Goal: Task Accomplishment & Management: Manage account settings

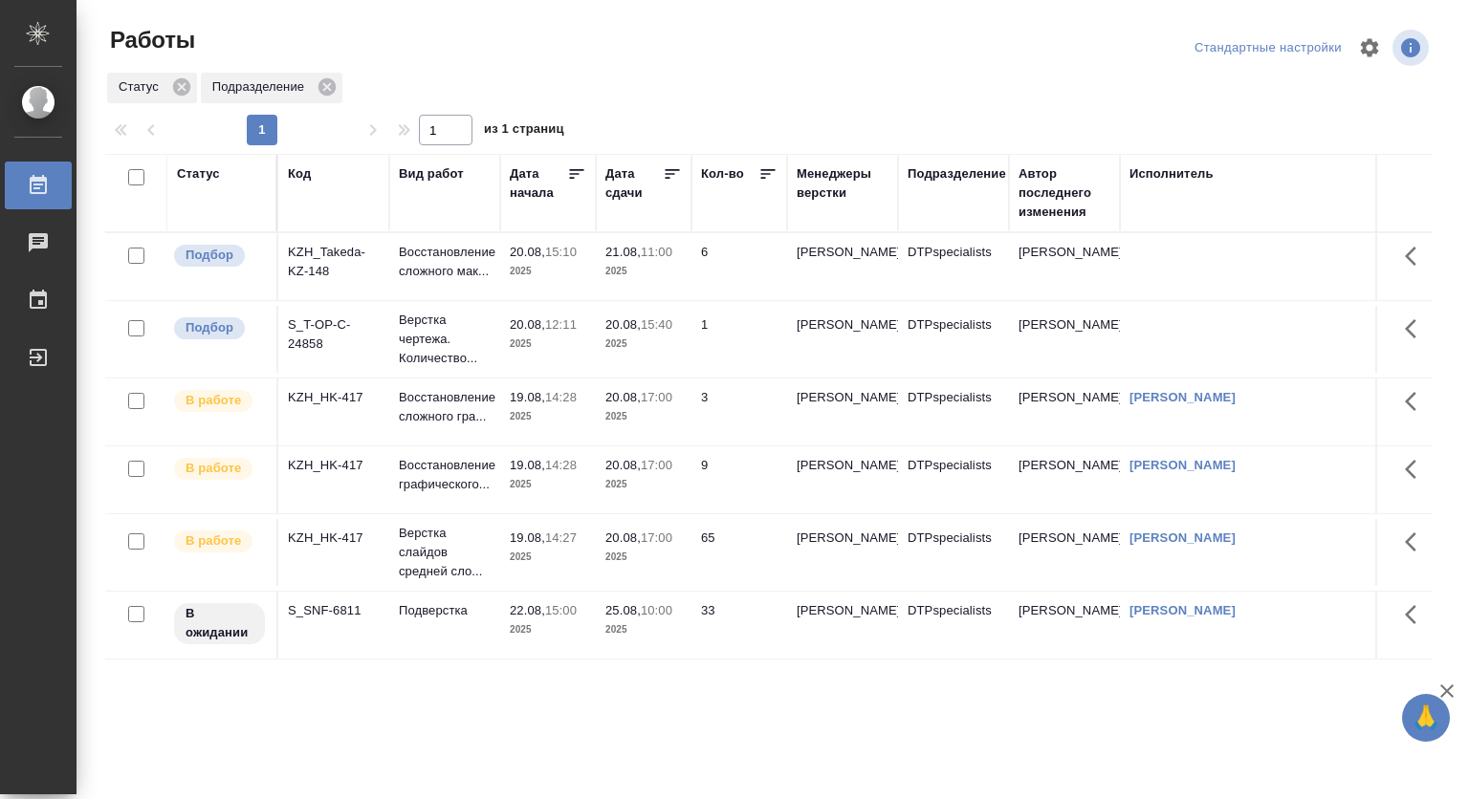
click at [533, 259] on p "20.08," at bounding box center [527, 252] width 35 height 14
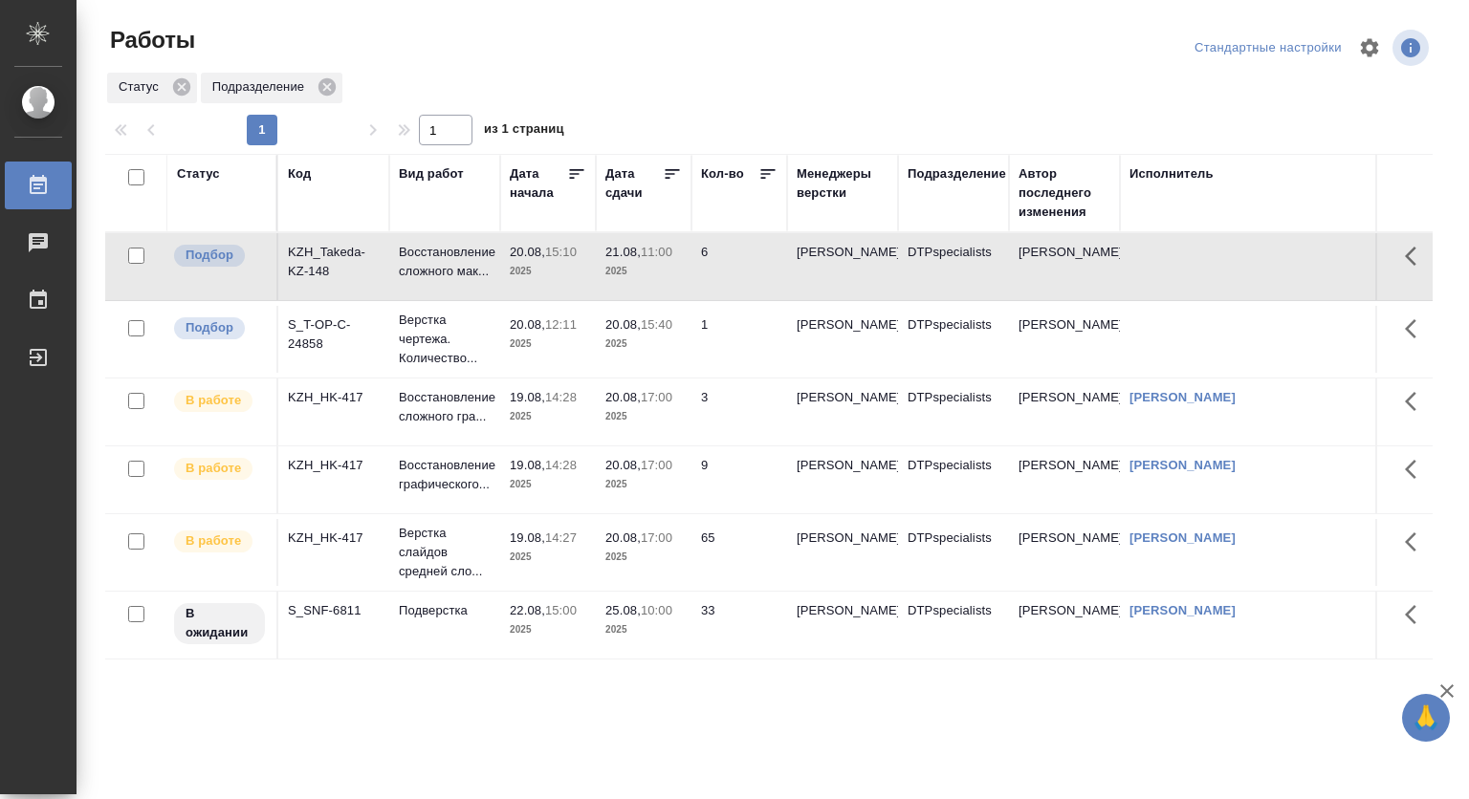
click at [532, 259] on p "20.08," at bounding box center [527, 252] width 35 height 14
click at [538, 251] on p "20.08," at bounding box center [527, 252] width 35 height 14
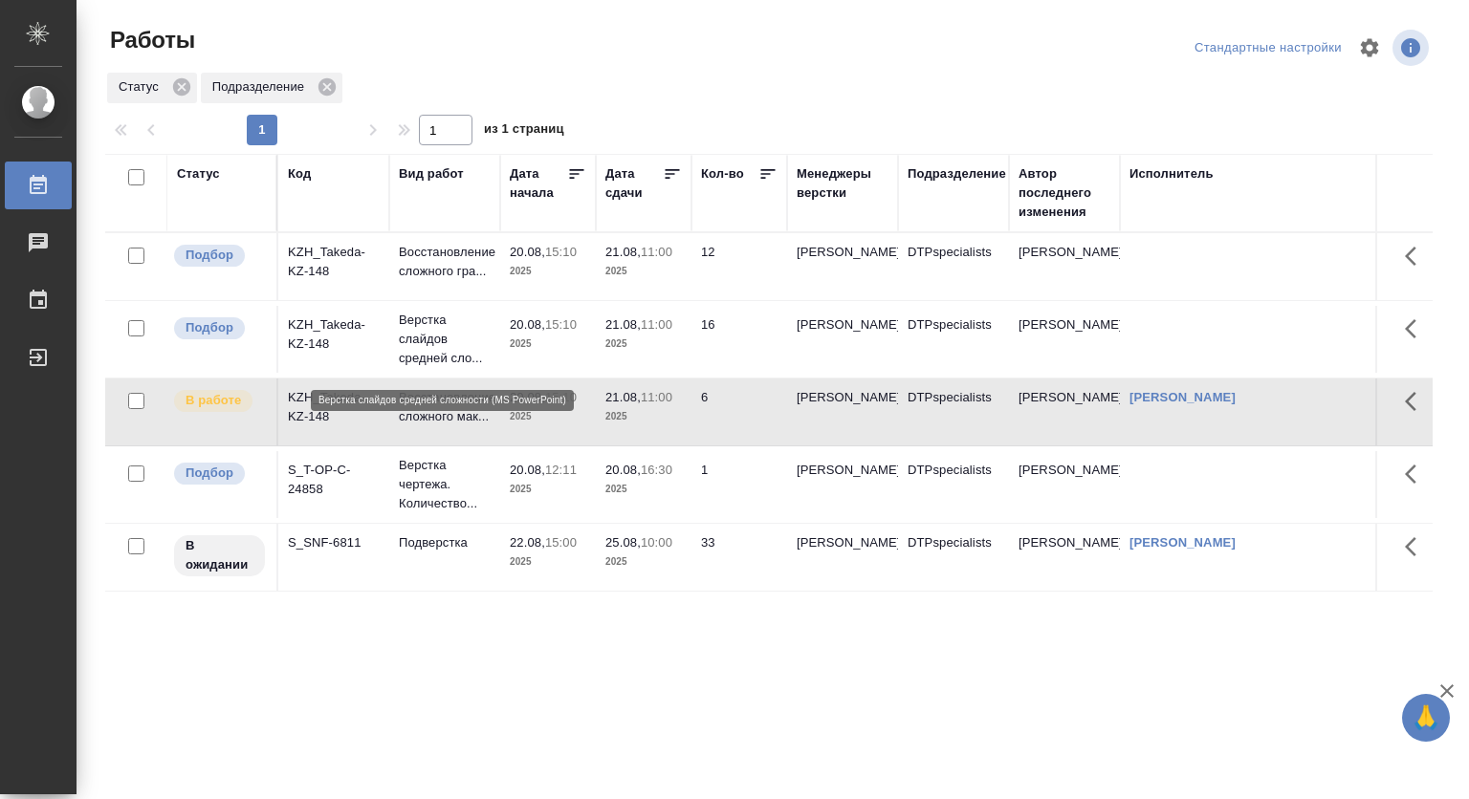
click at [425, 342] on p "Верстка слайдов средней сло..." at bounding box center [445, 339] width 92 height 57
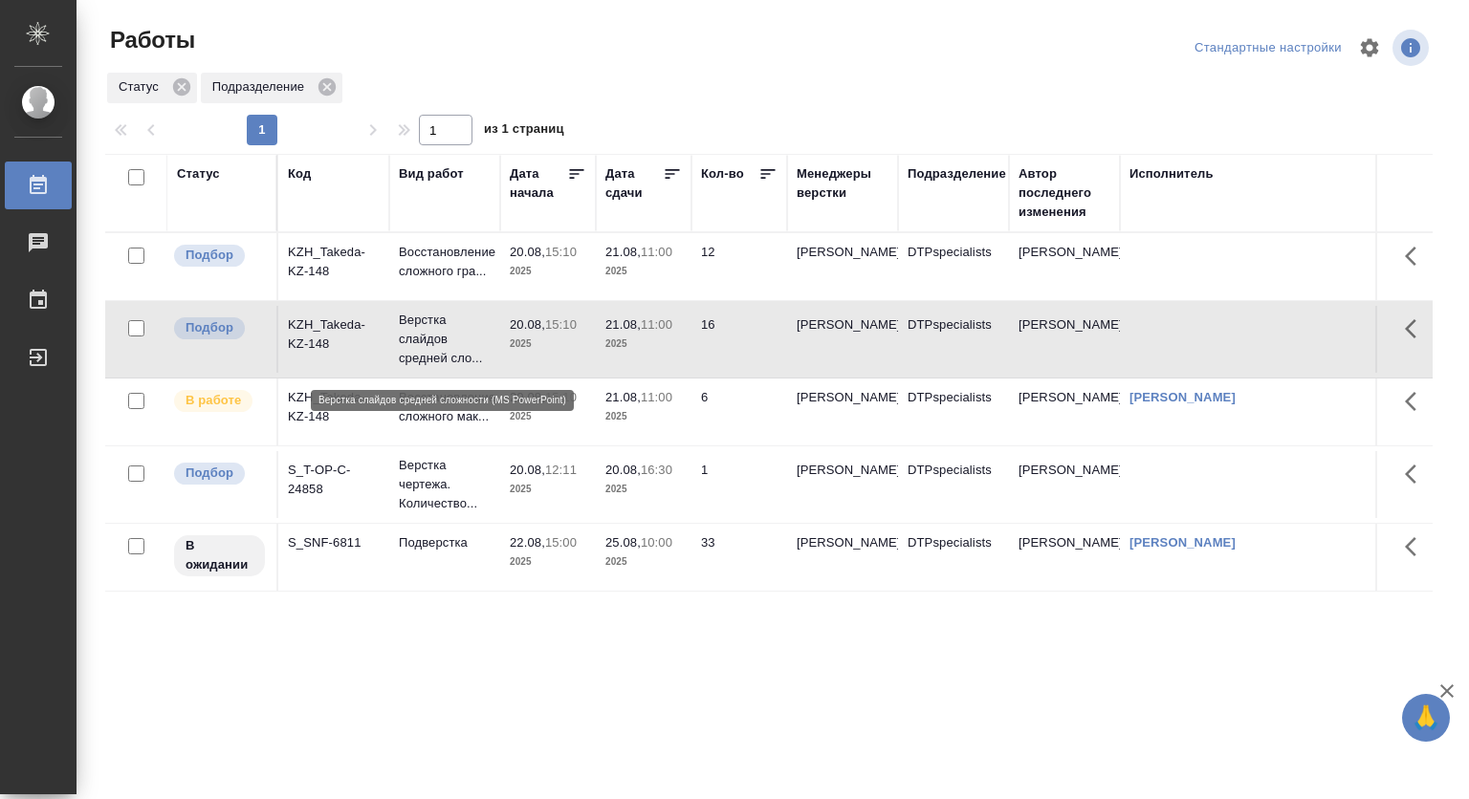
click at [425, 342] on p "Верстка слайдов средней сло..." at bounding box center [445, 339] width 92 height 57
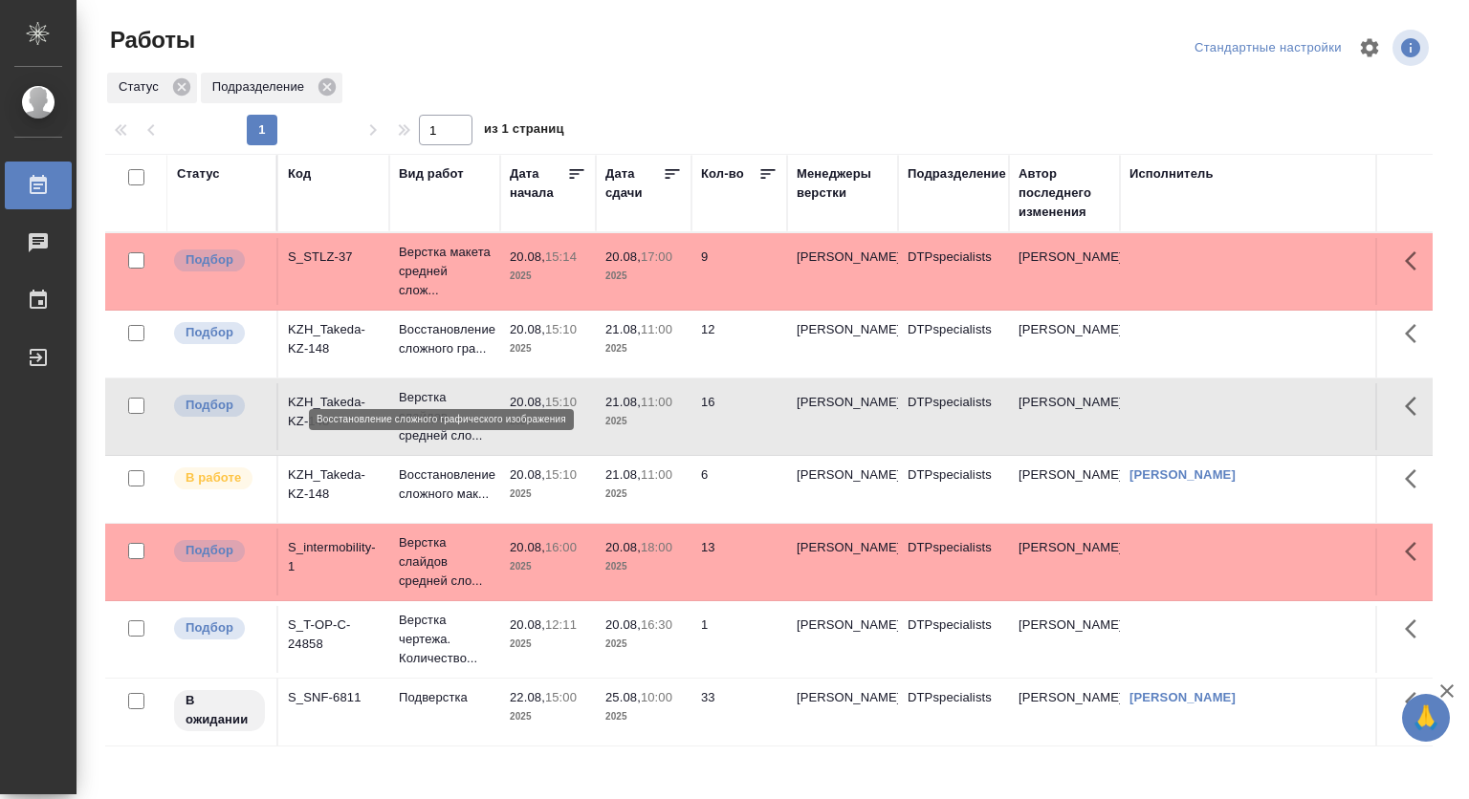
click at [432, 359] on p "Восстановление сложного гра..." at bounding box center [445, 339] width 92 height 38
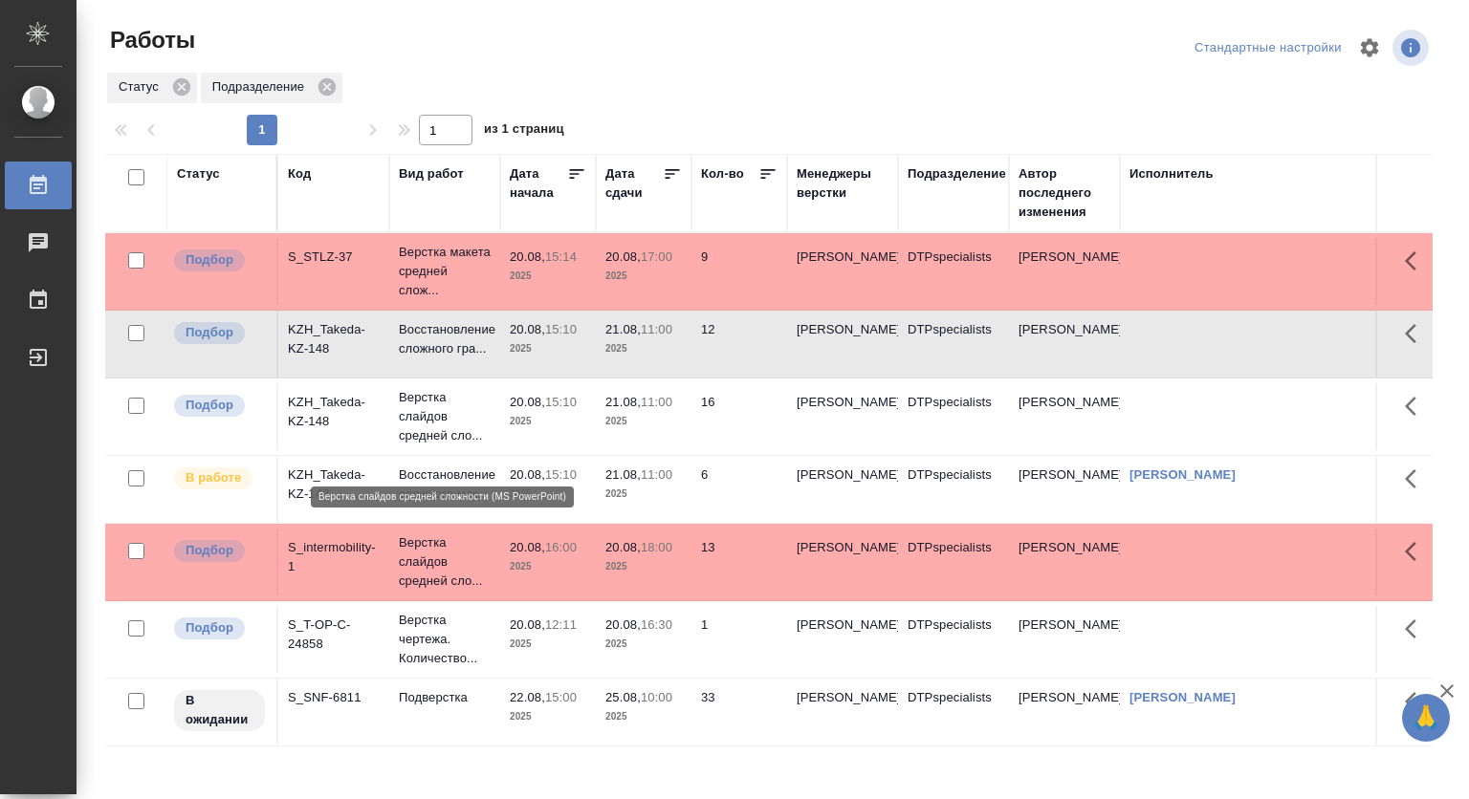
click at [440, 435] on p "Верстка слайдов средней сло..." at bounding box center [445, 416] width 92 height 57
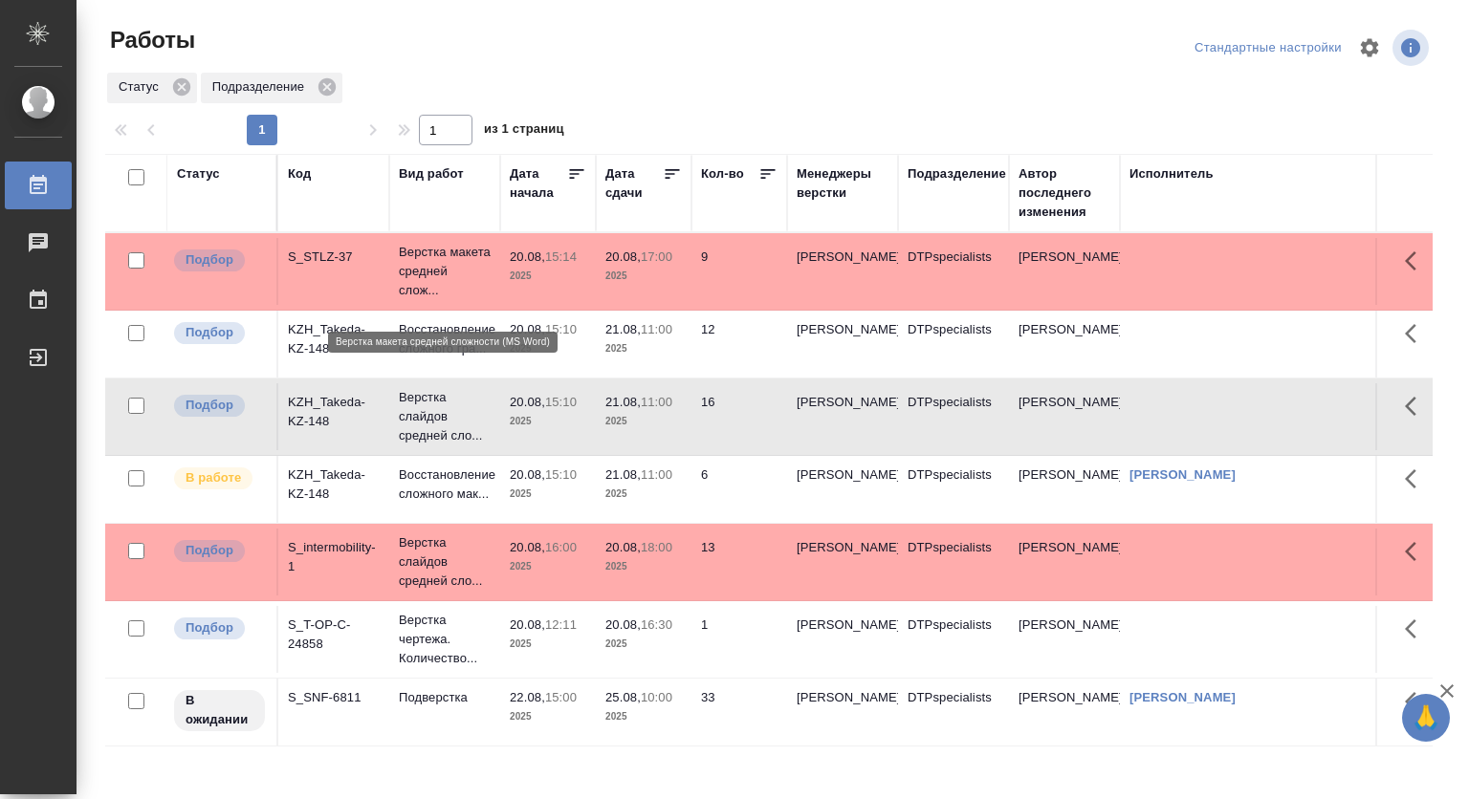
click at [425, 267] on p "Верстка макета средней слож..." at bounding box center [445, 271] width 92 height 57
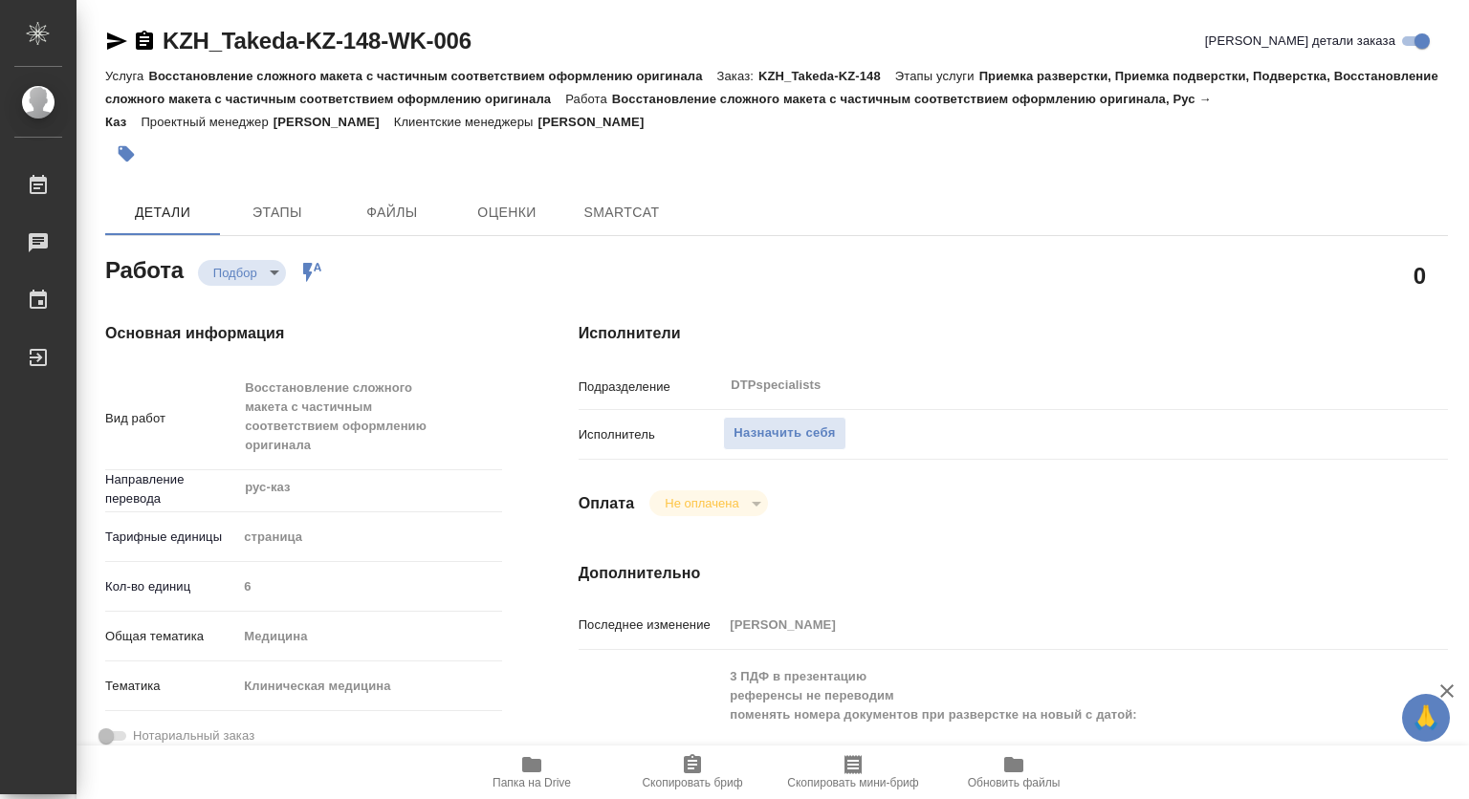
type textarea "x"
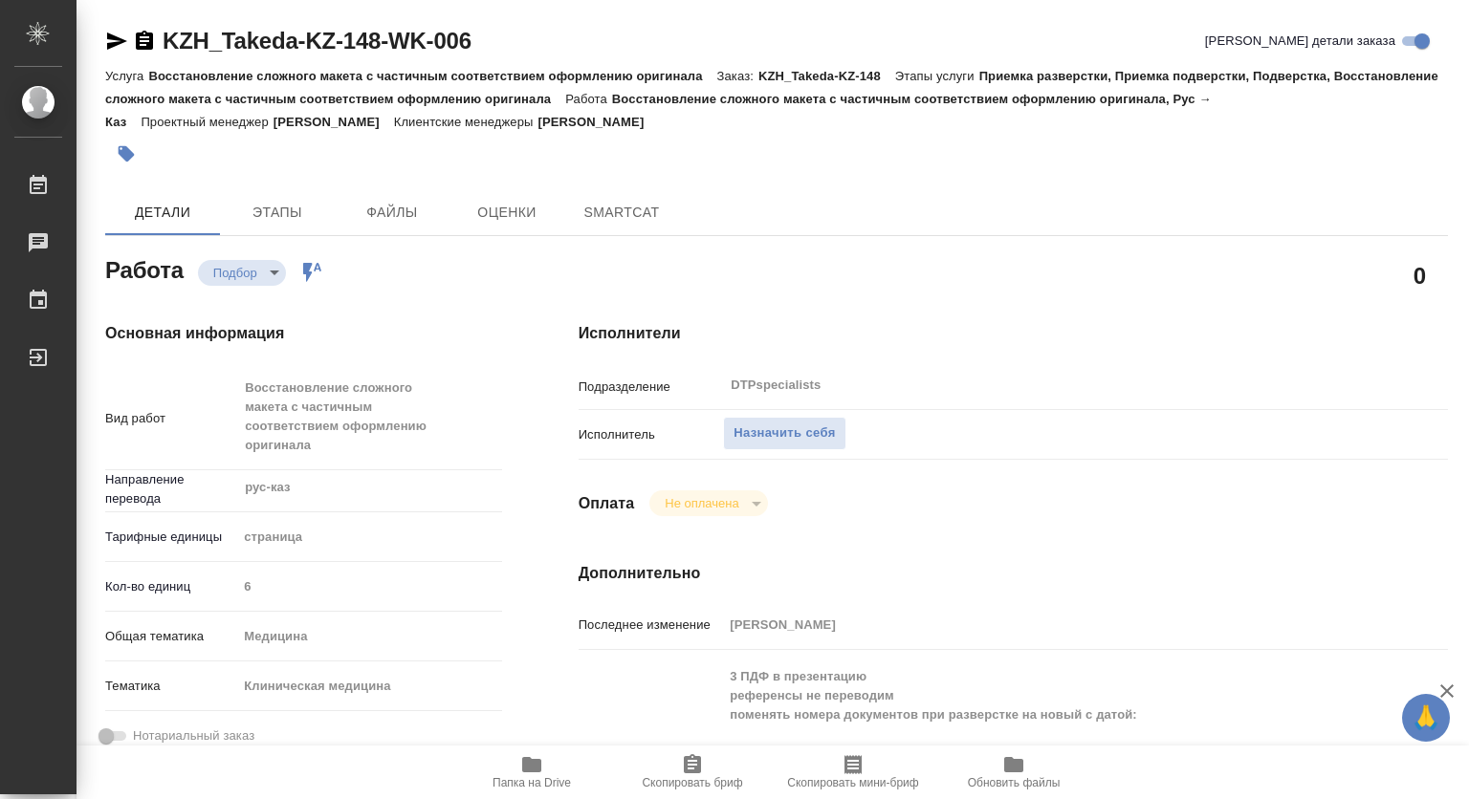
type textarea "x"
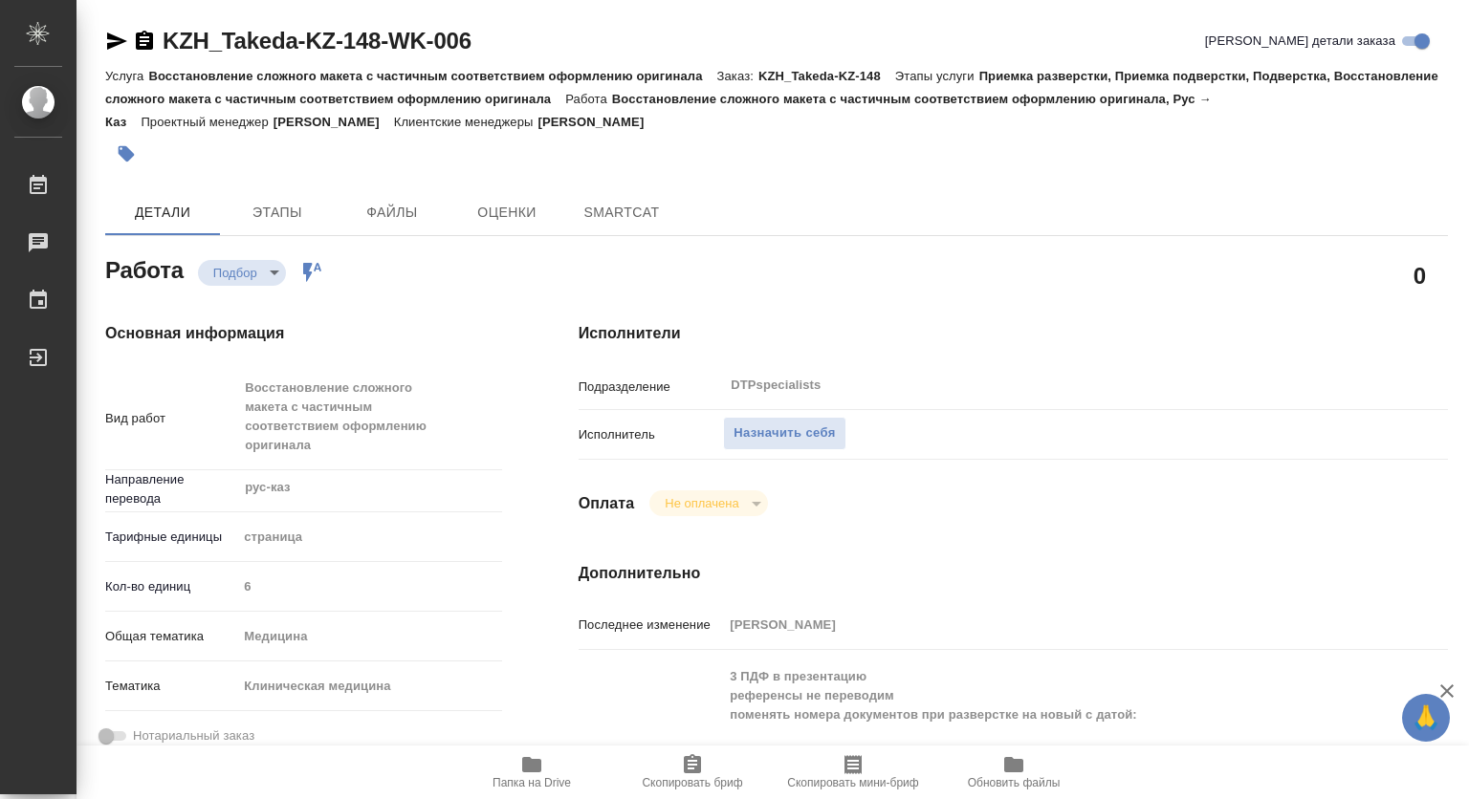
type textarea "x"
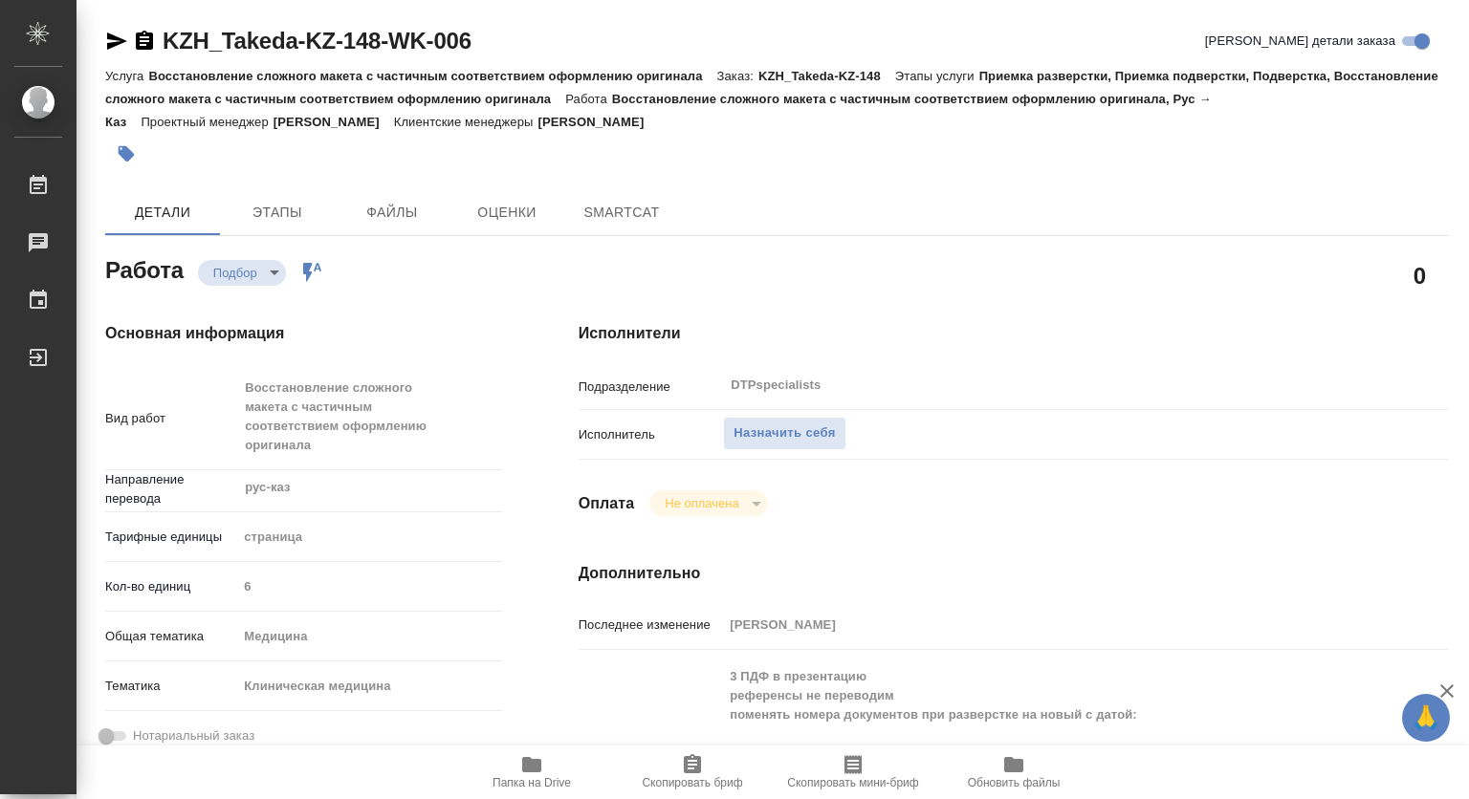
type textarea "x"
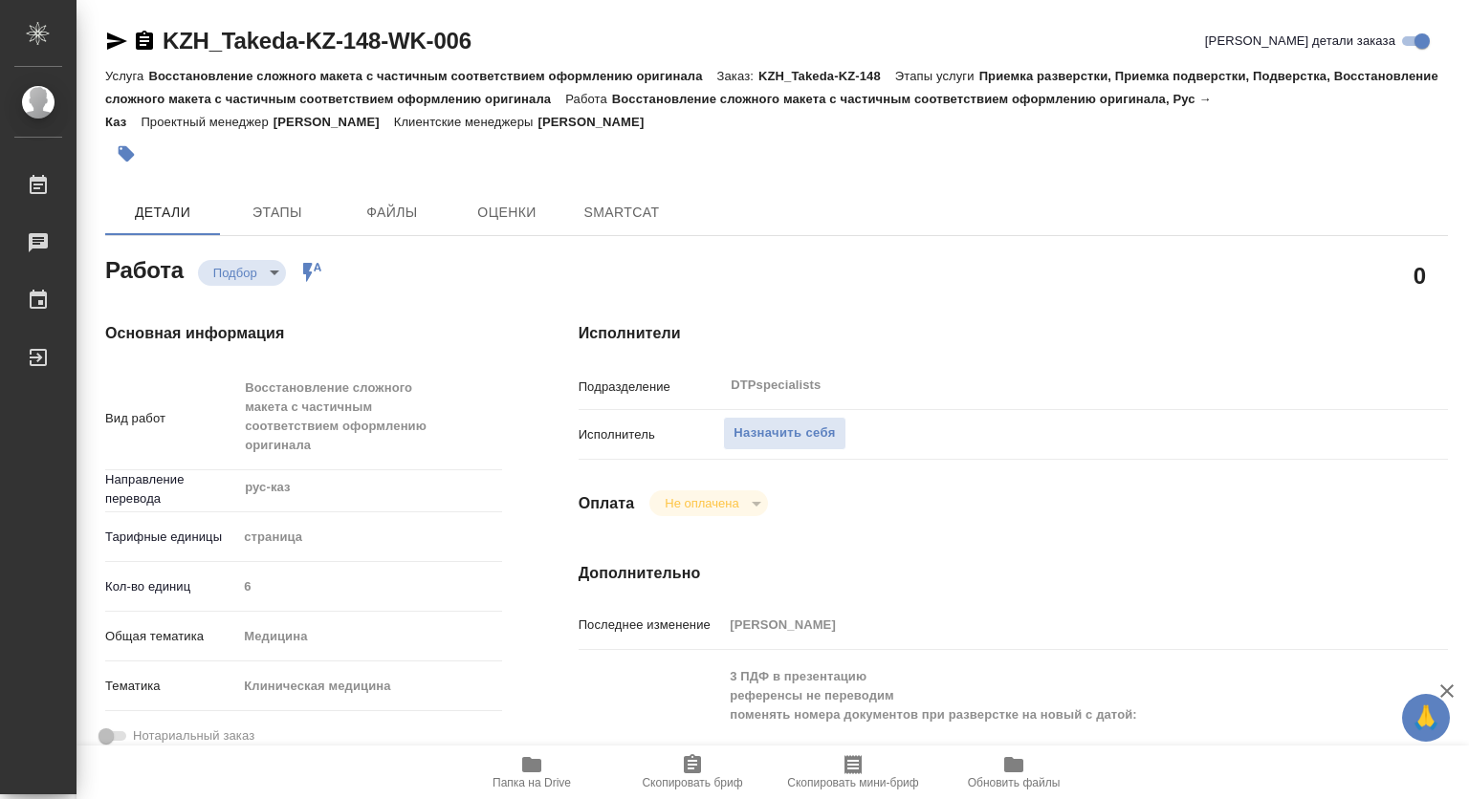
type textarea "x"
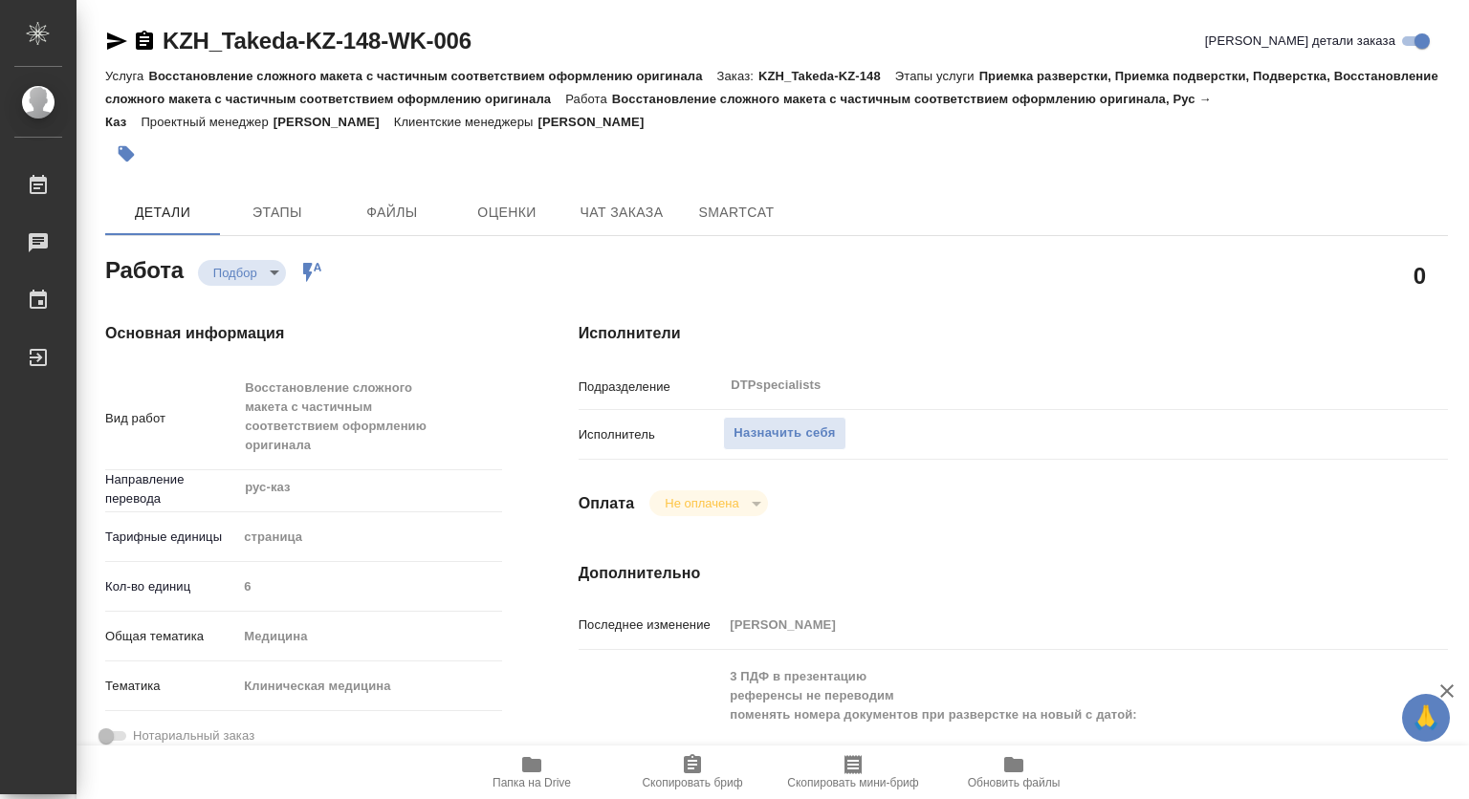
type textarea "x"
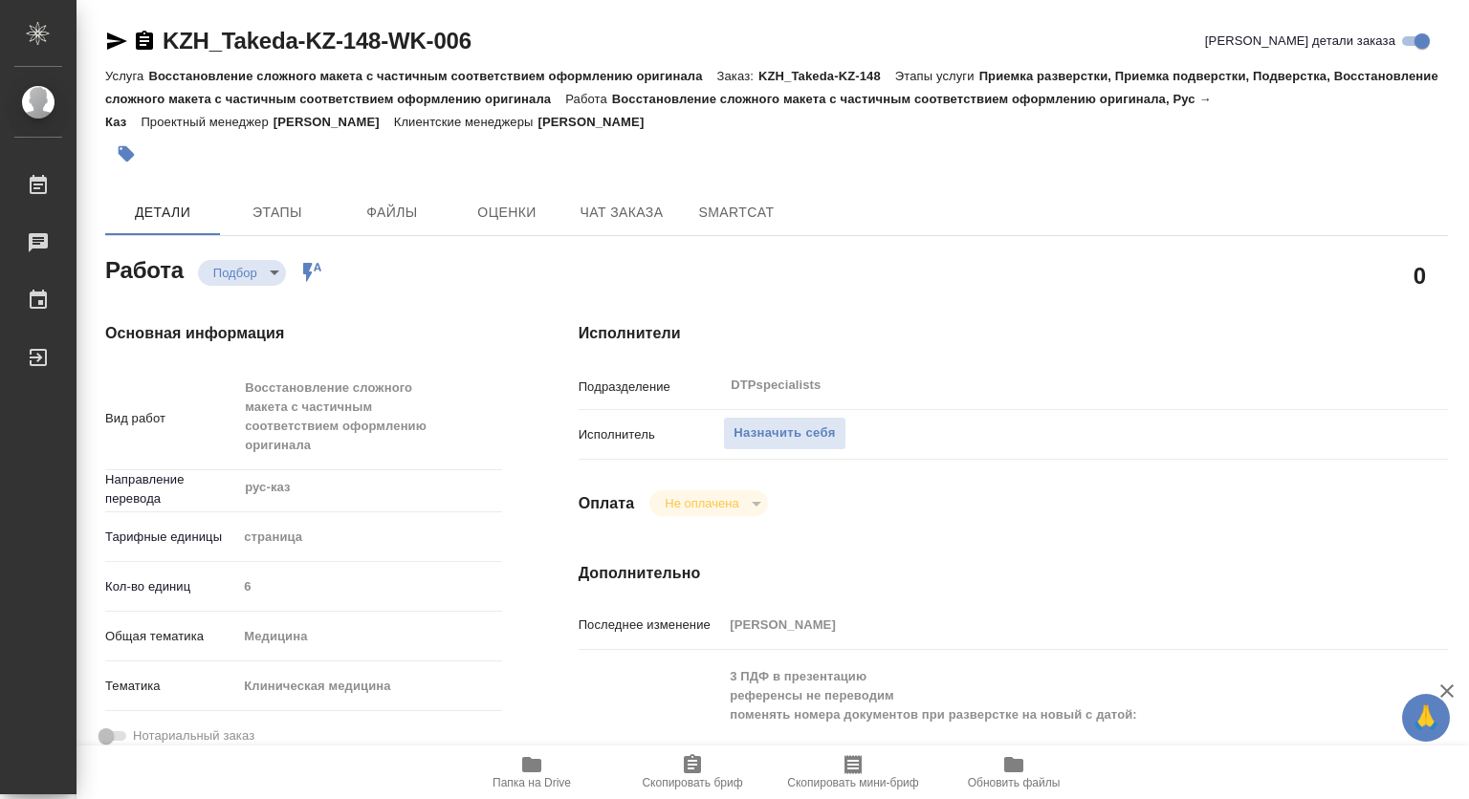
type textarea "x"
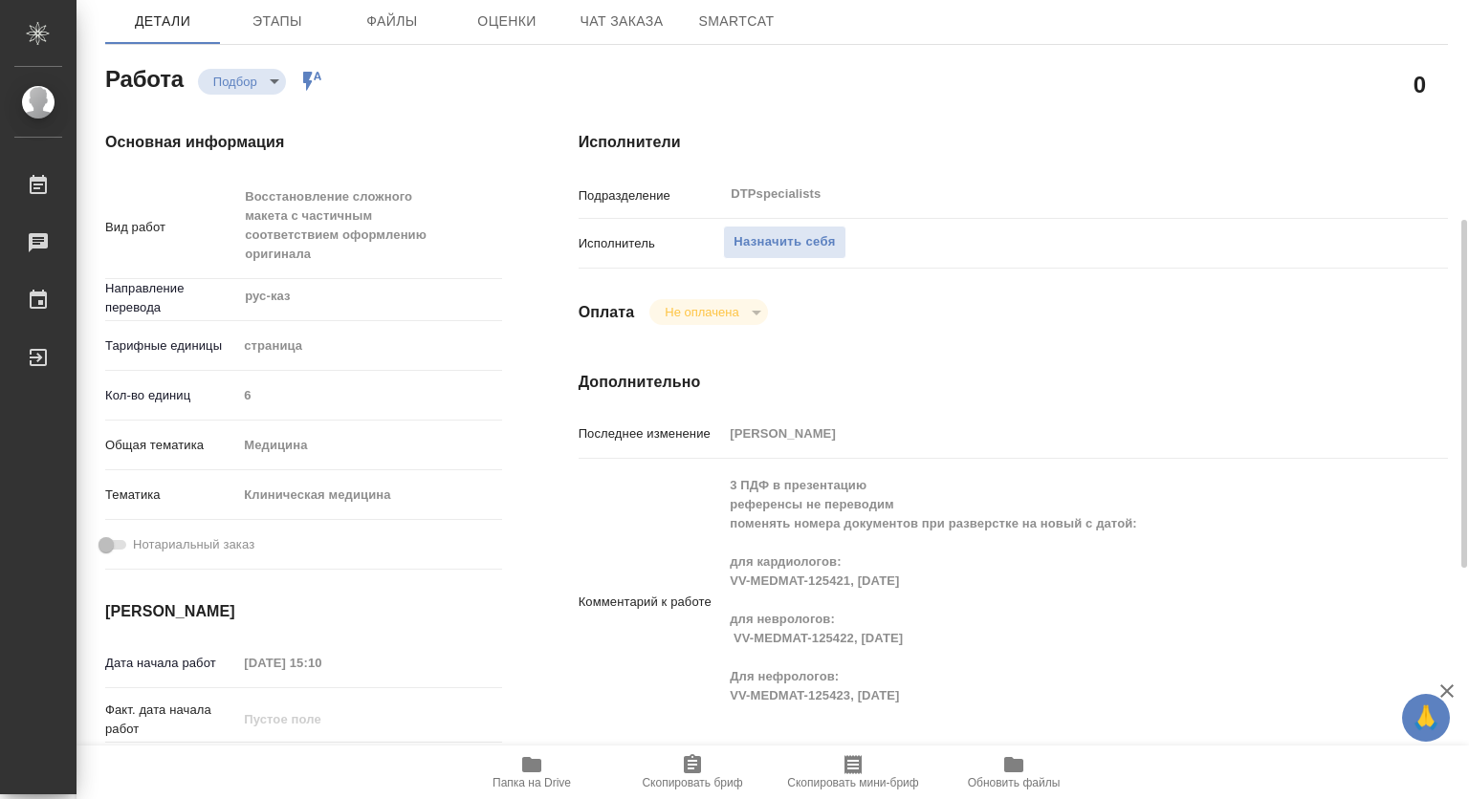
scroll to position [287, 0]
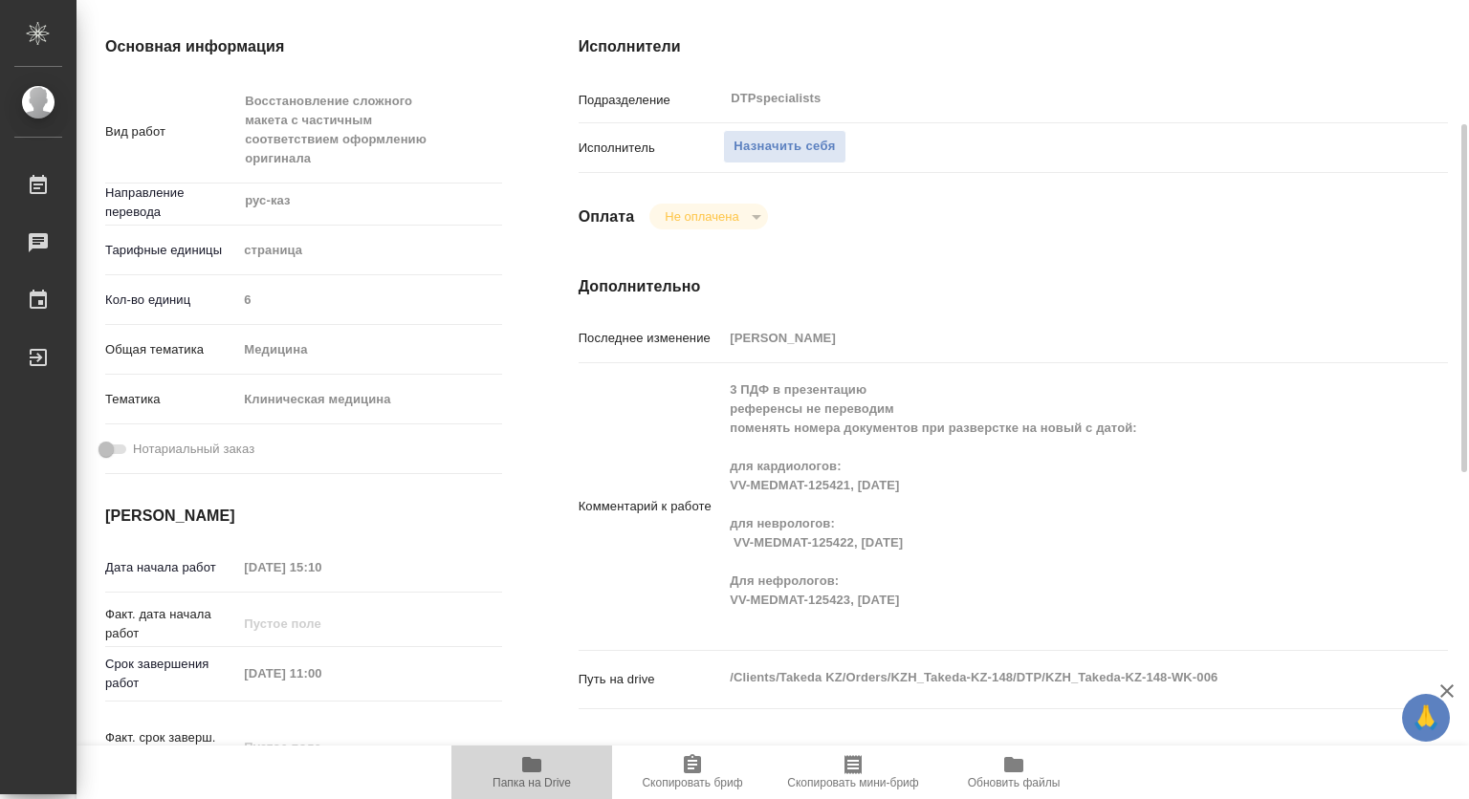
click at [529, 776] on span "Папка на Drive" at bounding box center [531, 782] width 78 height 13
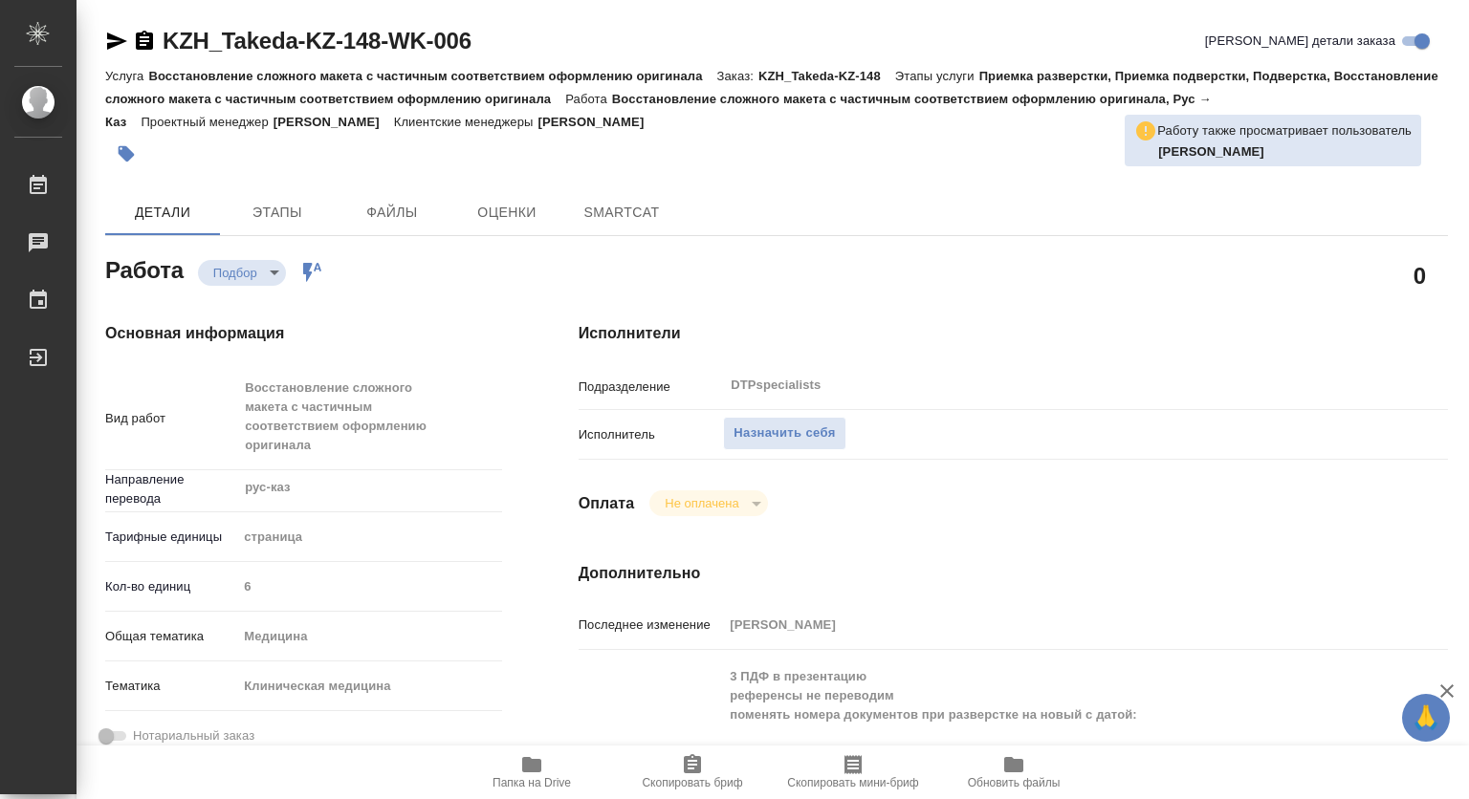
type textarea "x"
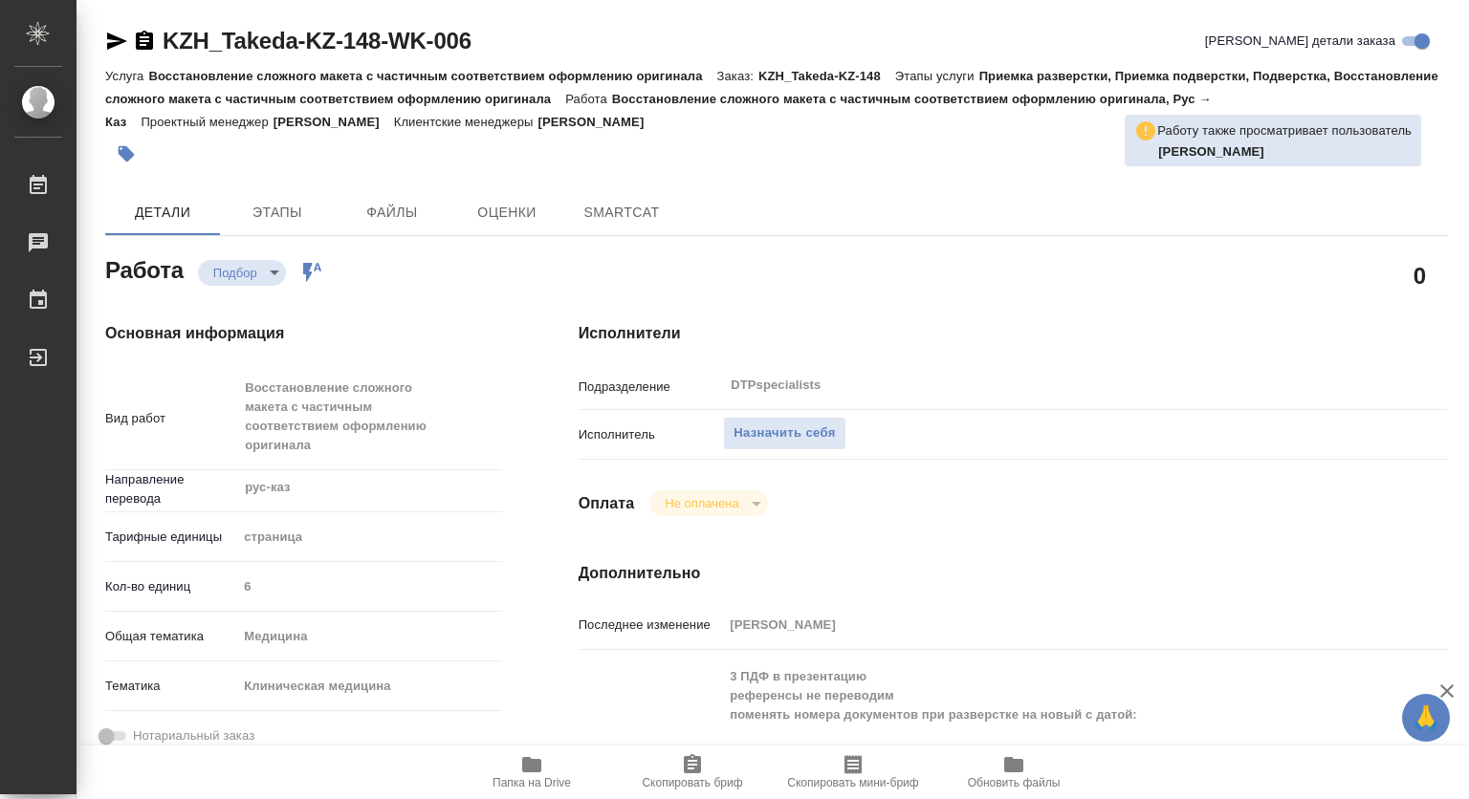
type textarea "x"
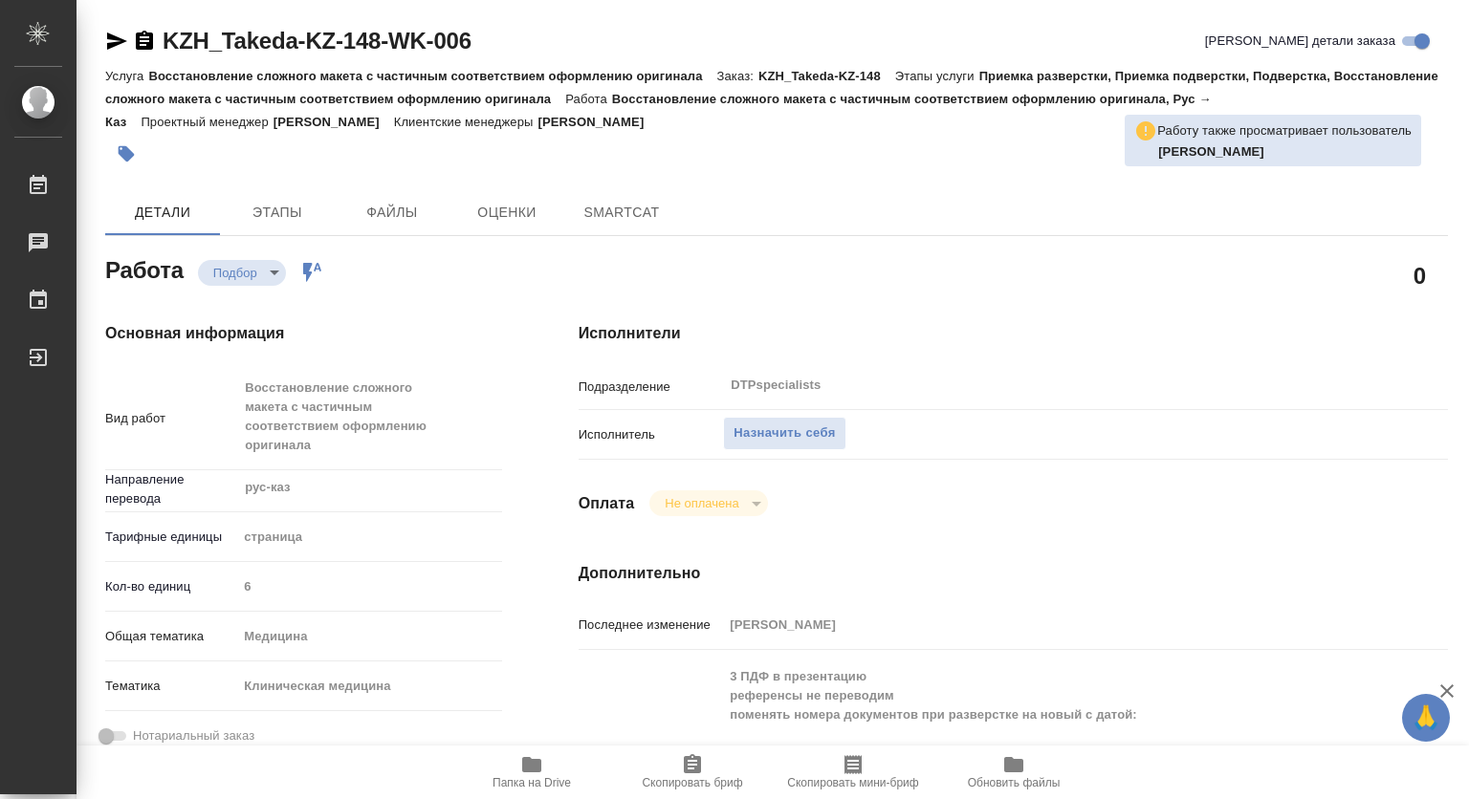
type textarea "x"
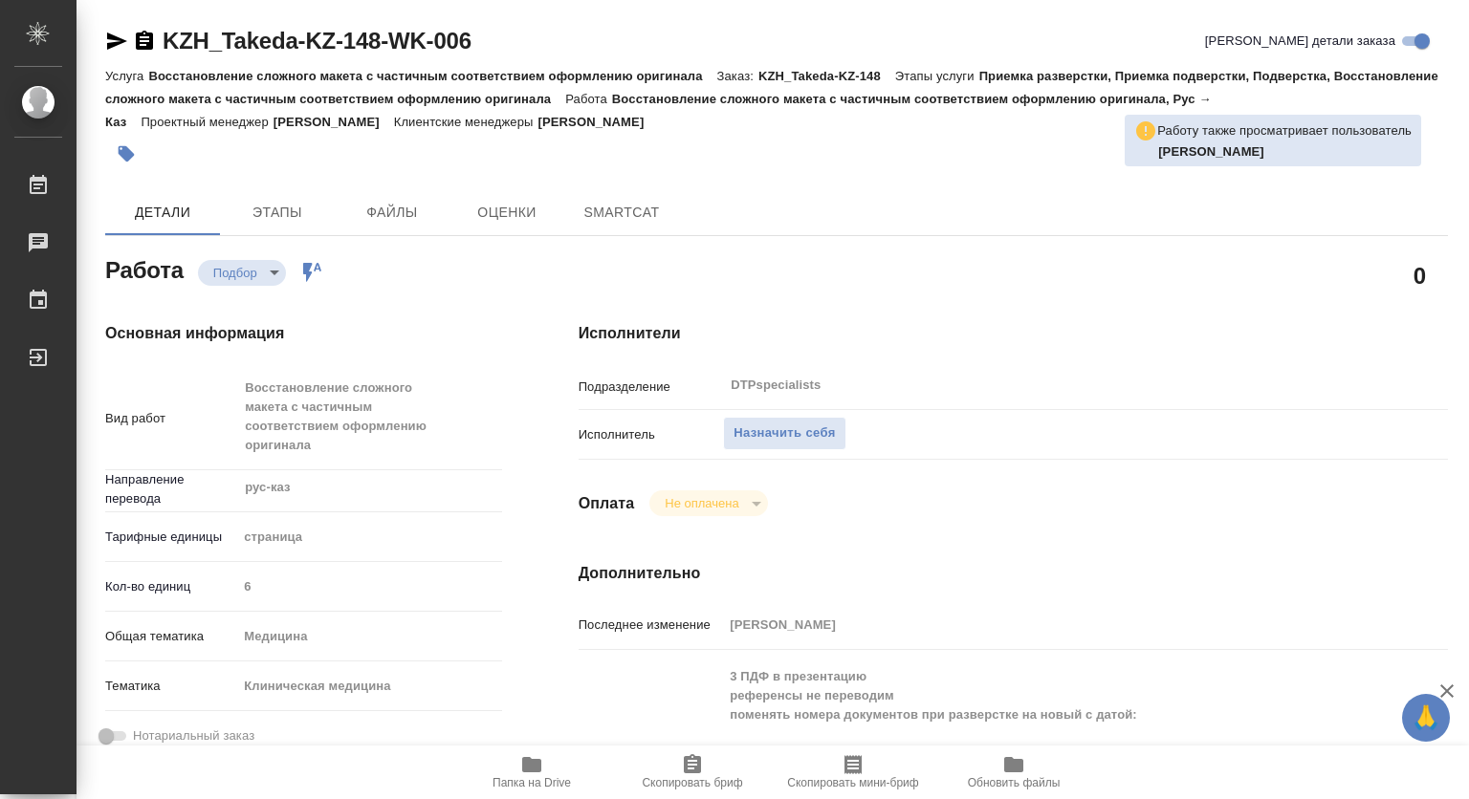
type textarea "x"
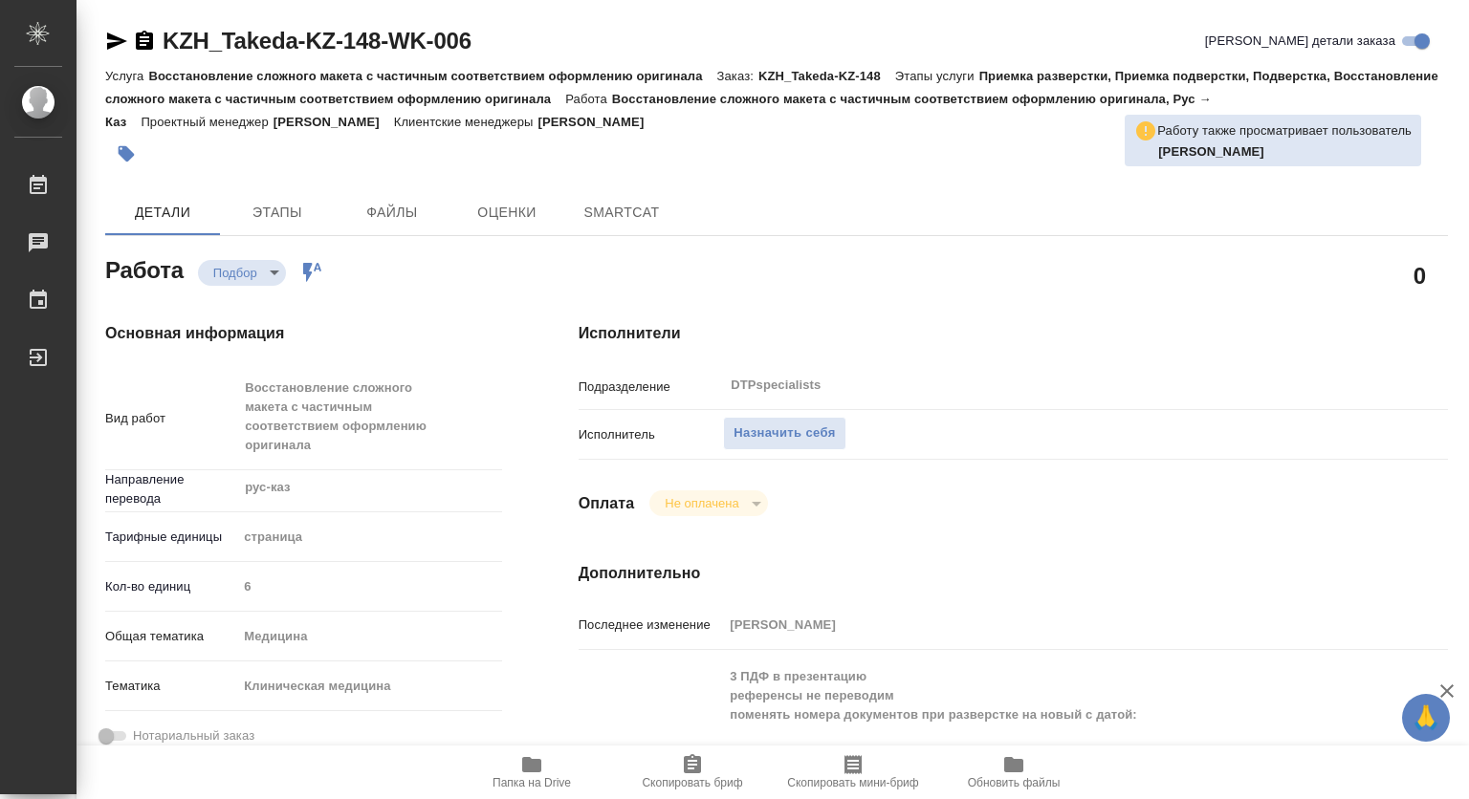
type textarea "x"
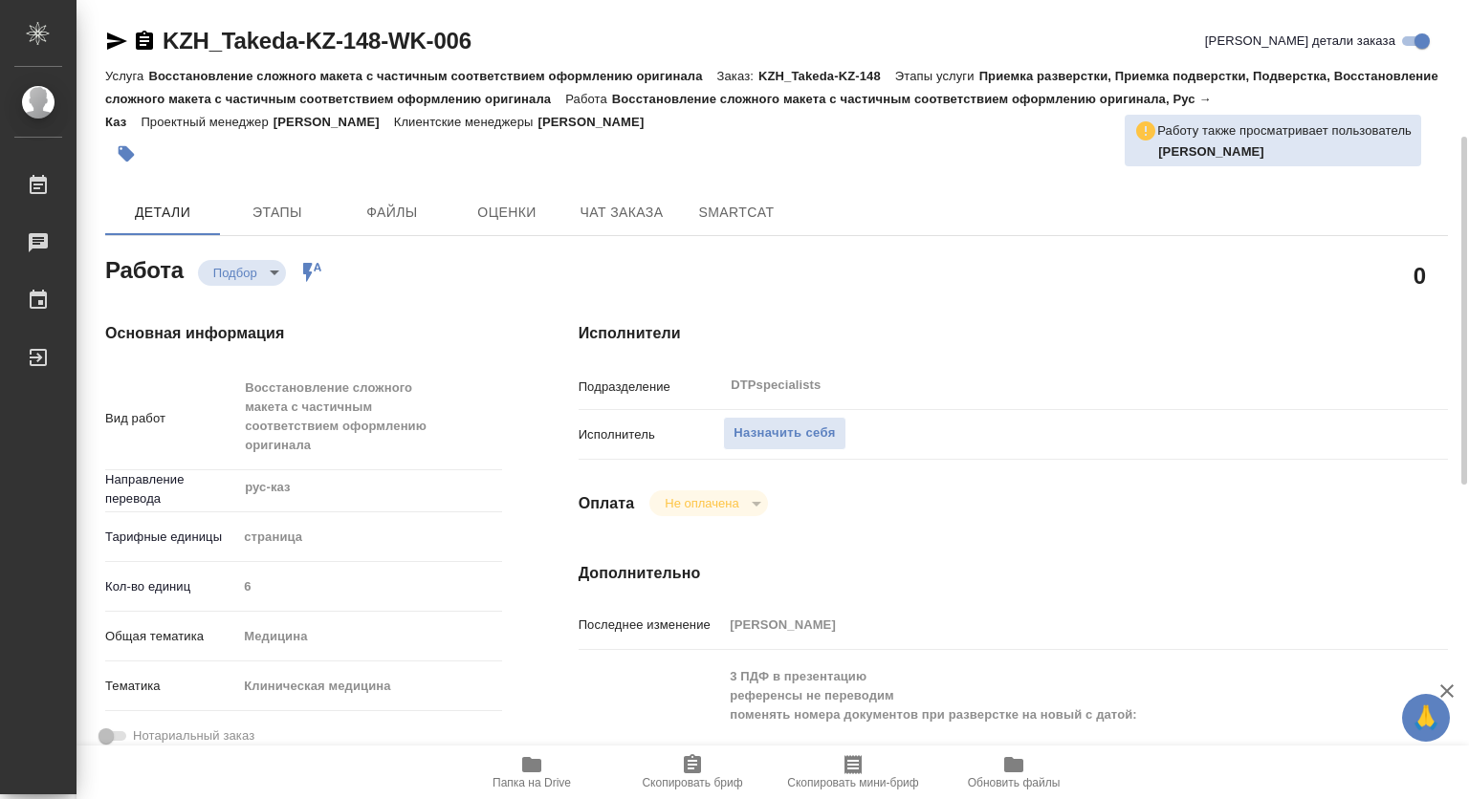
scroll to position [191, 0]
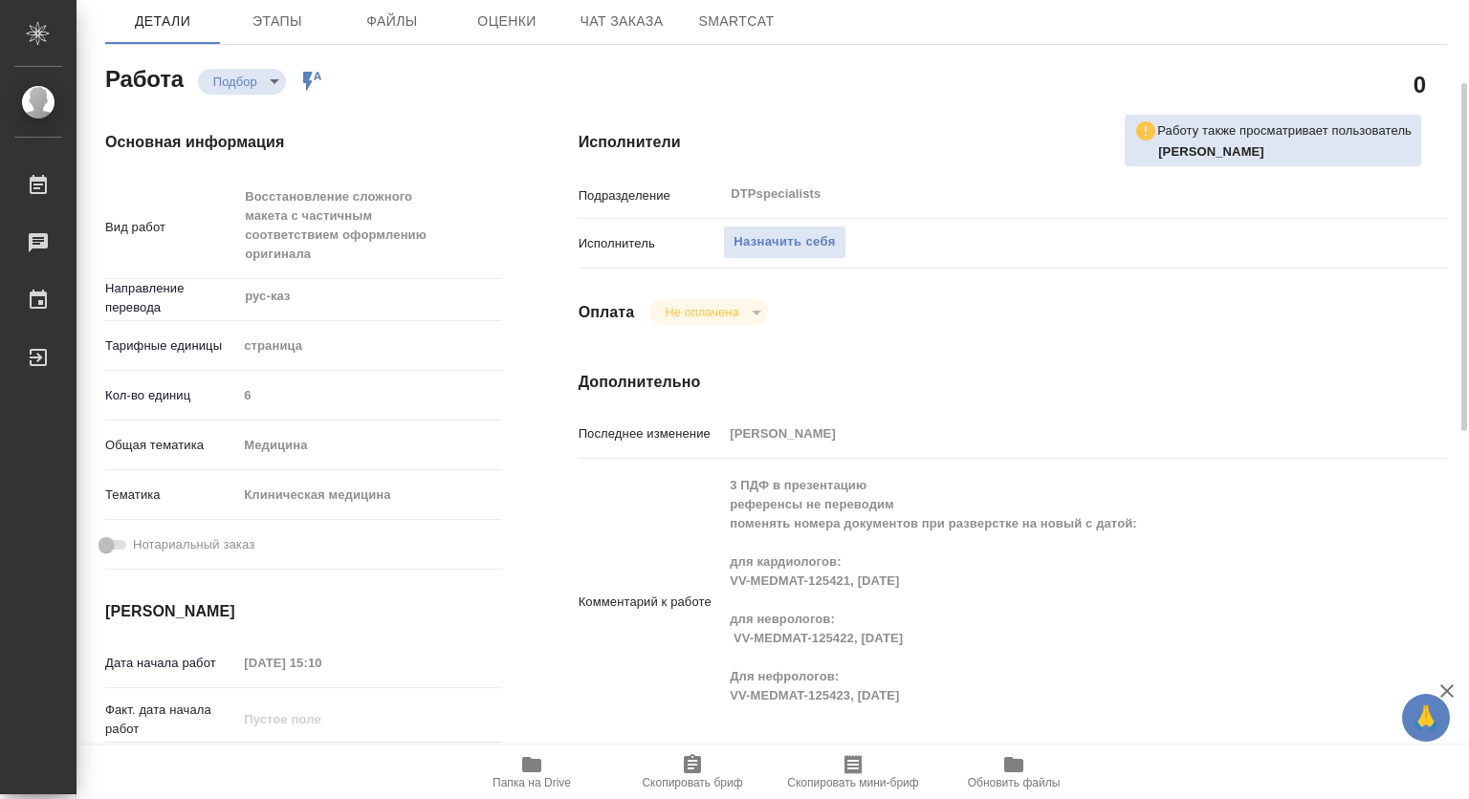
type textarea "x"
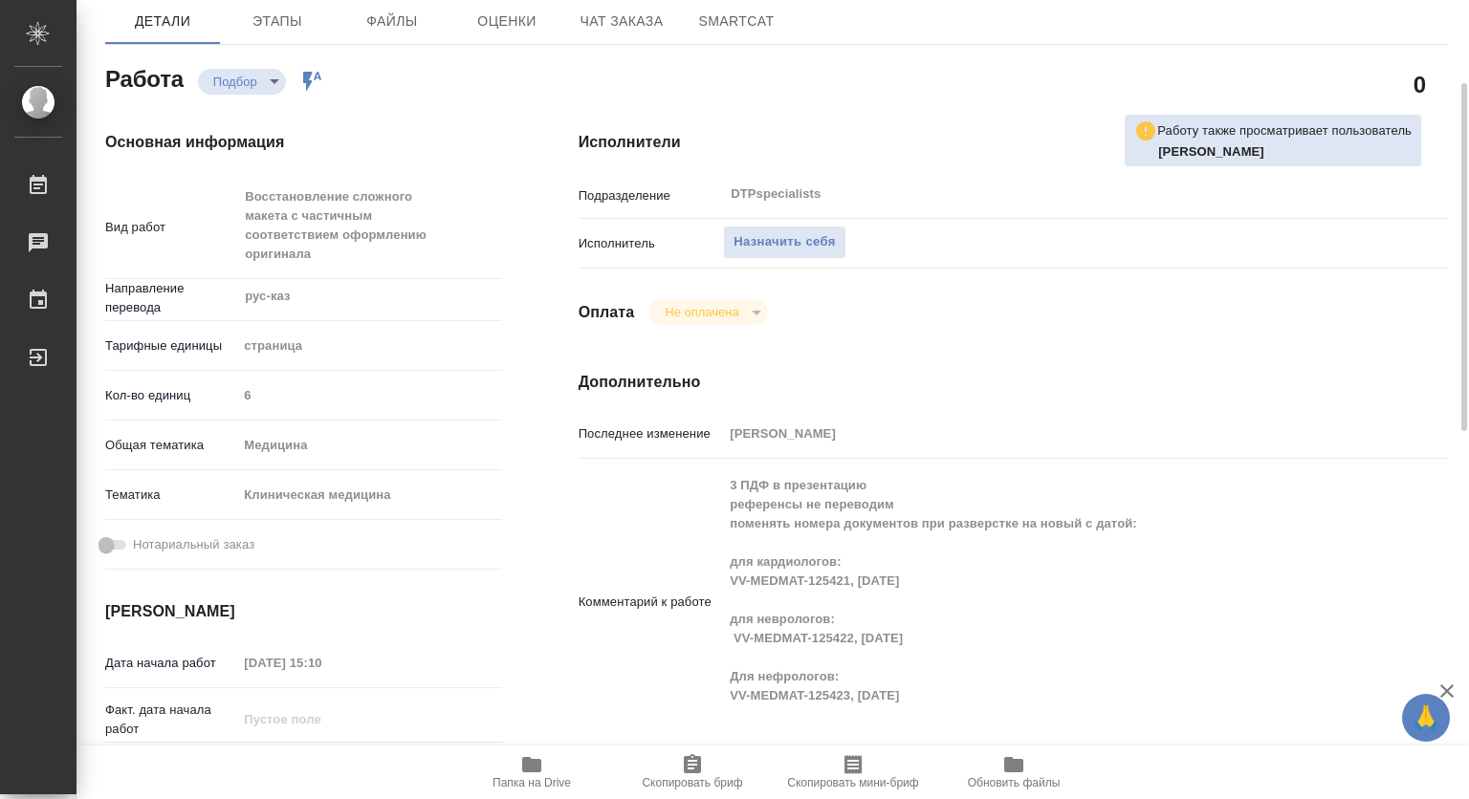
type textarea "x"
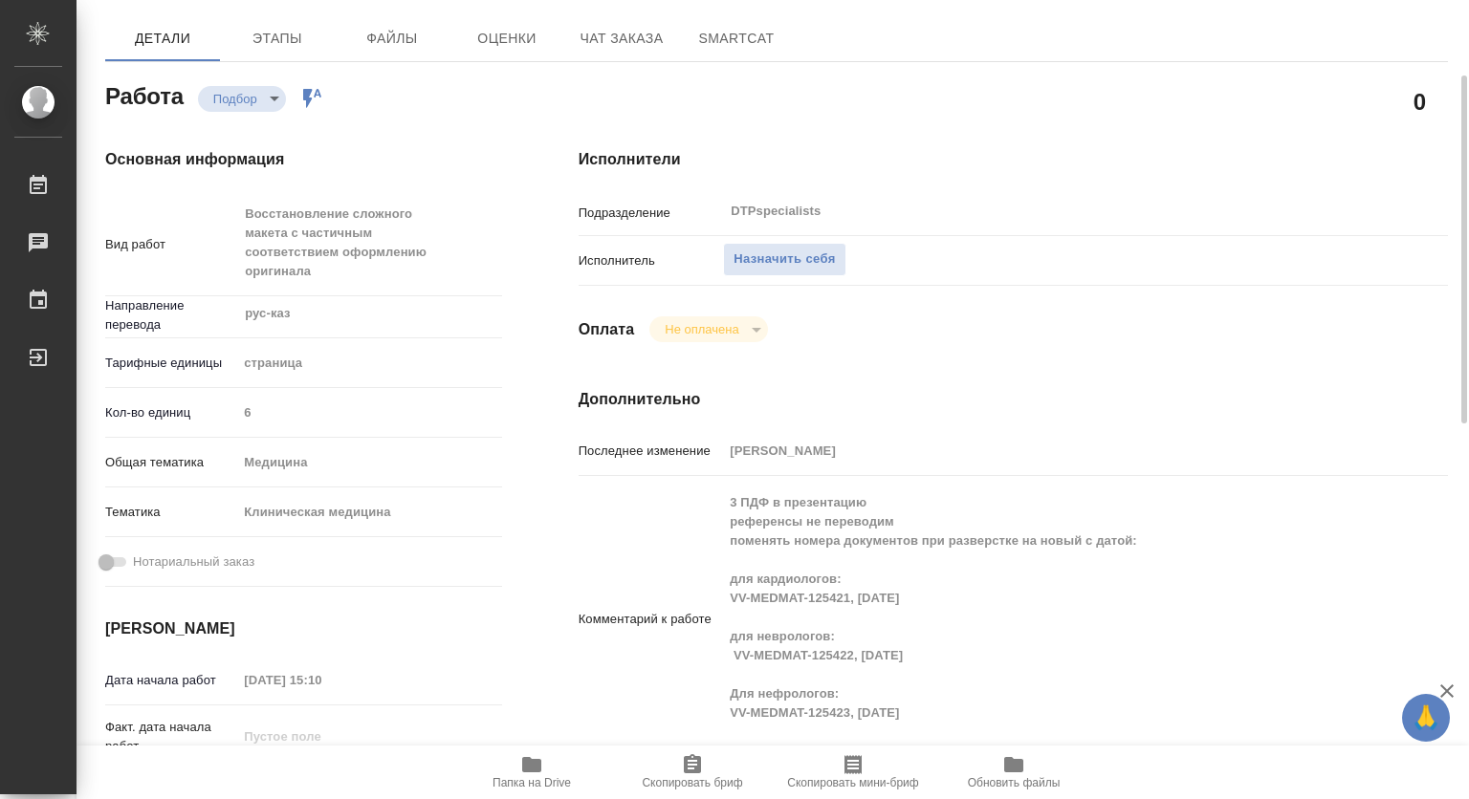
scroll to position [0, 0]
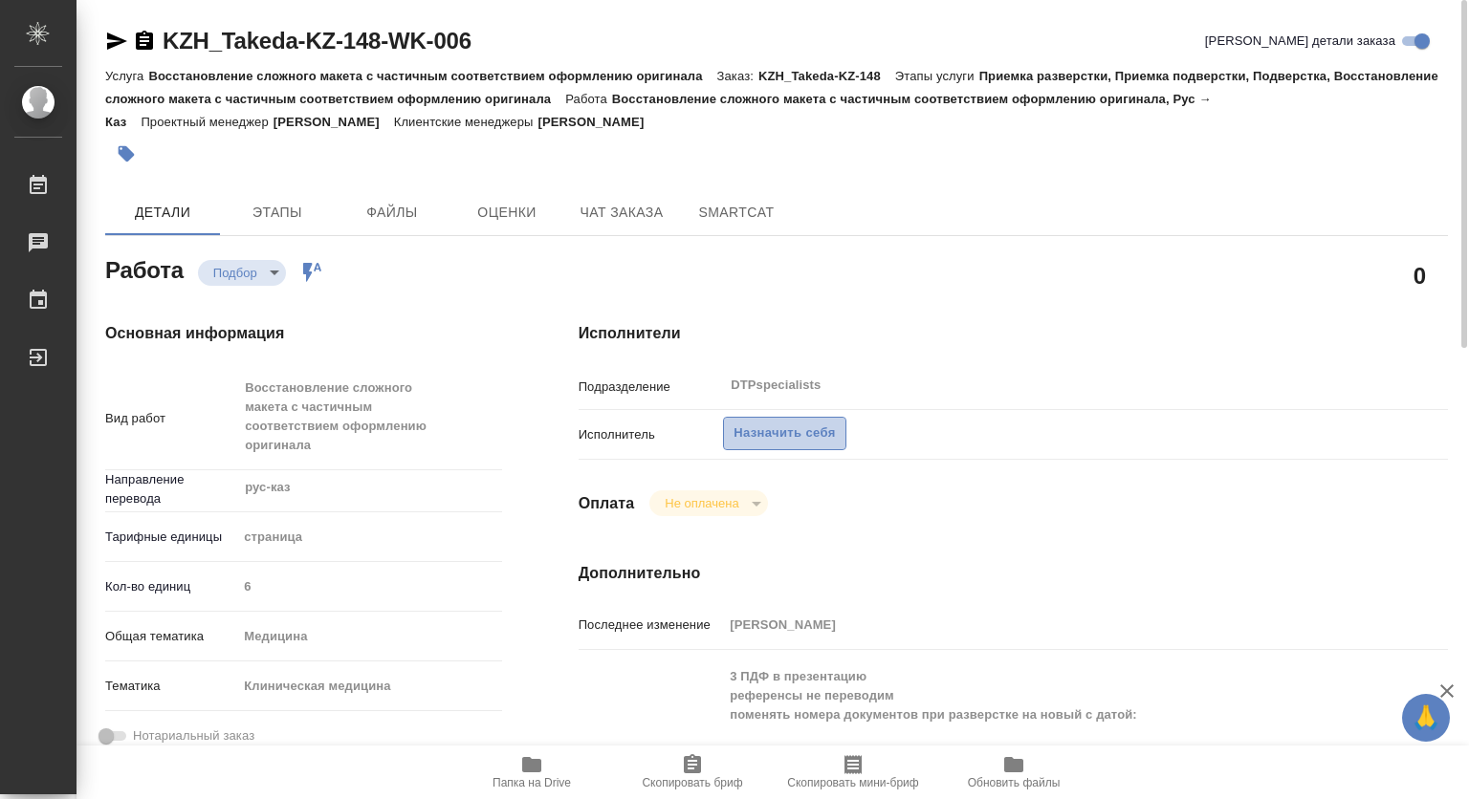
click at [807, 430] on span "Назначить себя" at bounding box center [783, 434] width 101 height 22
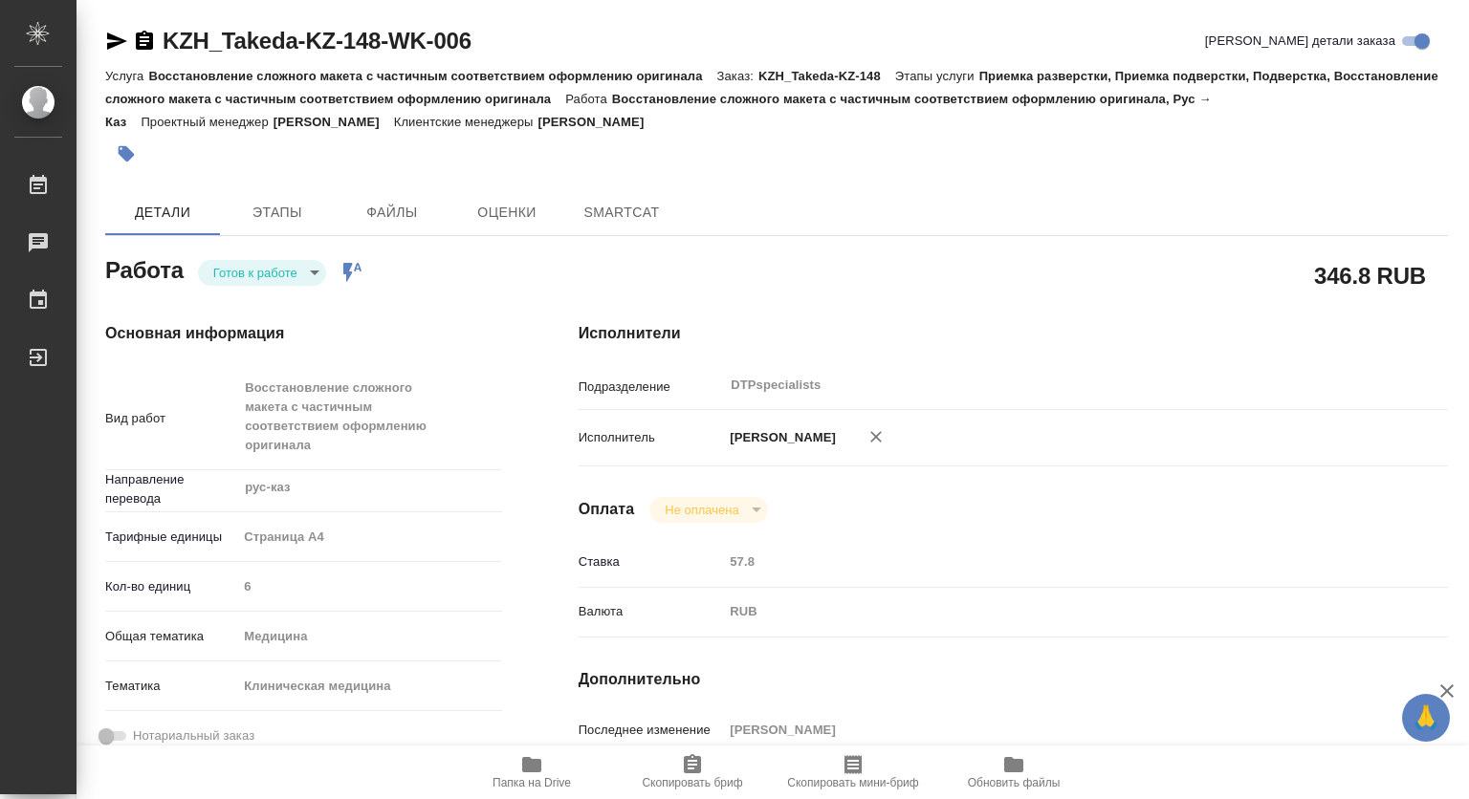
type textarea "x"
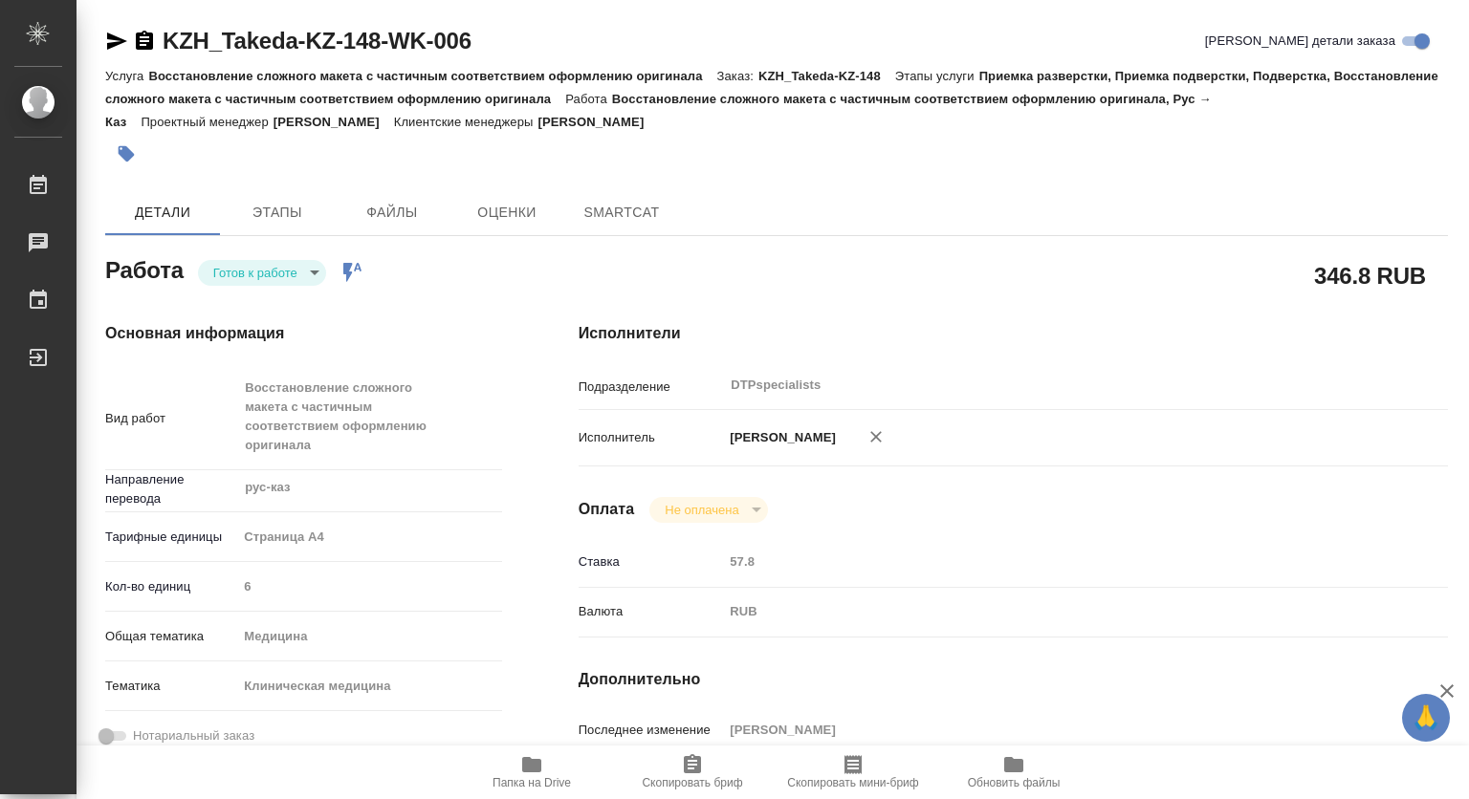
type textarea "x"
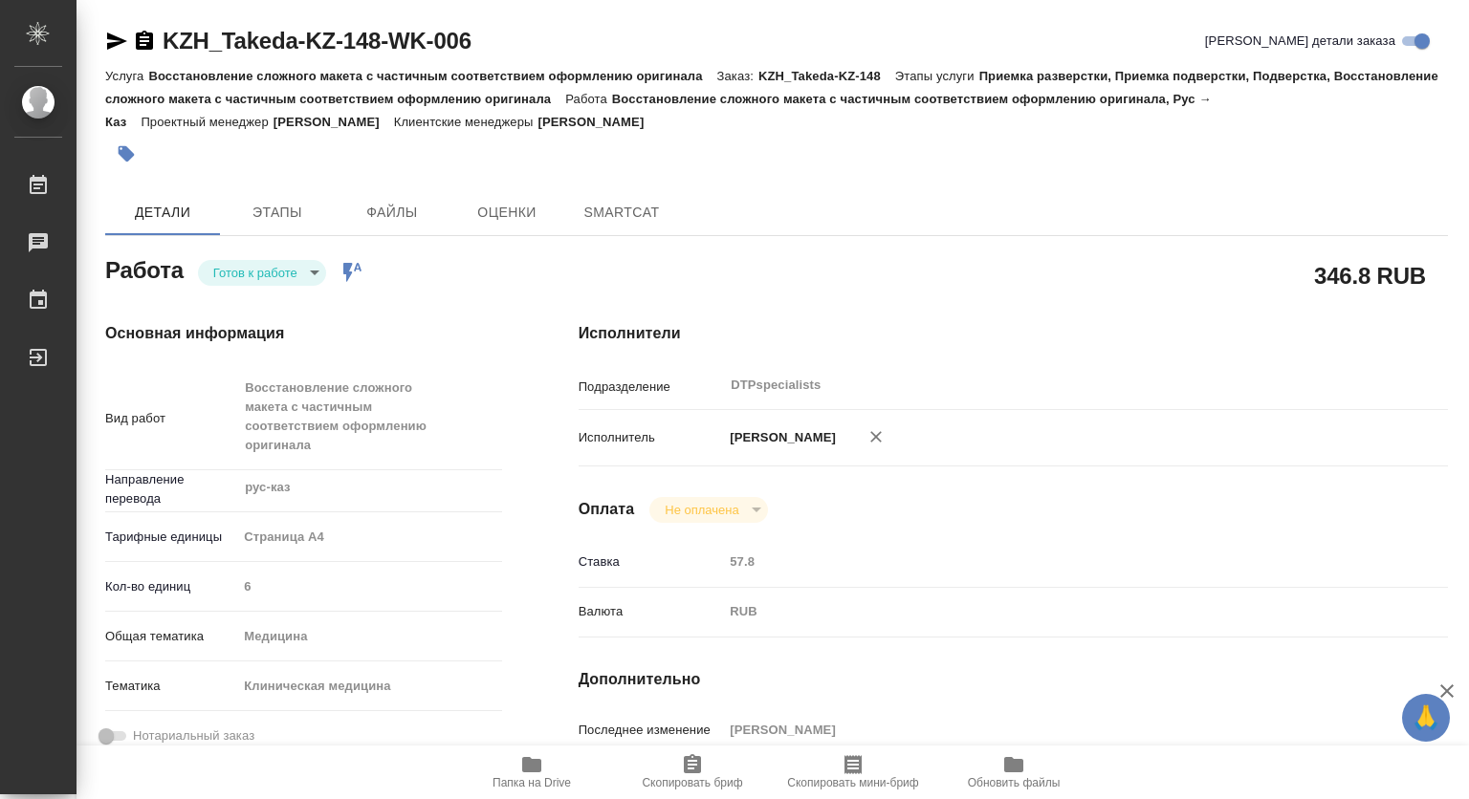
type textarea "x"
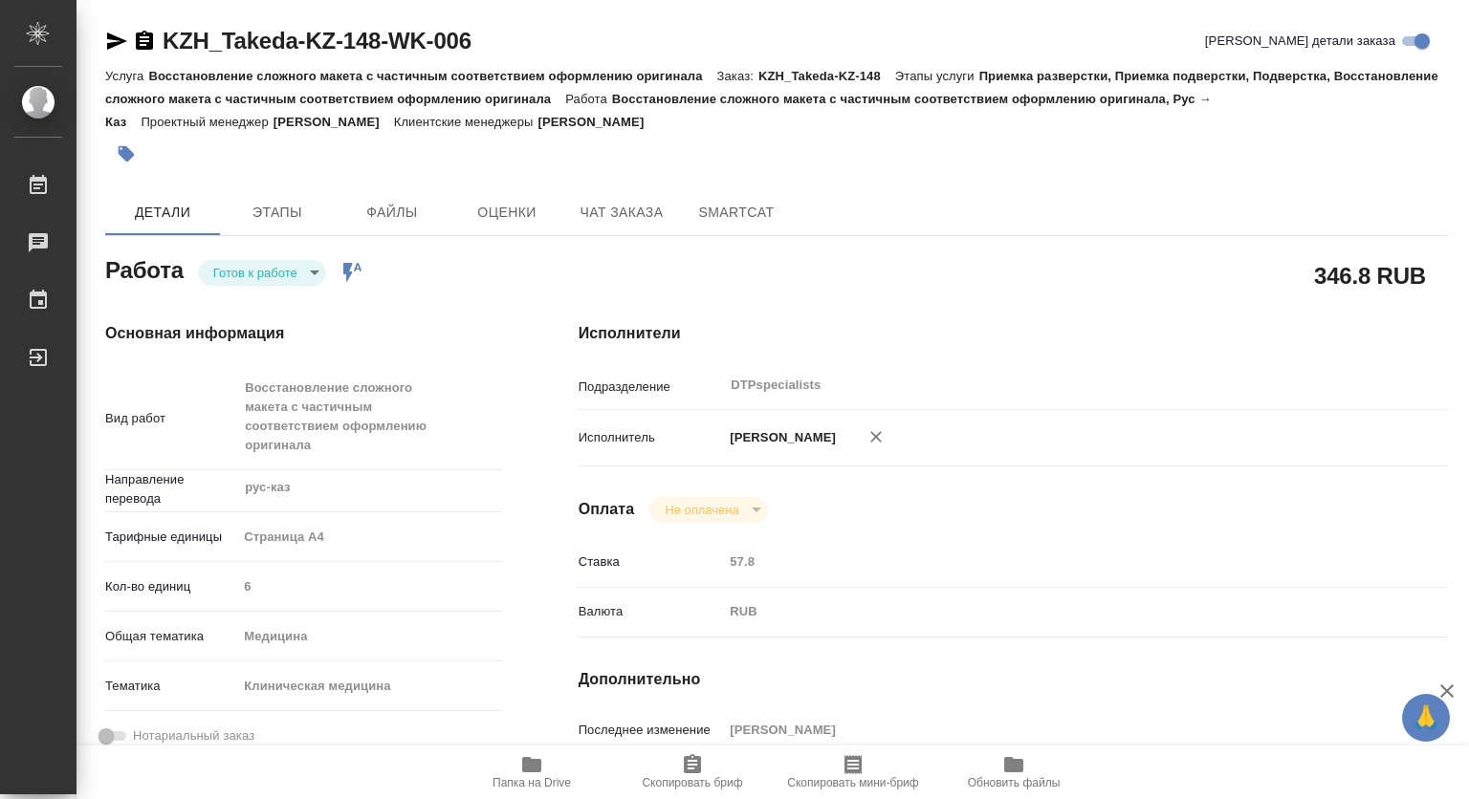
type textarea "x"
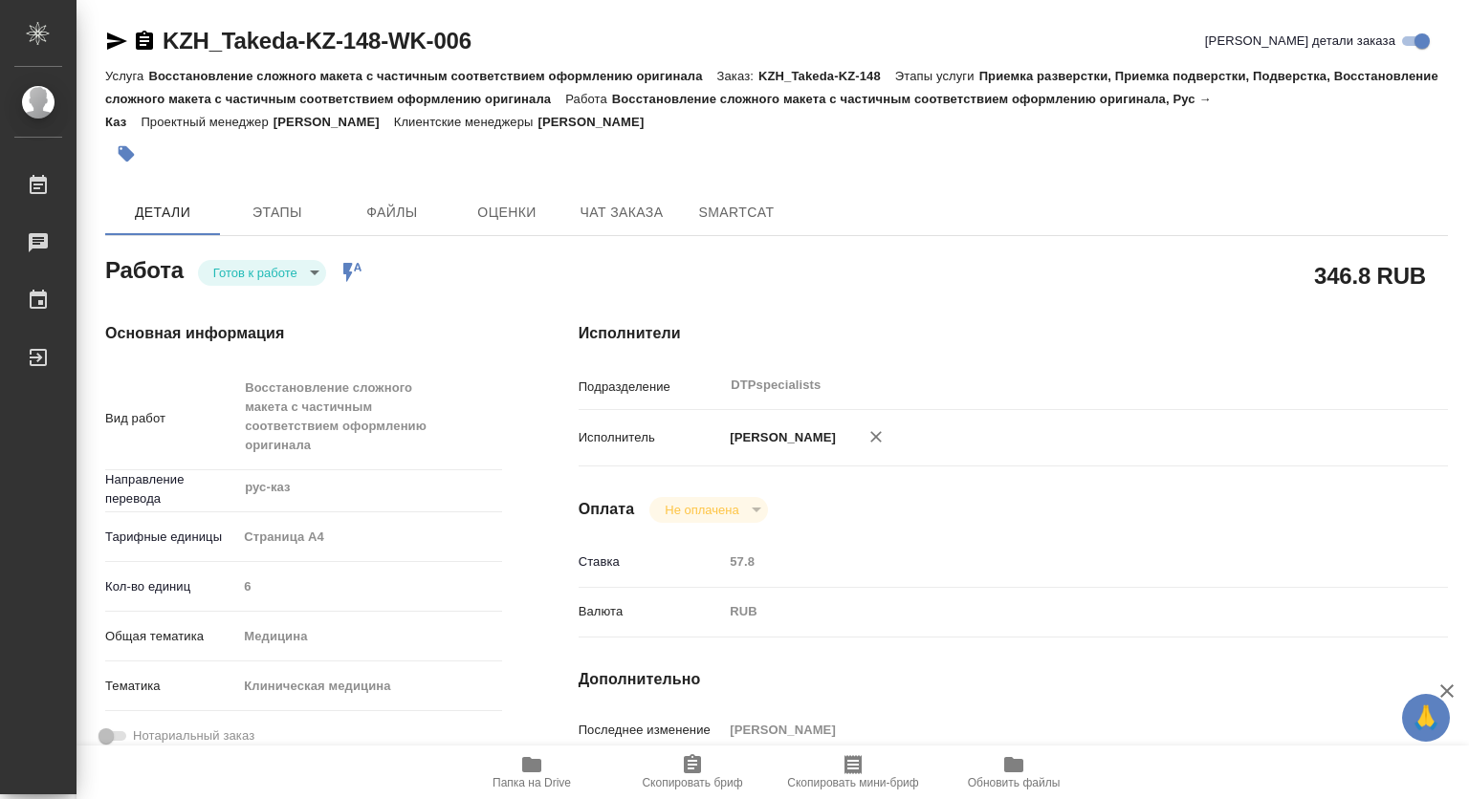
type textarea "x"
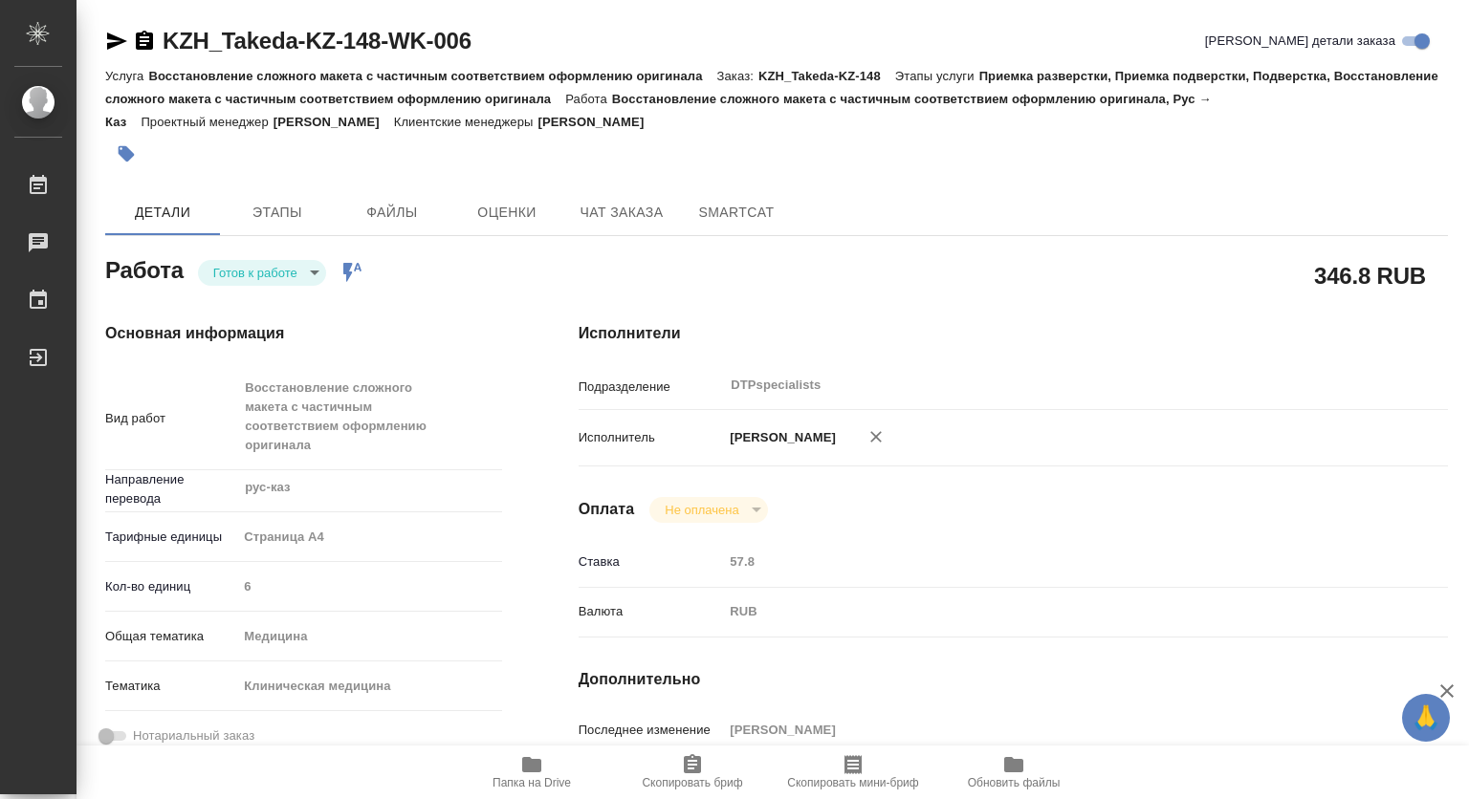
click at [256, 273] on body "🙏 .cls-1 fill:#fff; AWATERA Kovtun Svetlana Работы 0 Чаты График Выйти KZH_Take…" at bounding box center [734, 399] width 1469 height 799
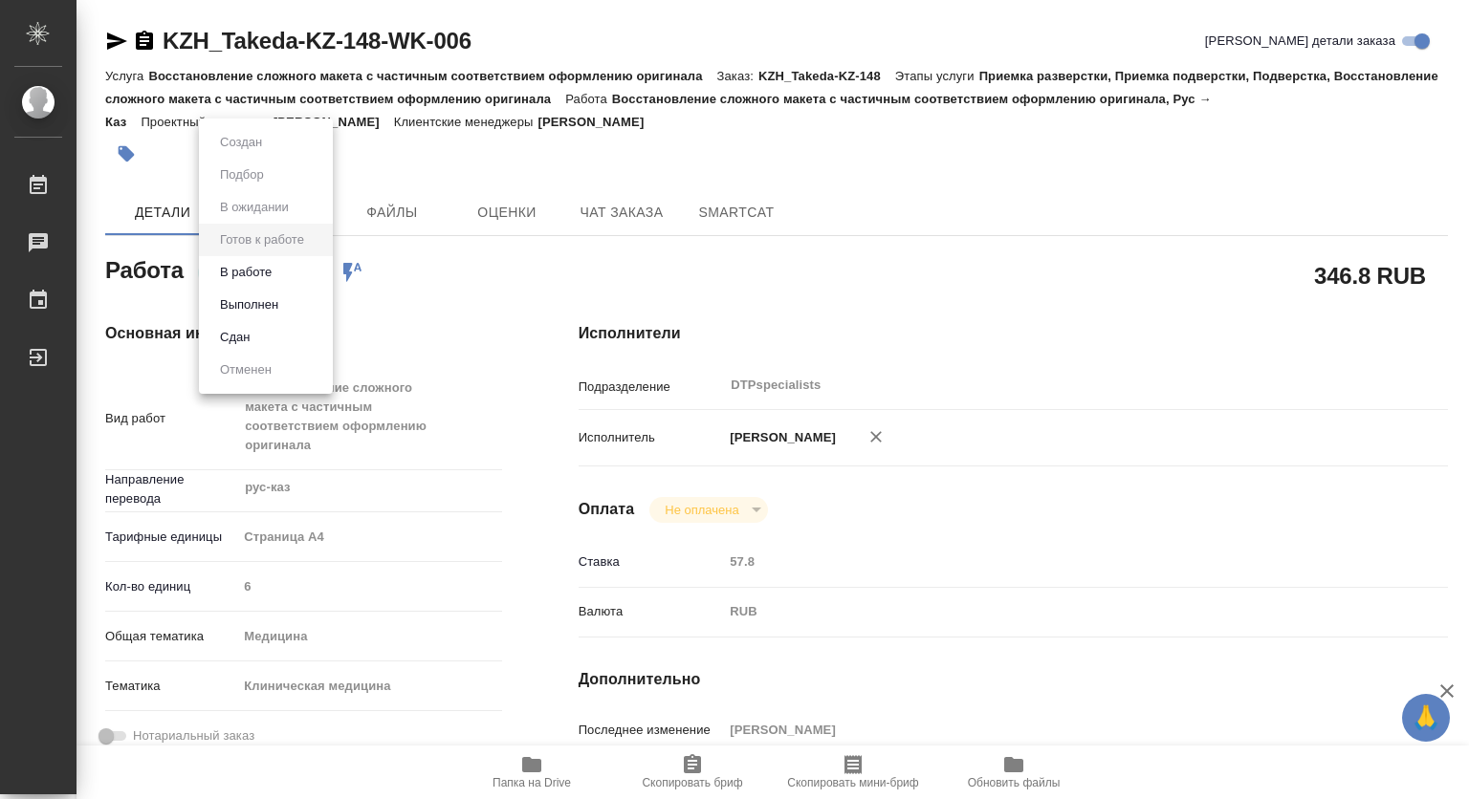
click at [239, 272] on button "В работе" at bounding box center [245, 272] width 63 height 21
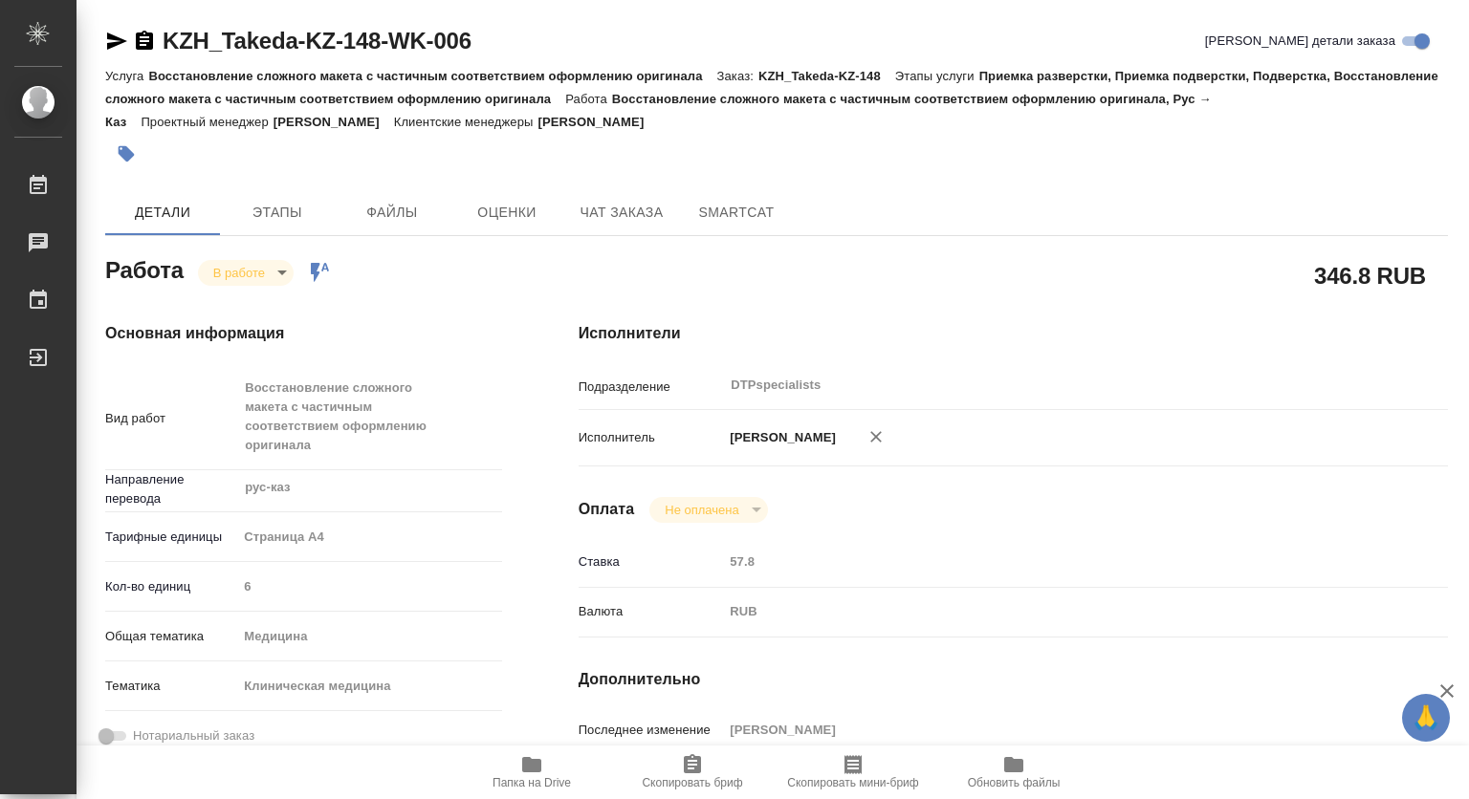
type textarea "x"
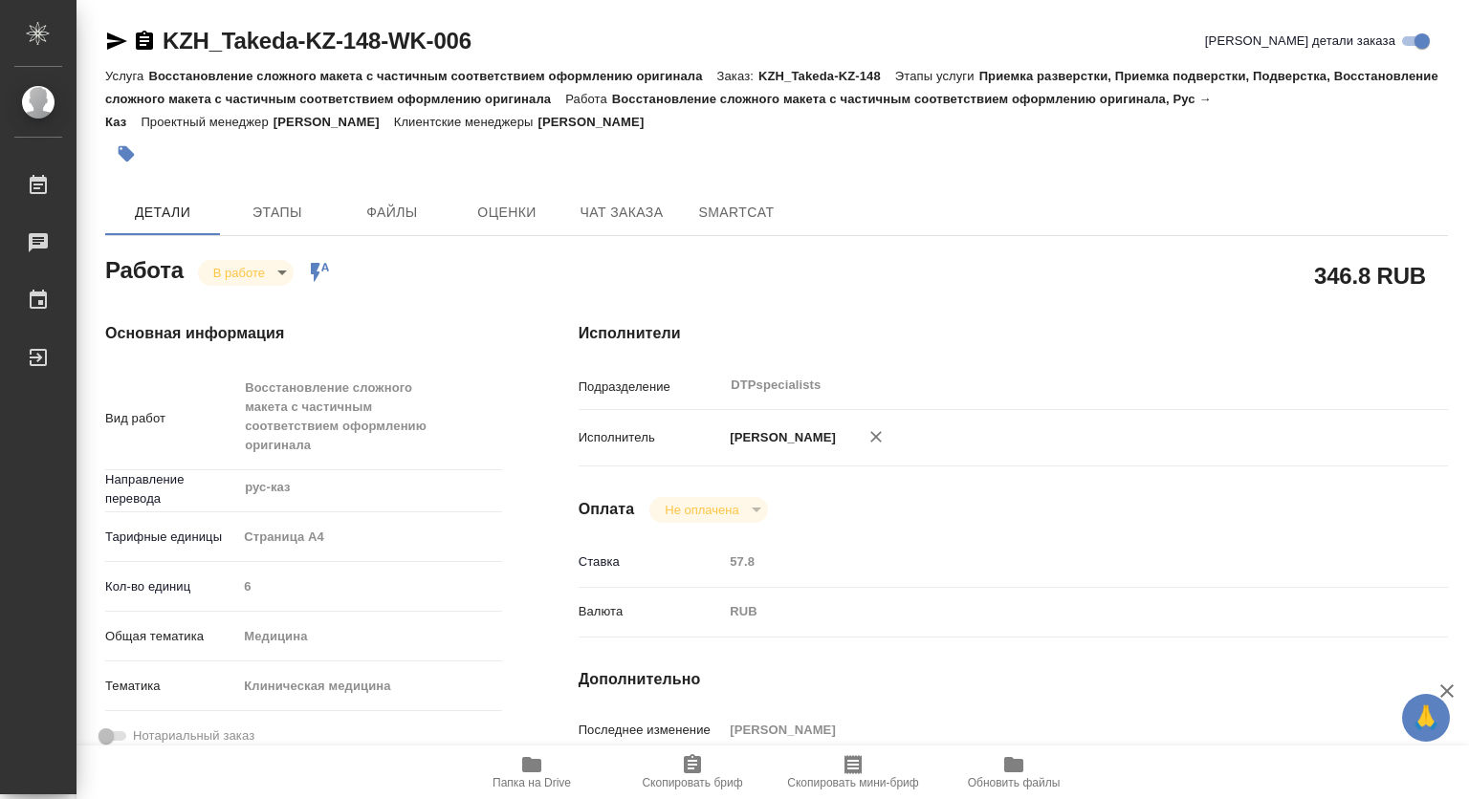
type textarea "x"
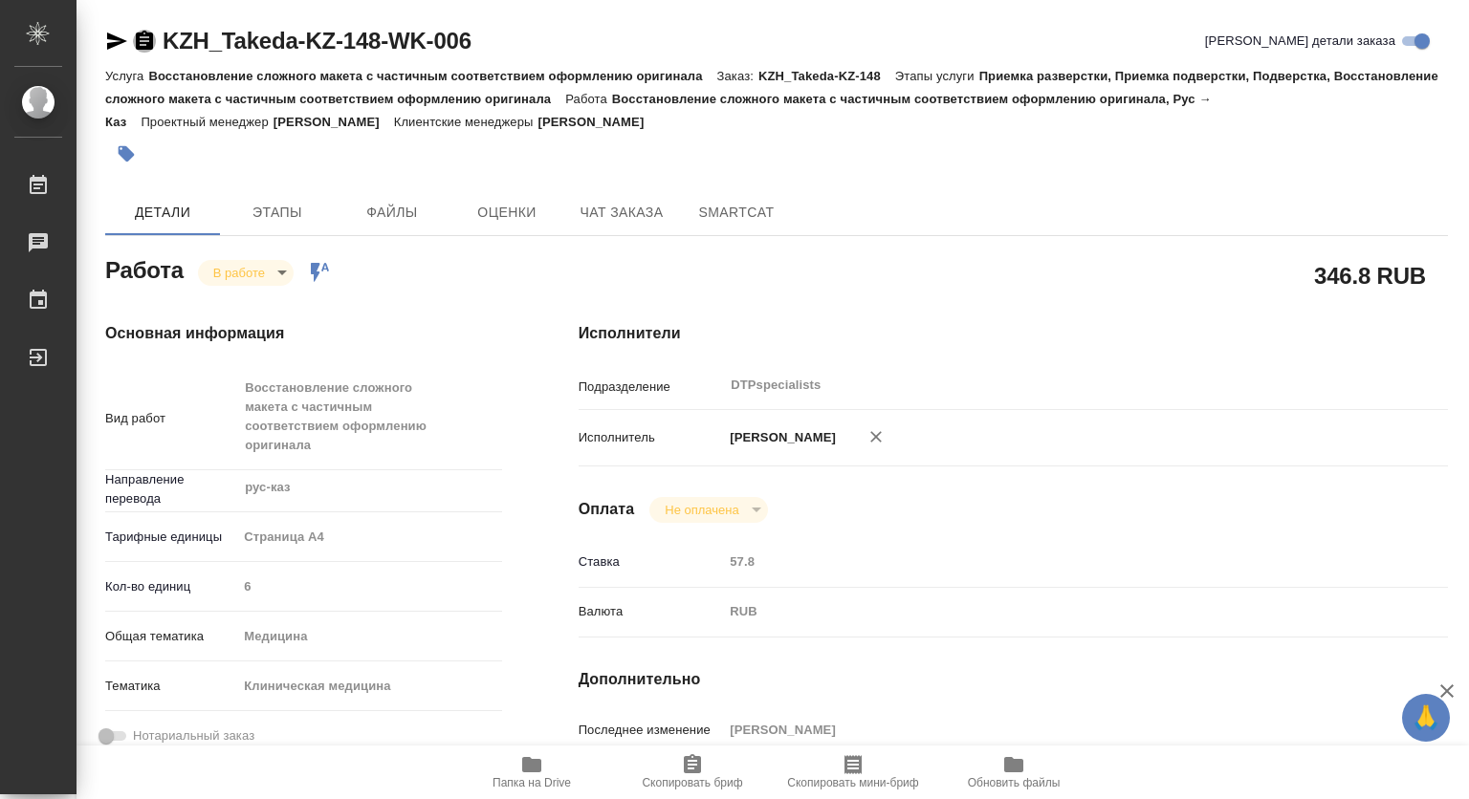
click at [142, 37] on icon "button" at bounding box center [144, 41] width 23 height 23
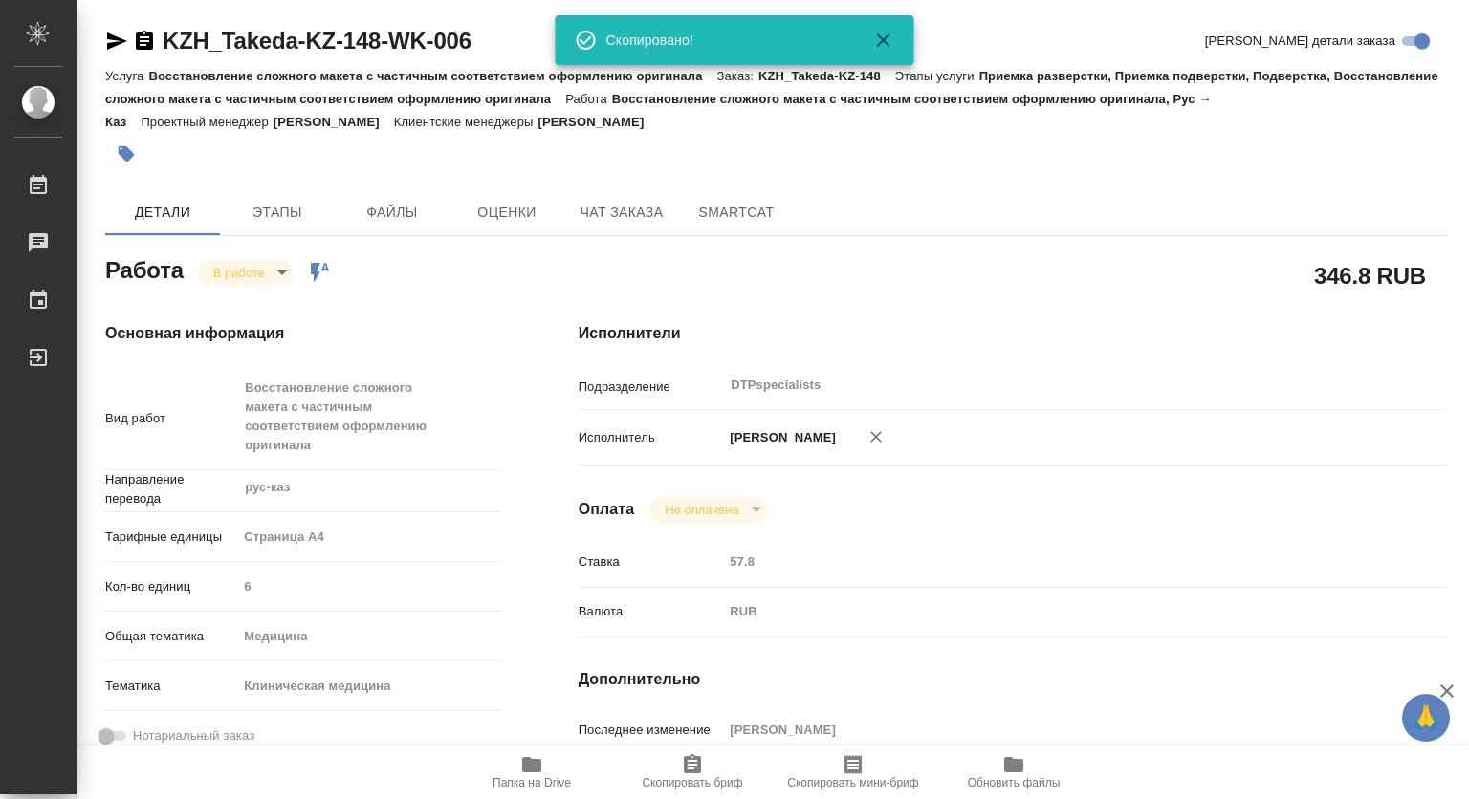
type textarea "x"
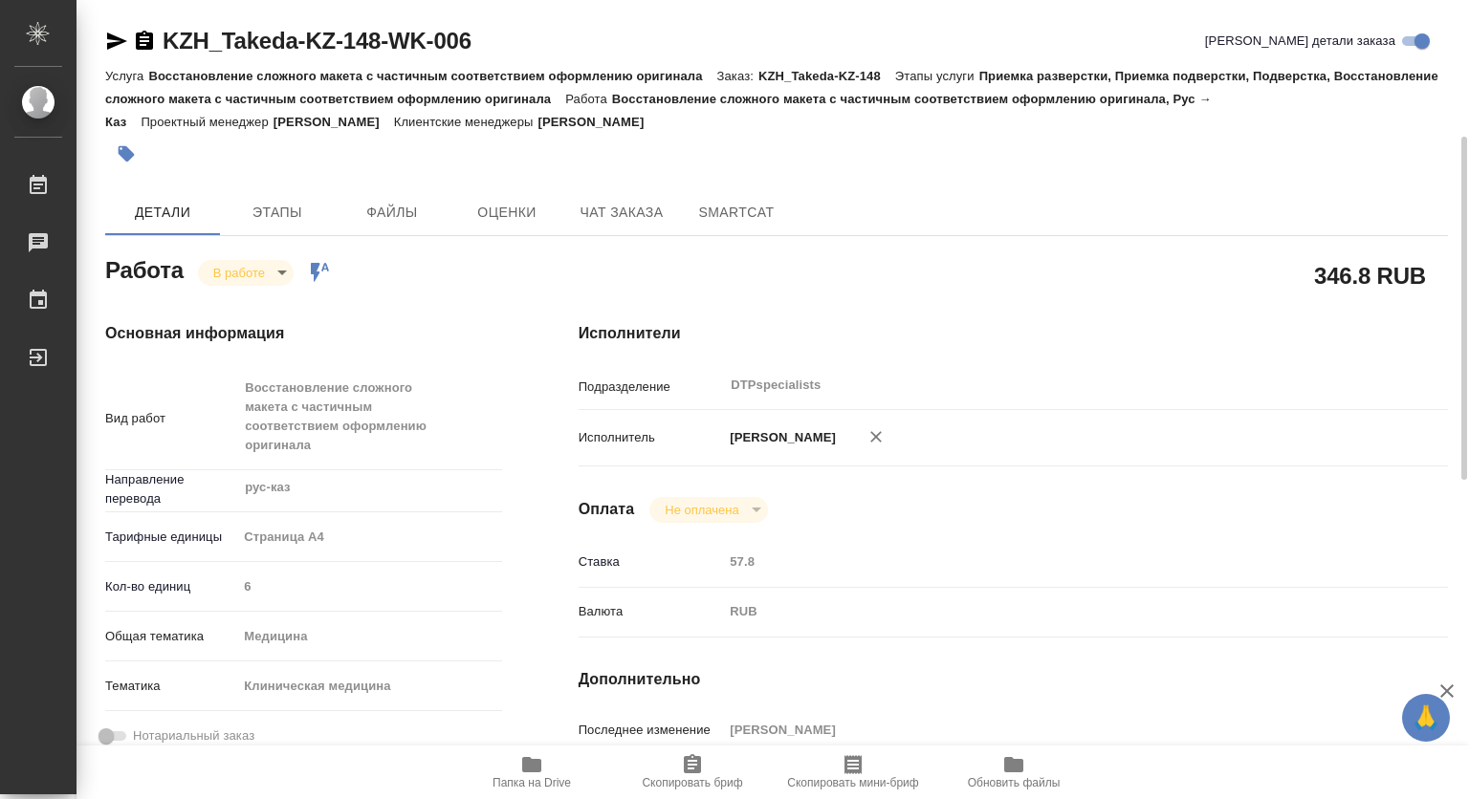
scroll to position [382, 0]
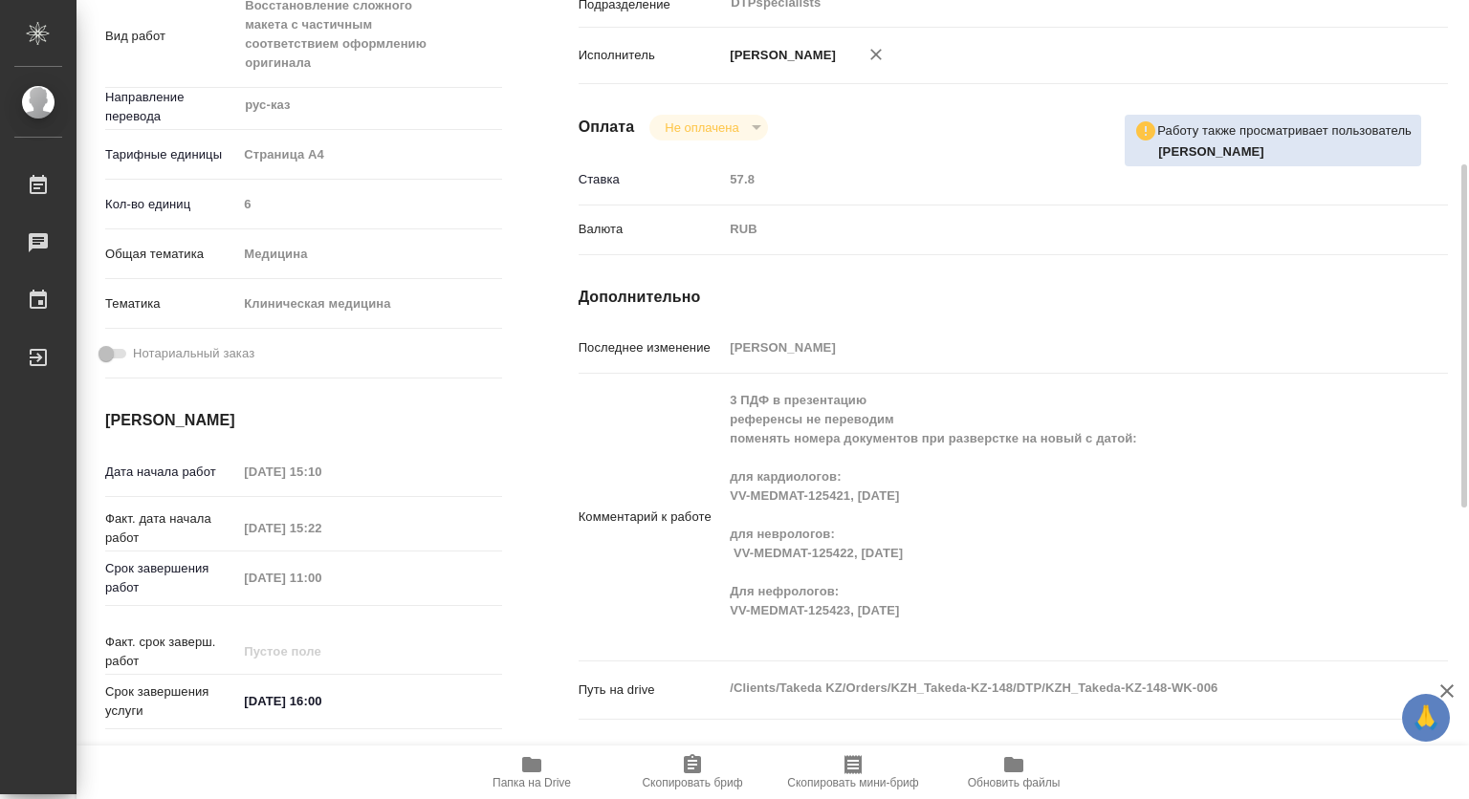
click at [956, 609] on div "Комментарий к работе 3 ПДФ в презентацию референсы не переводим поменять номера…" at bounding box center [1013, 518] width 869 height 272
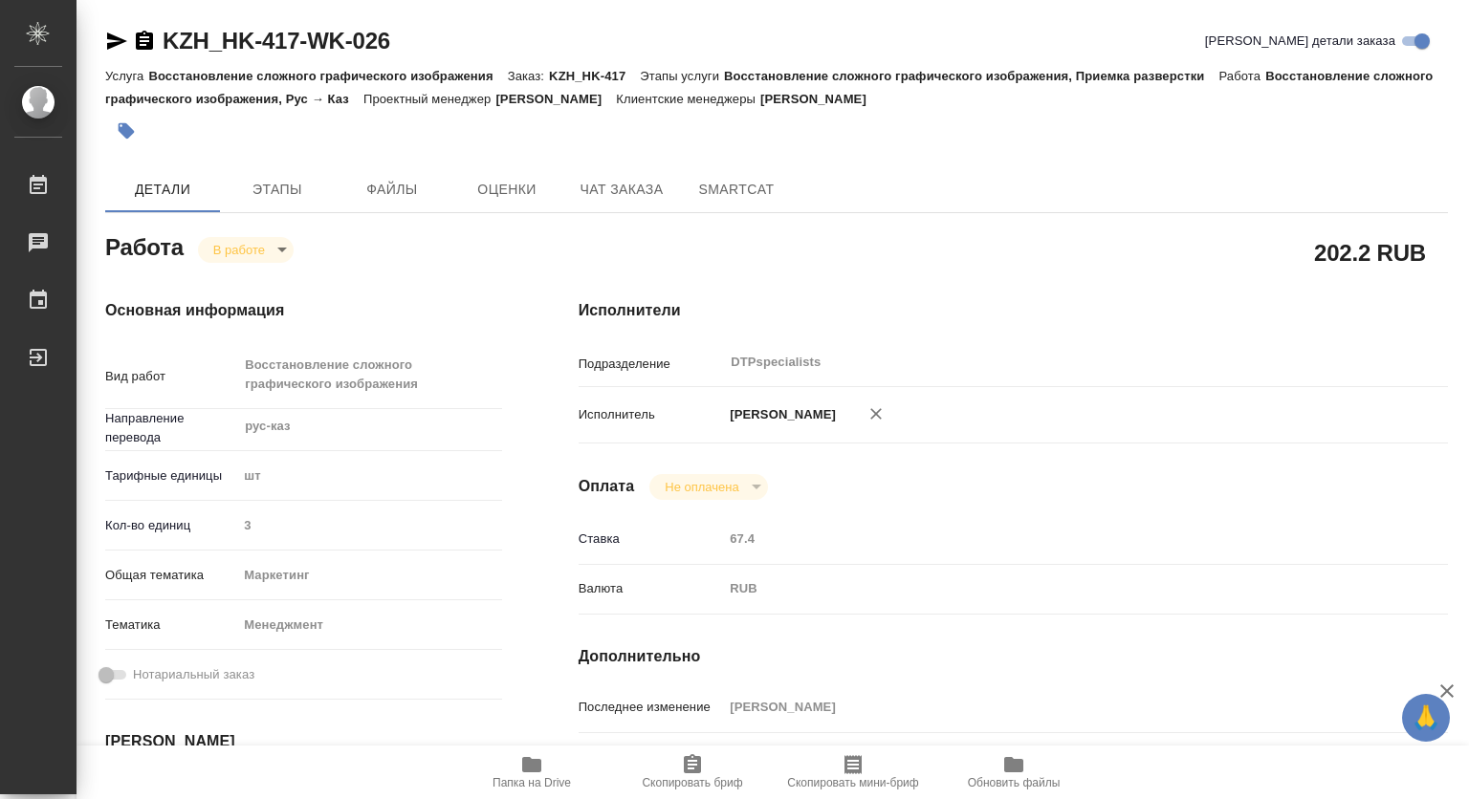
click at [269, 243] on body "🙏 .cls-1 fill:#fff; AWATERA Kovtun Svetlana Работы 0 Чаты График Выйти KZH_HK-4…" at bounding box center [734, 399] width 1469 height 799
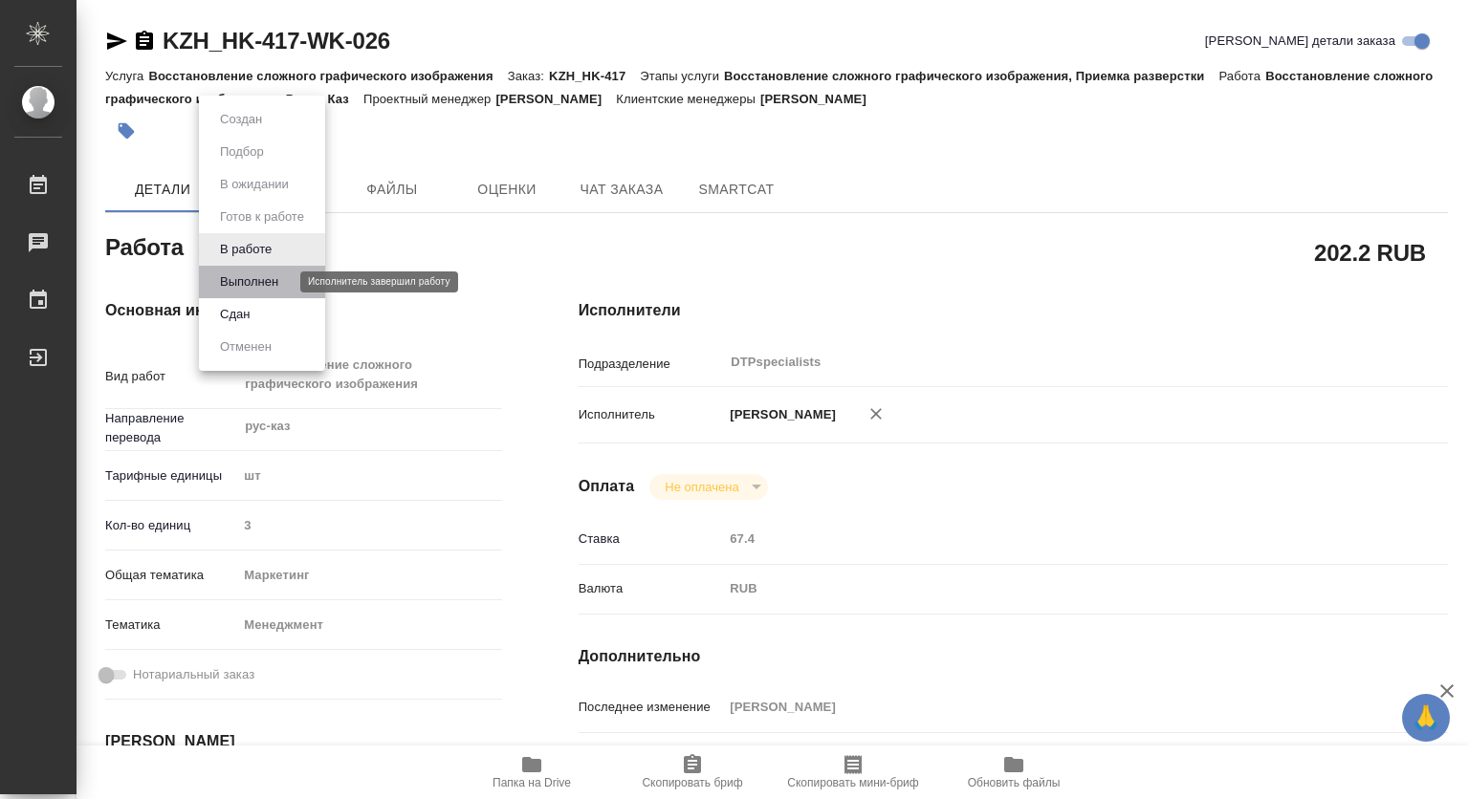
click at [251, 277] on button "Выполнен" at bounding box center [249, 282] width 70 height 21
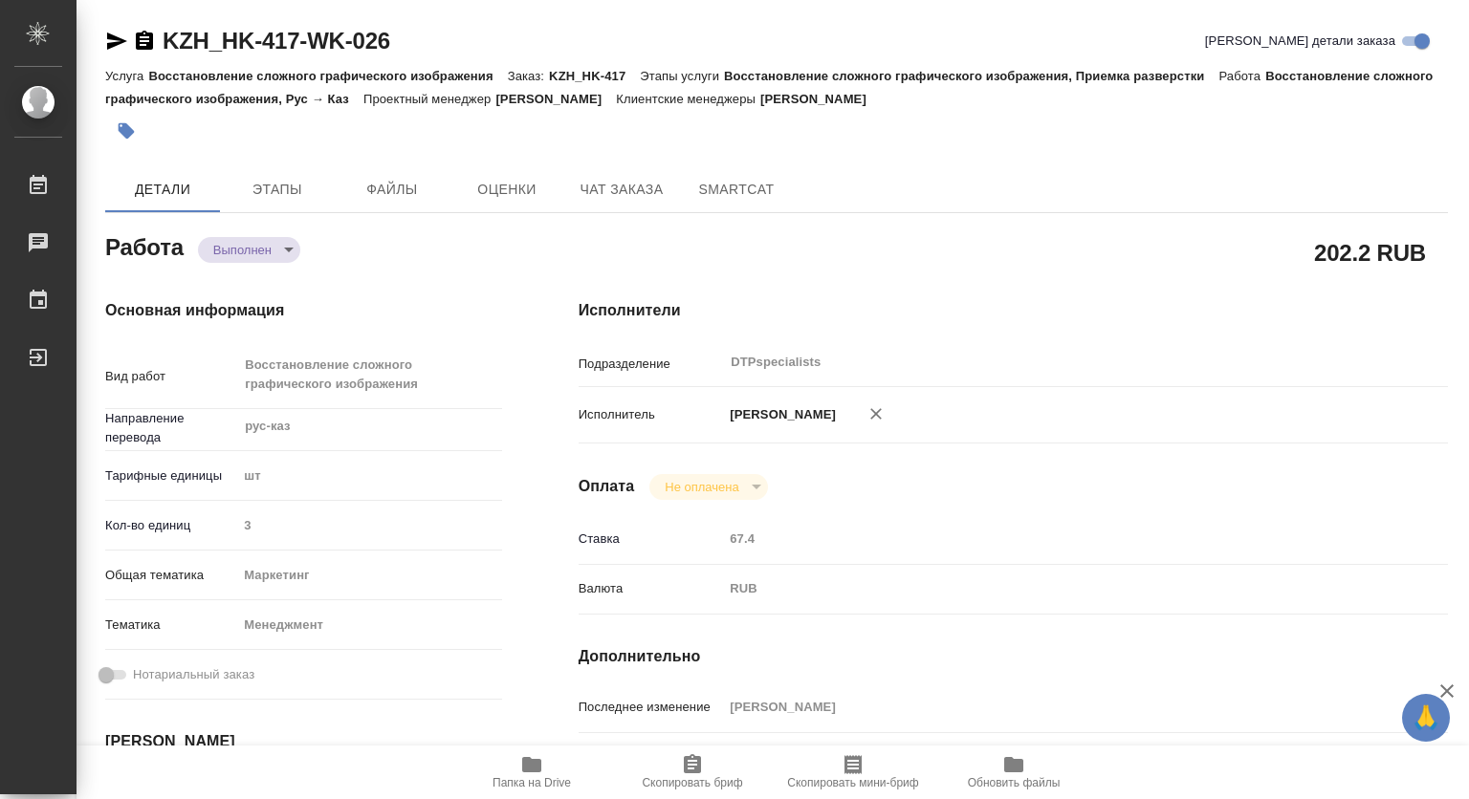
type textarea "x"
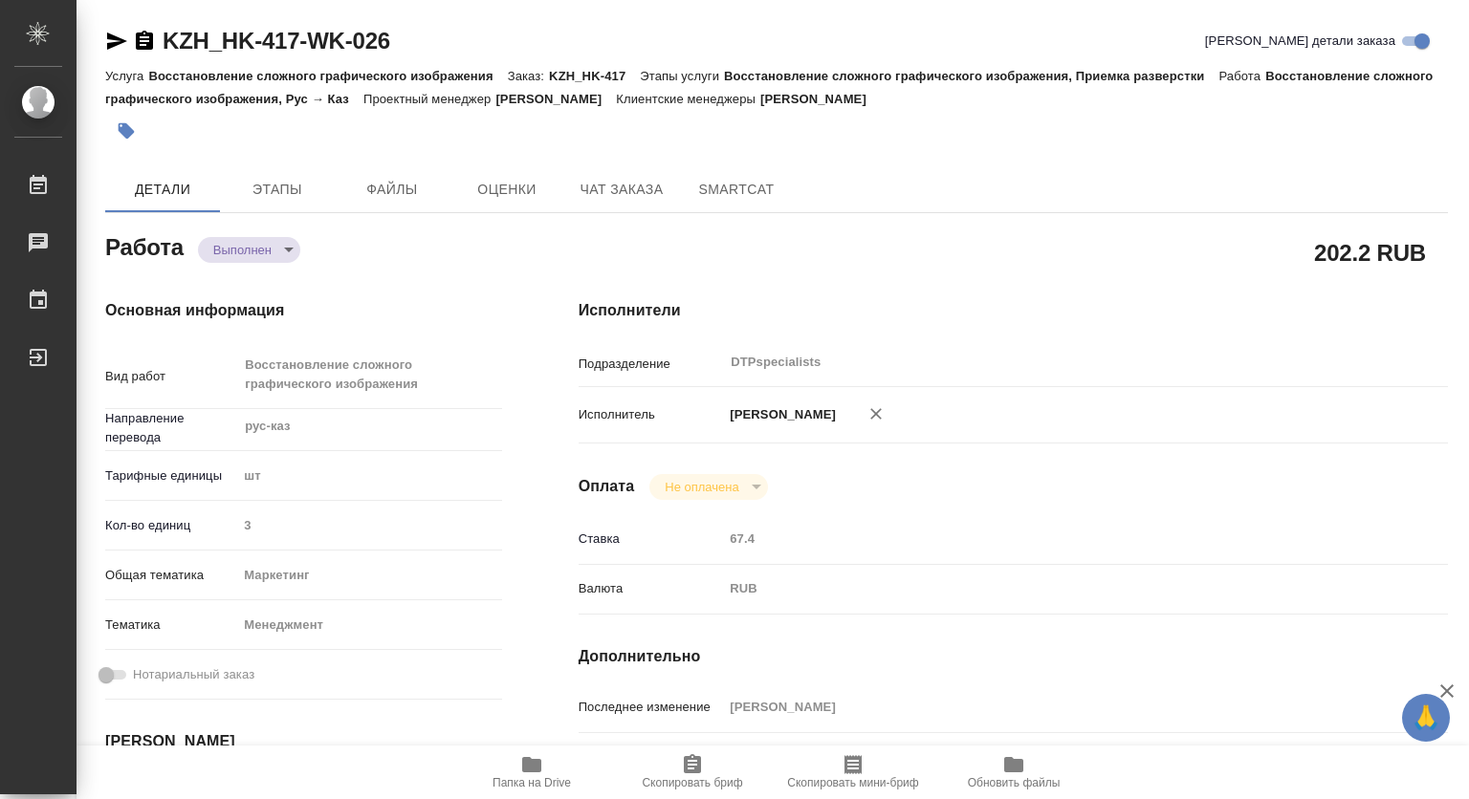
type textarea "x"
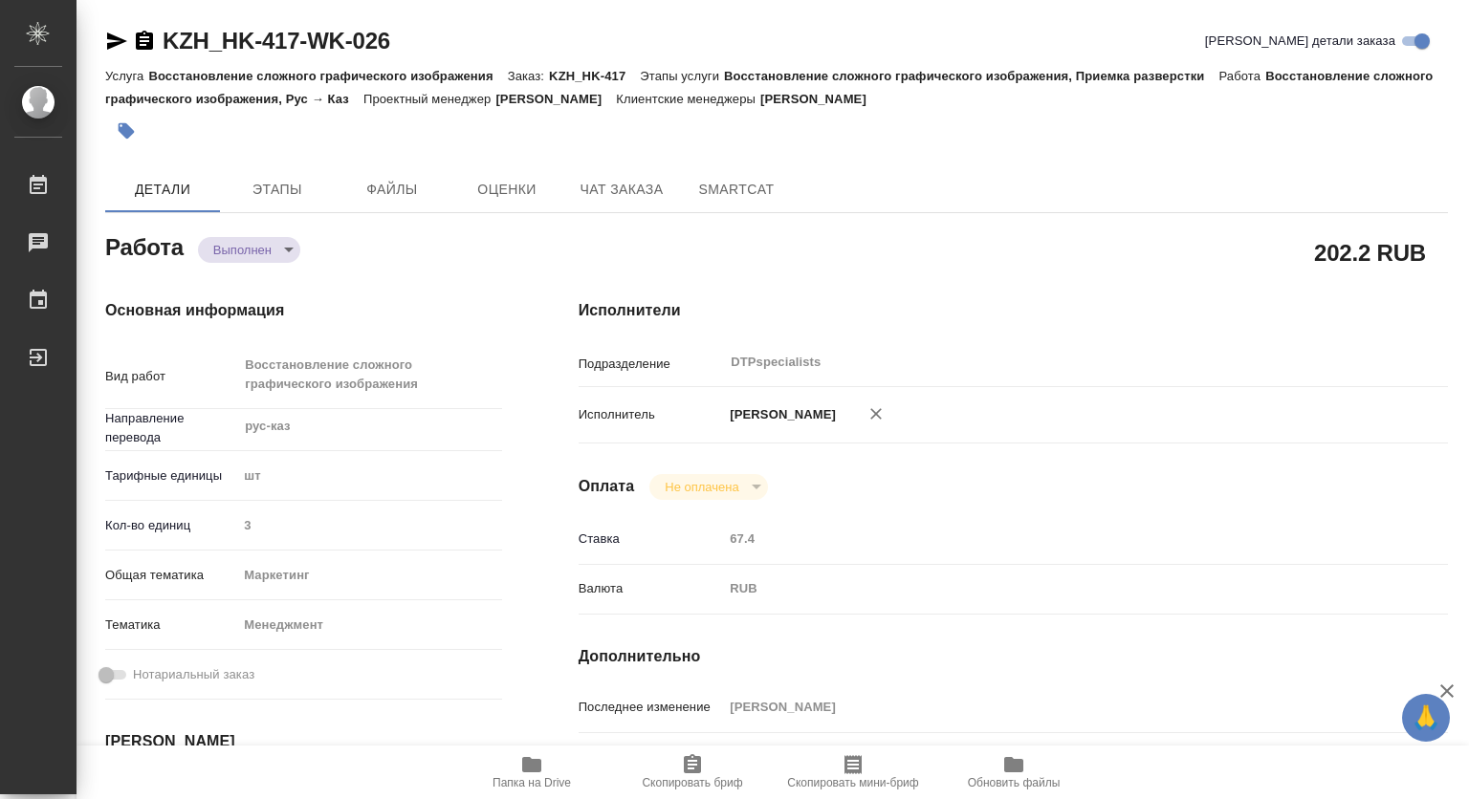
type textarea "x"
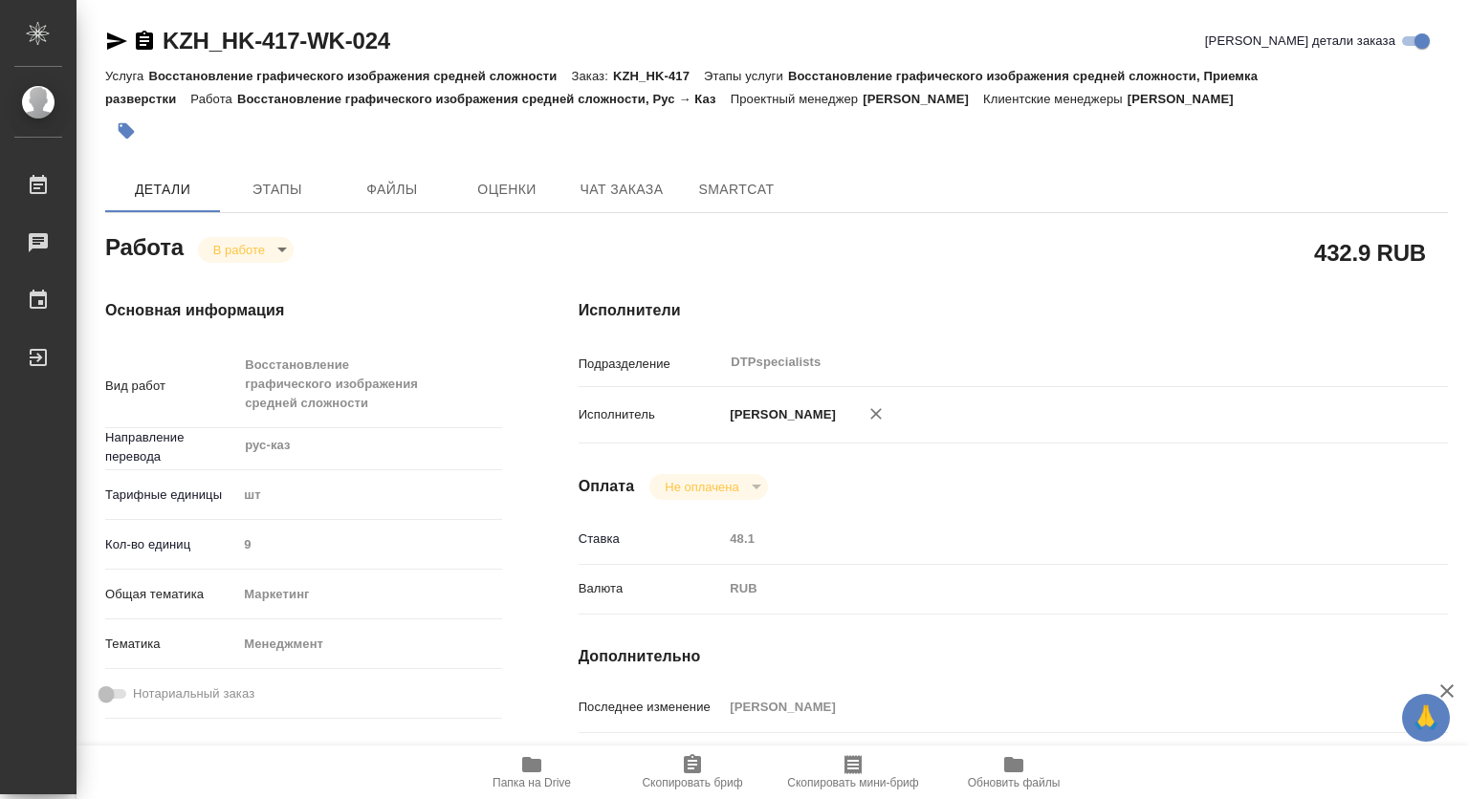
click at [233, 252] on body "🙏 .cls-1 fill:#fff; AWATERA [PERSON_NAME] 0 Чаты График Выйти KZH_HK-417-WK-024…" at bounding box center [734, 399] width 1469 height 799
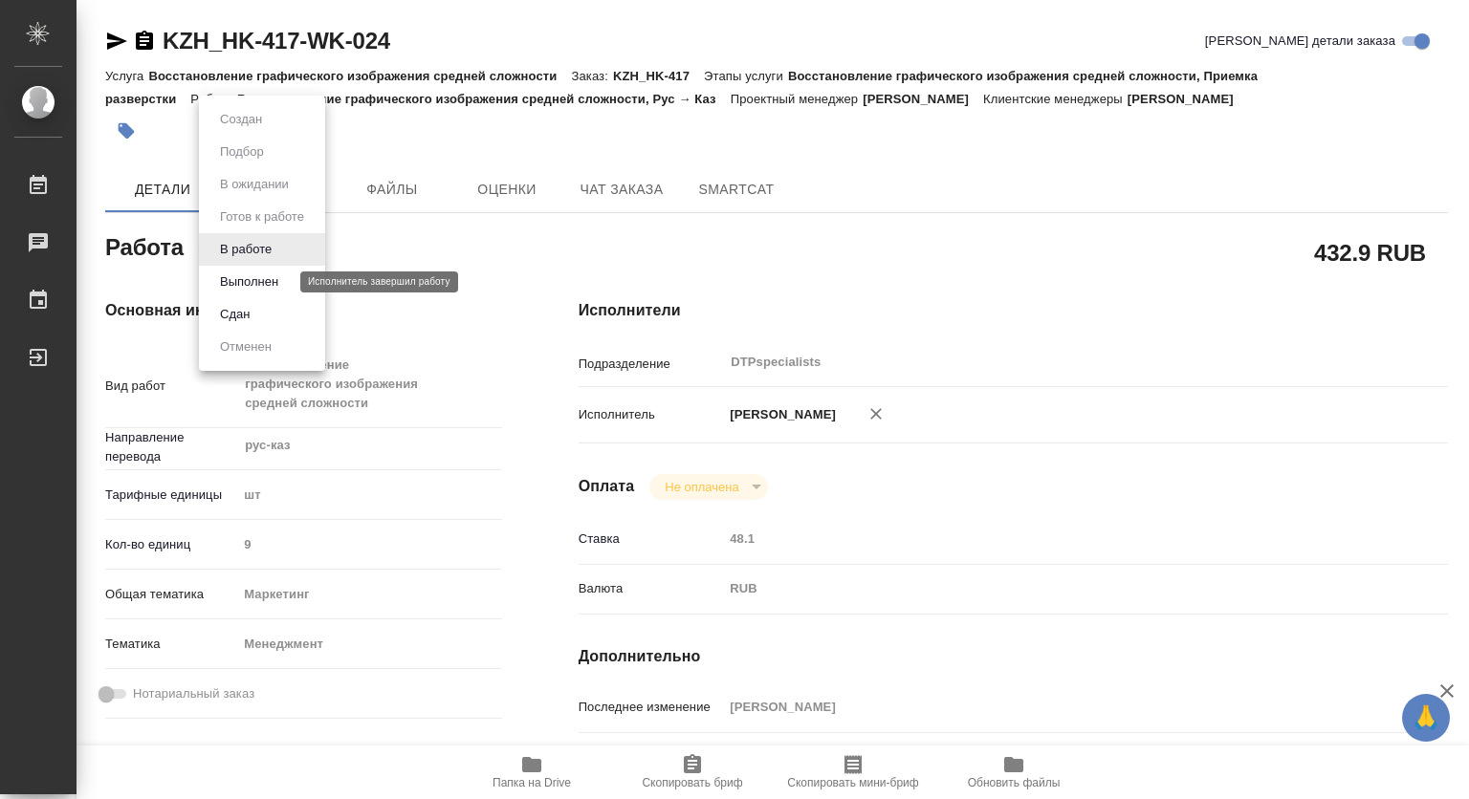
click at [233, 278] on button "Выполнен" at bounding box center [249, 282] width 70 height 21
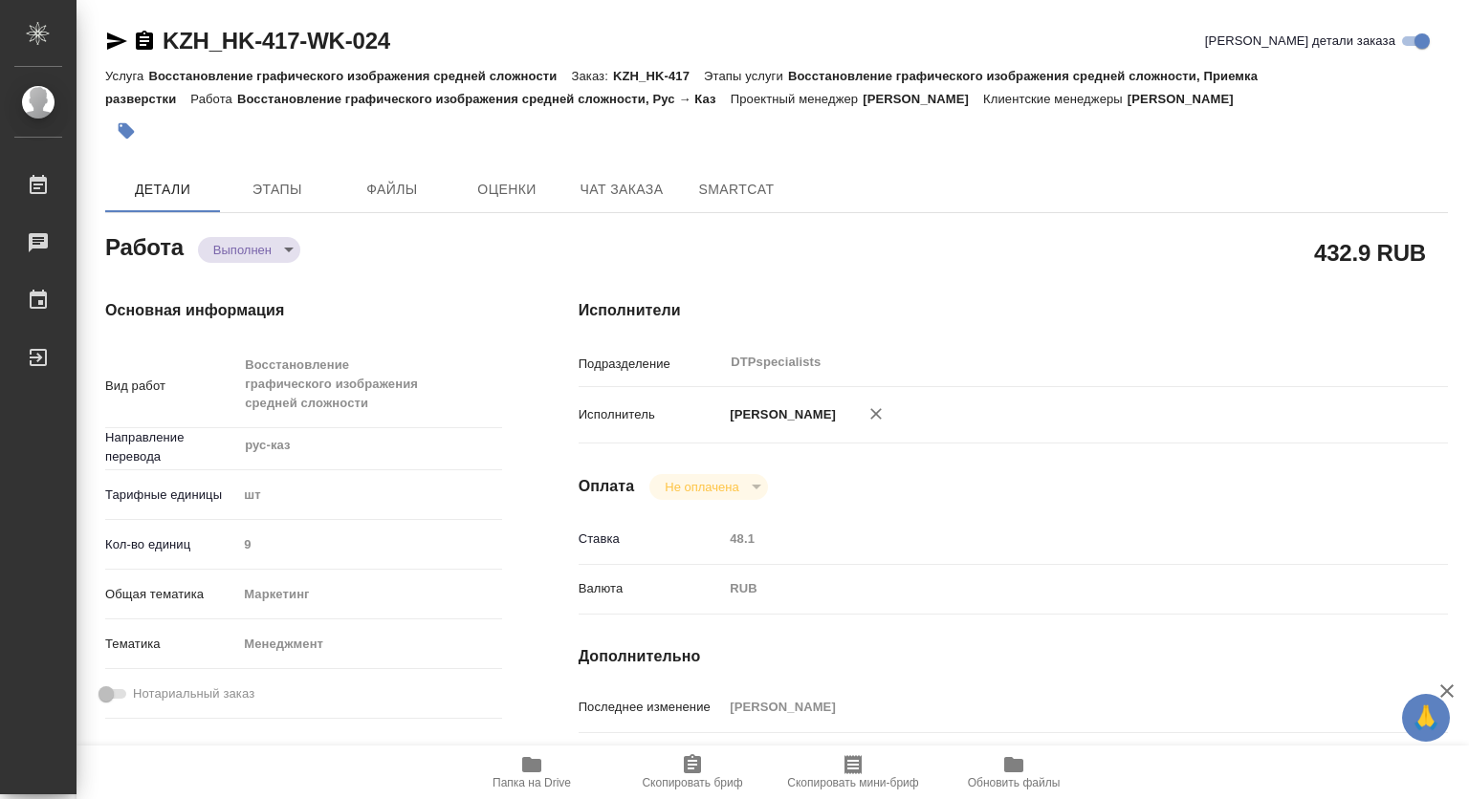
type textarea "x"
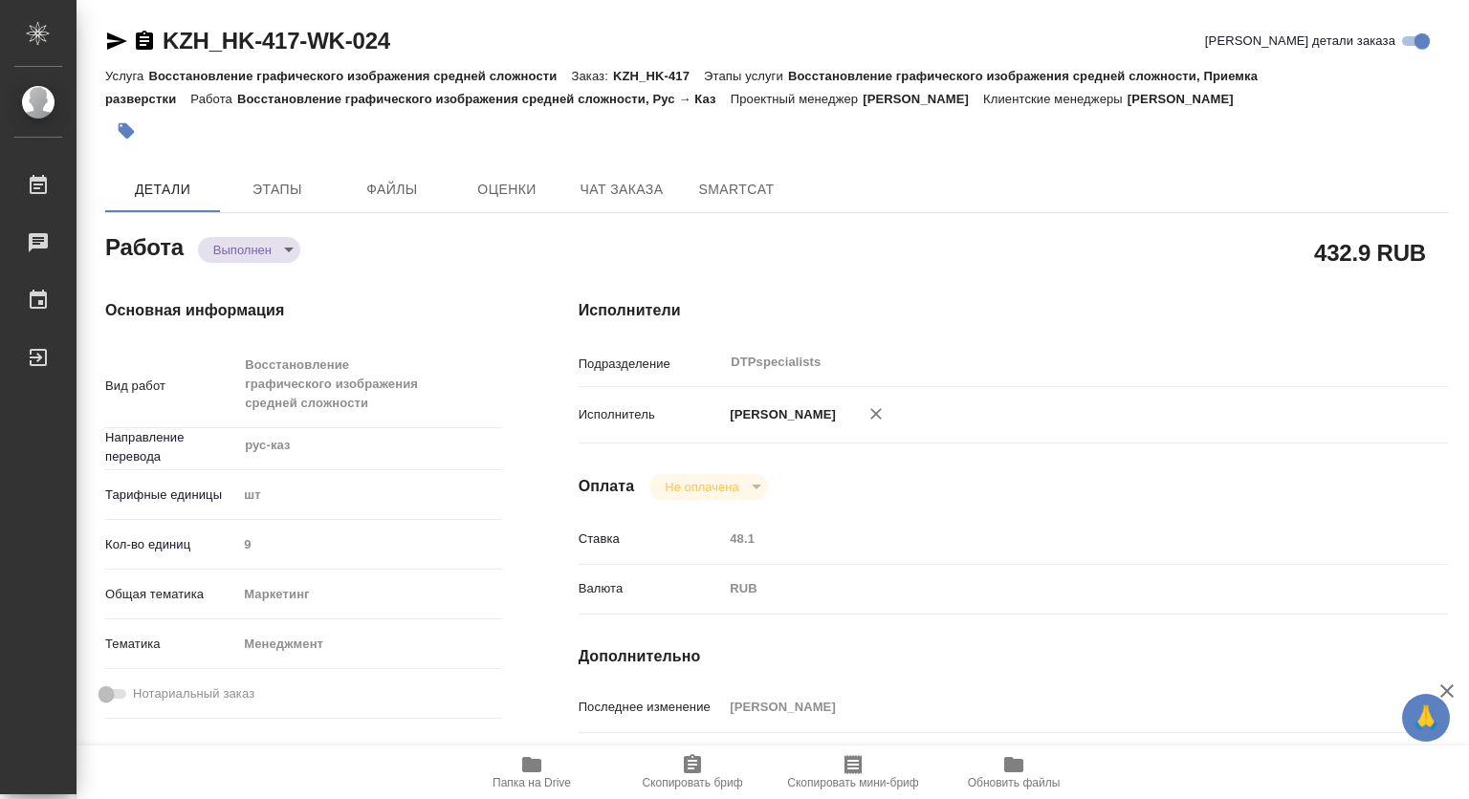
type textarea "x"
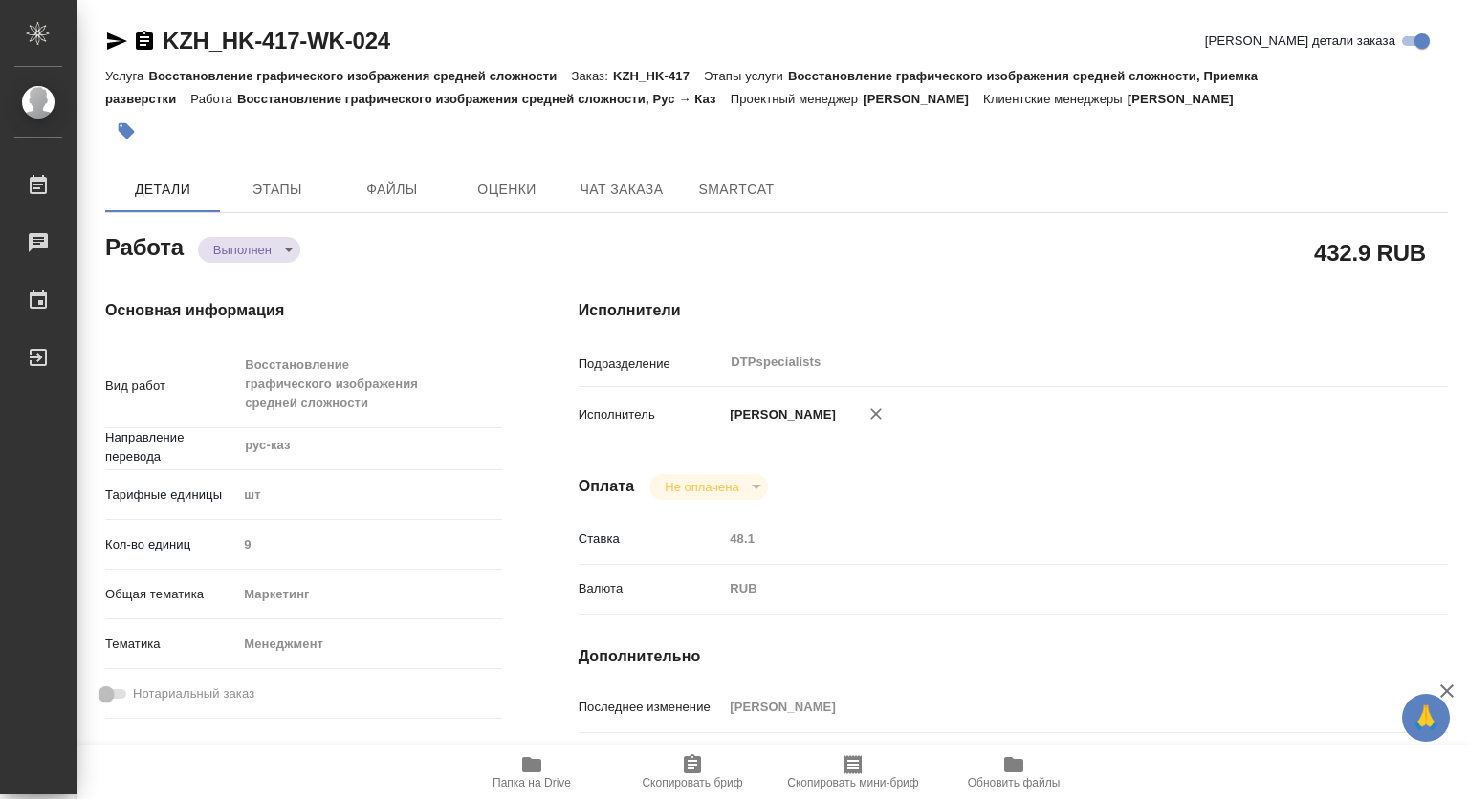
type textarea "x"
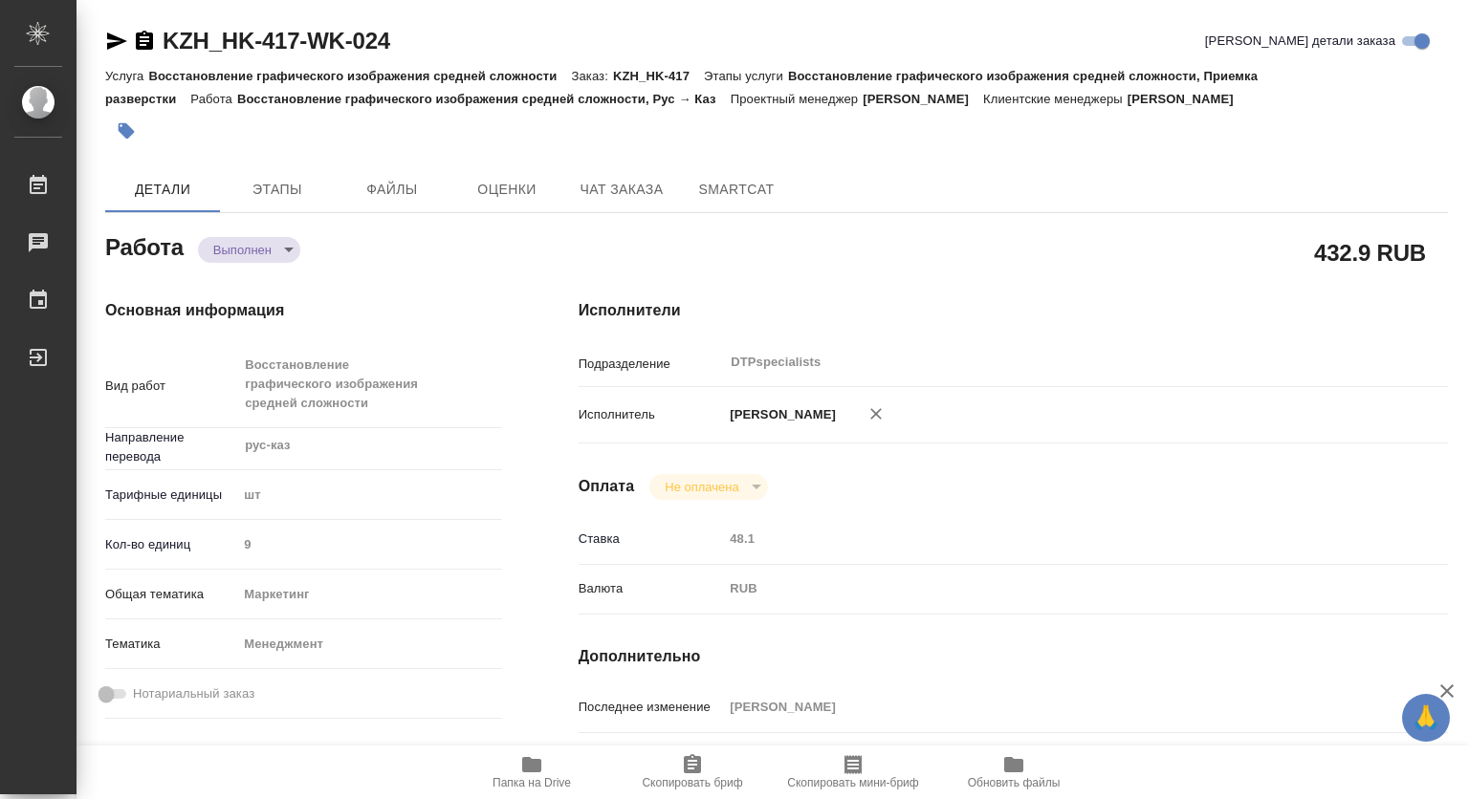
type textarea "x"
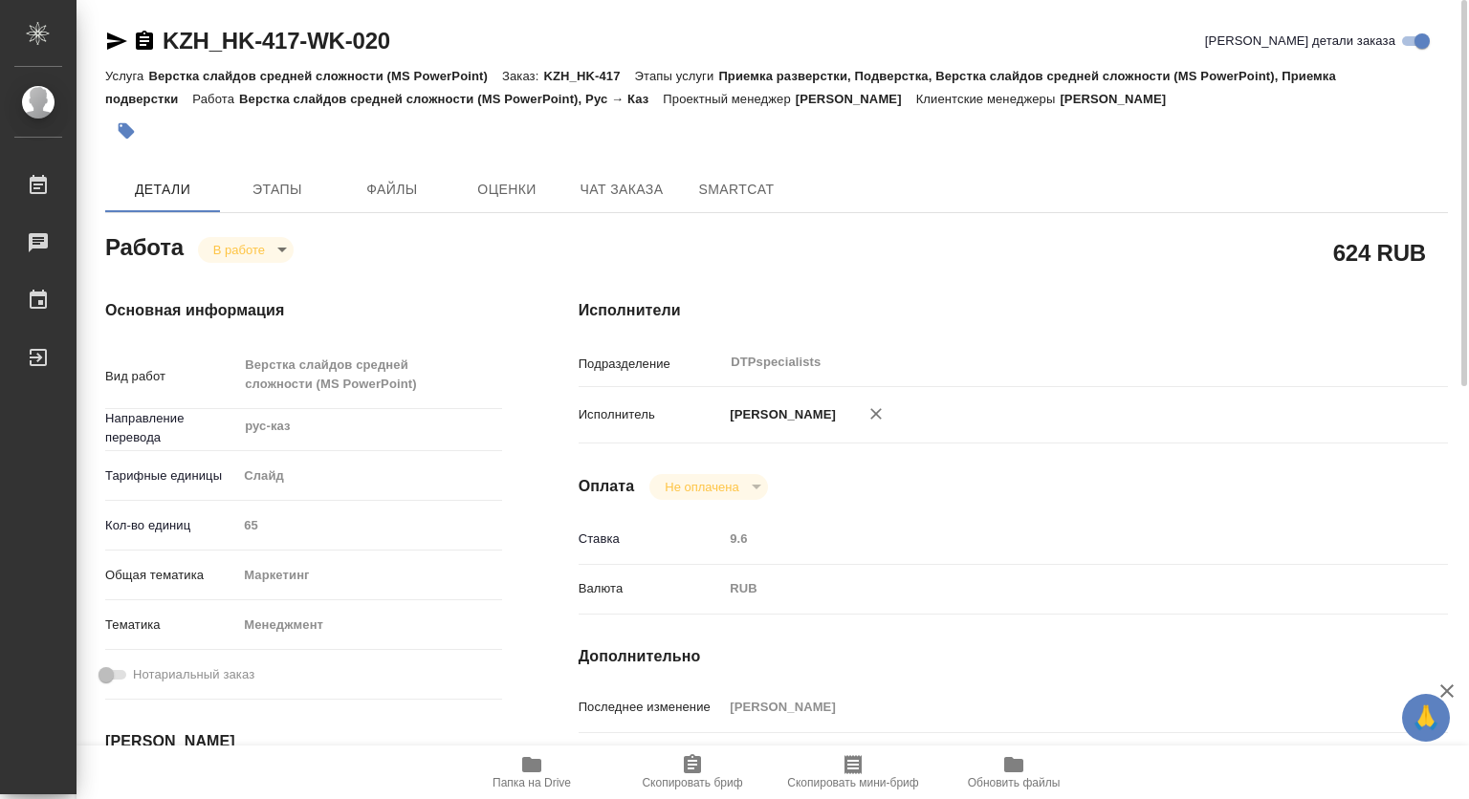
click at [226, 253] on body "🙏 .cls-1 fill:#fff; AWATERA Kovtun Svetlana Работы 0 Чаты График Выйти KZH_HK-4…" at bounding box center [734, 399] width 1469 height 799
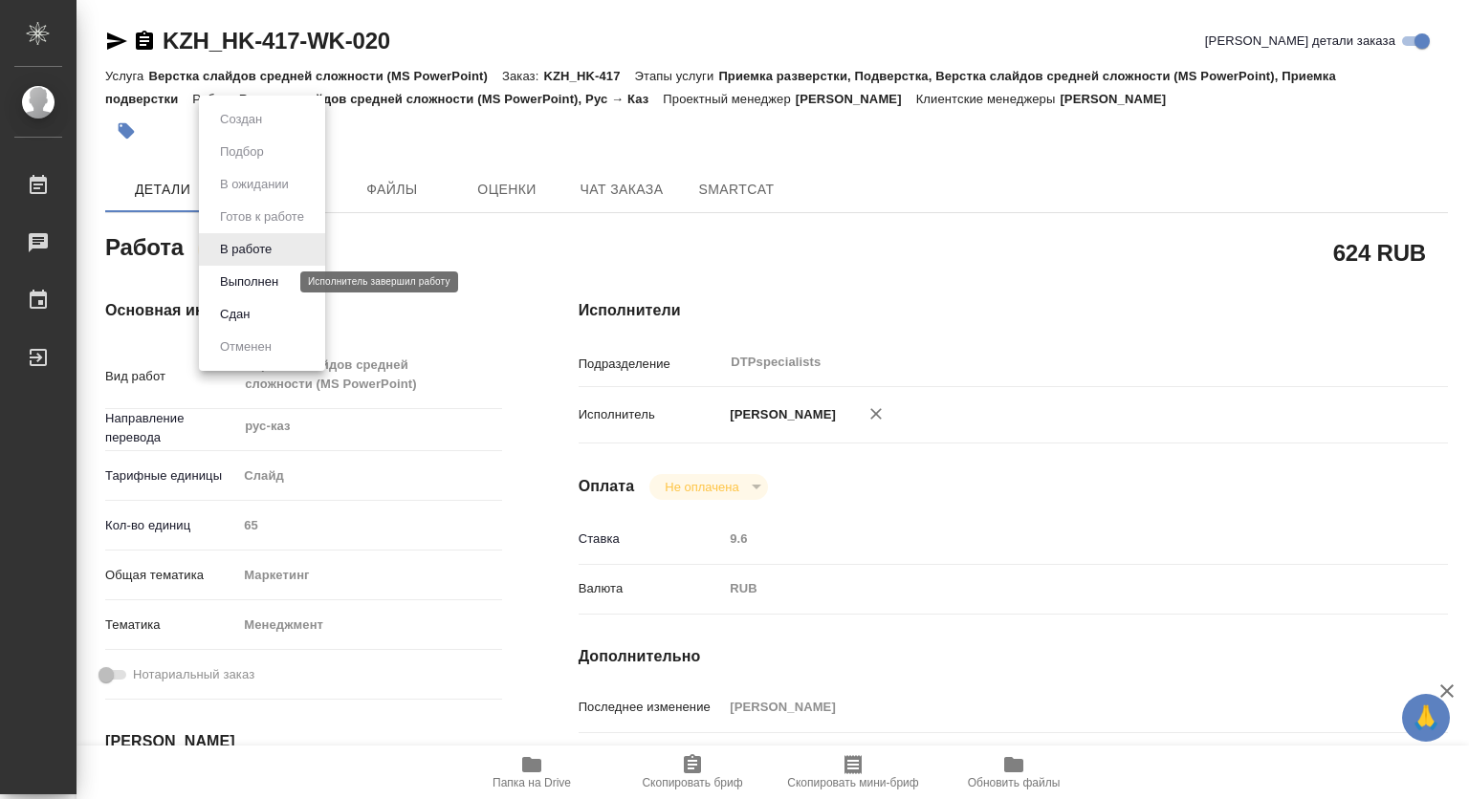
click at [240, 282] on button "Выполнен" at bounding box center [249, 282] width 70 height 21
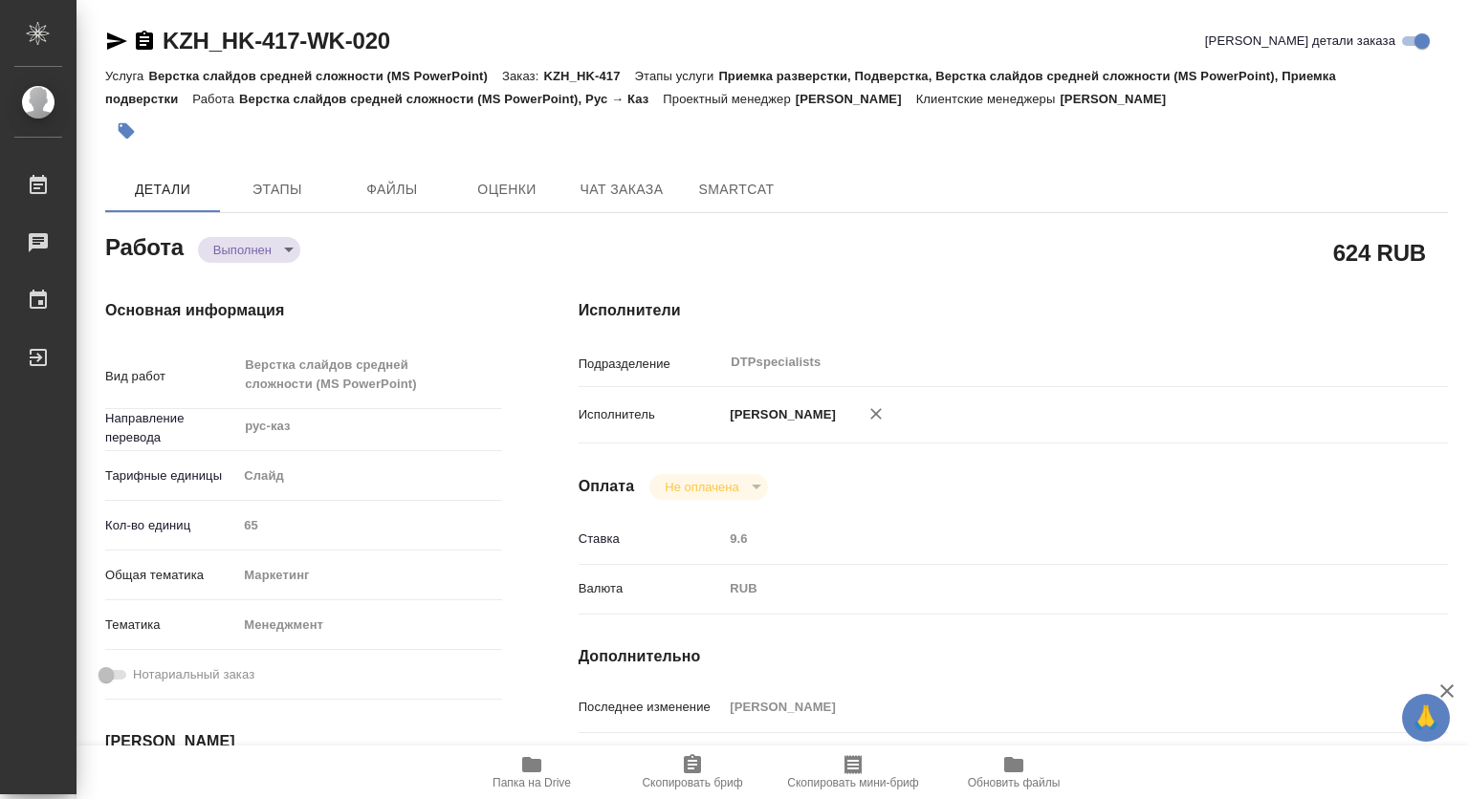
type textarea "x"
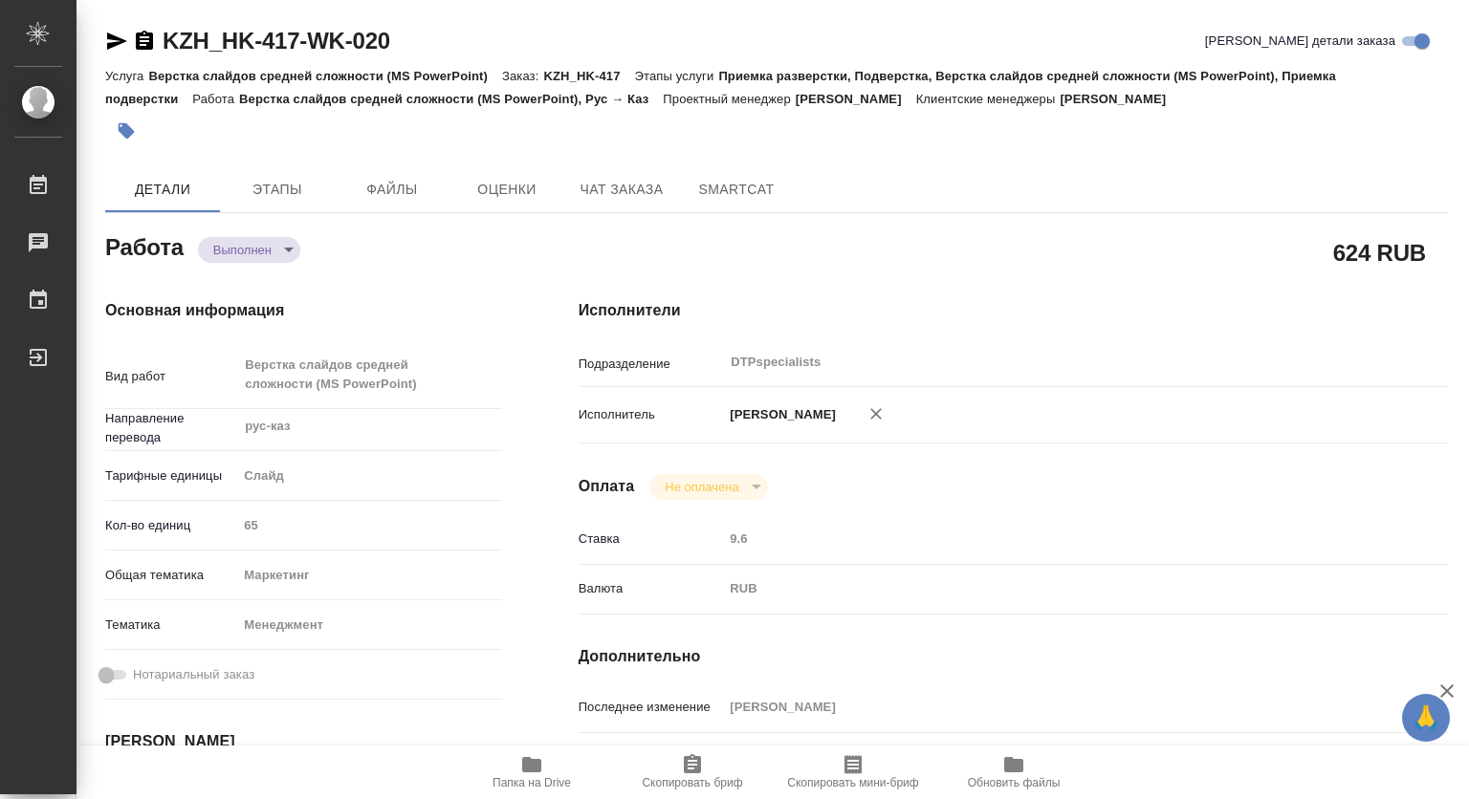
type textarea "x"
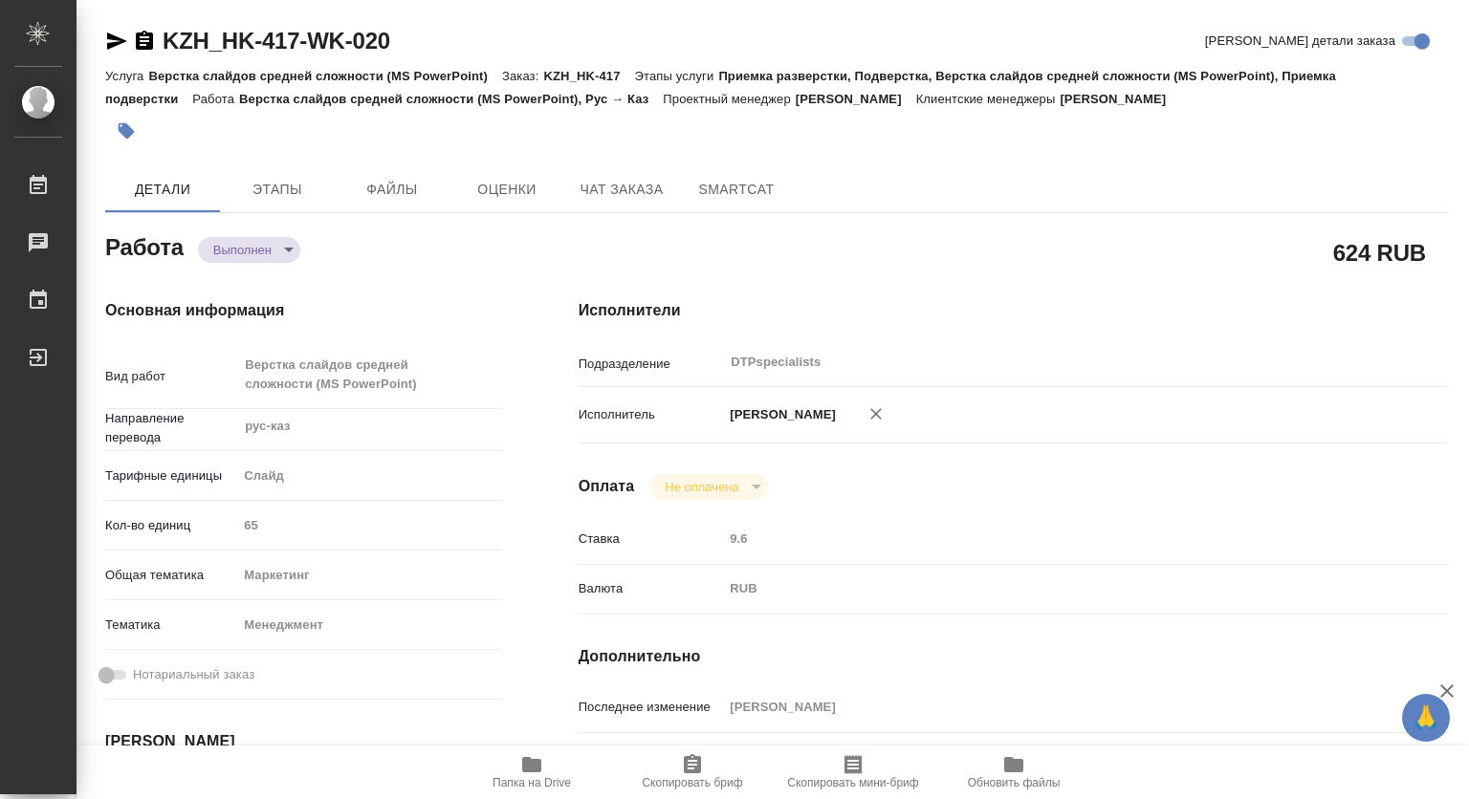
type textarea "x"
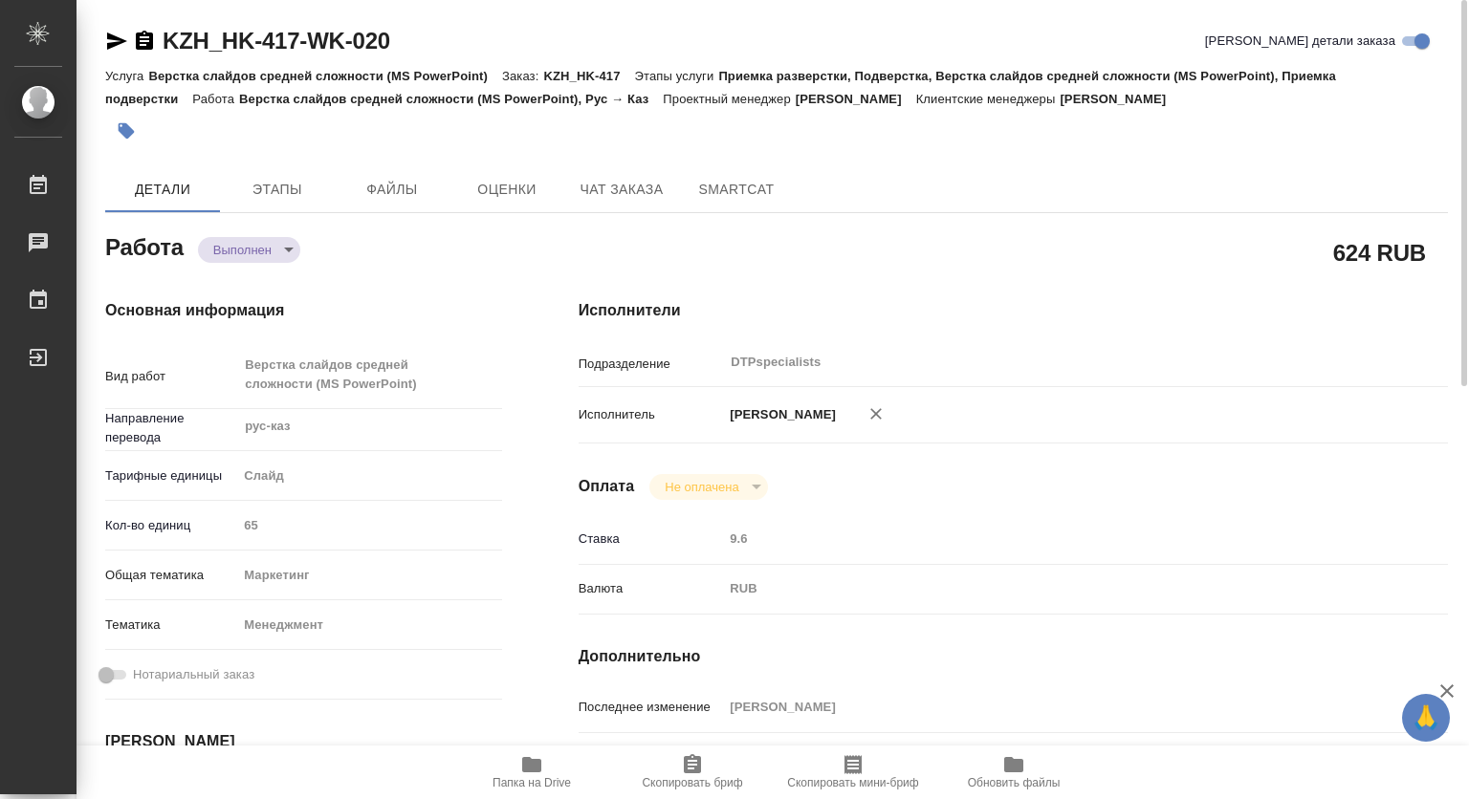
type textarea "x"
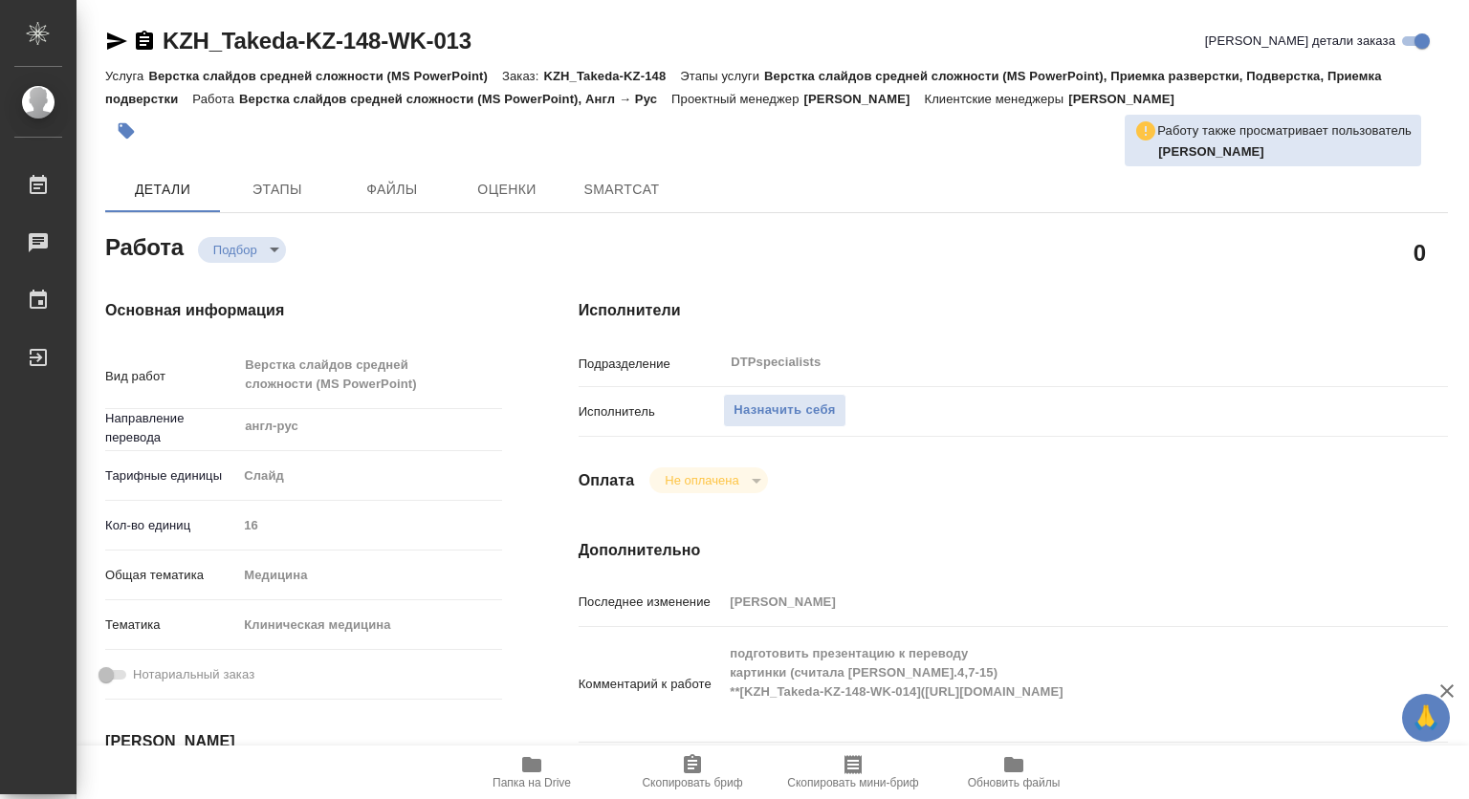
type textarea "x"
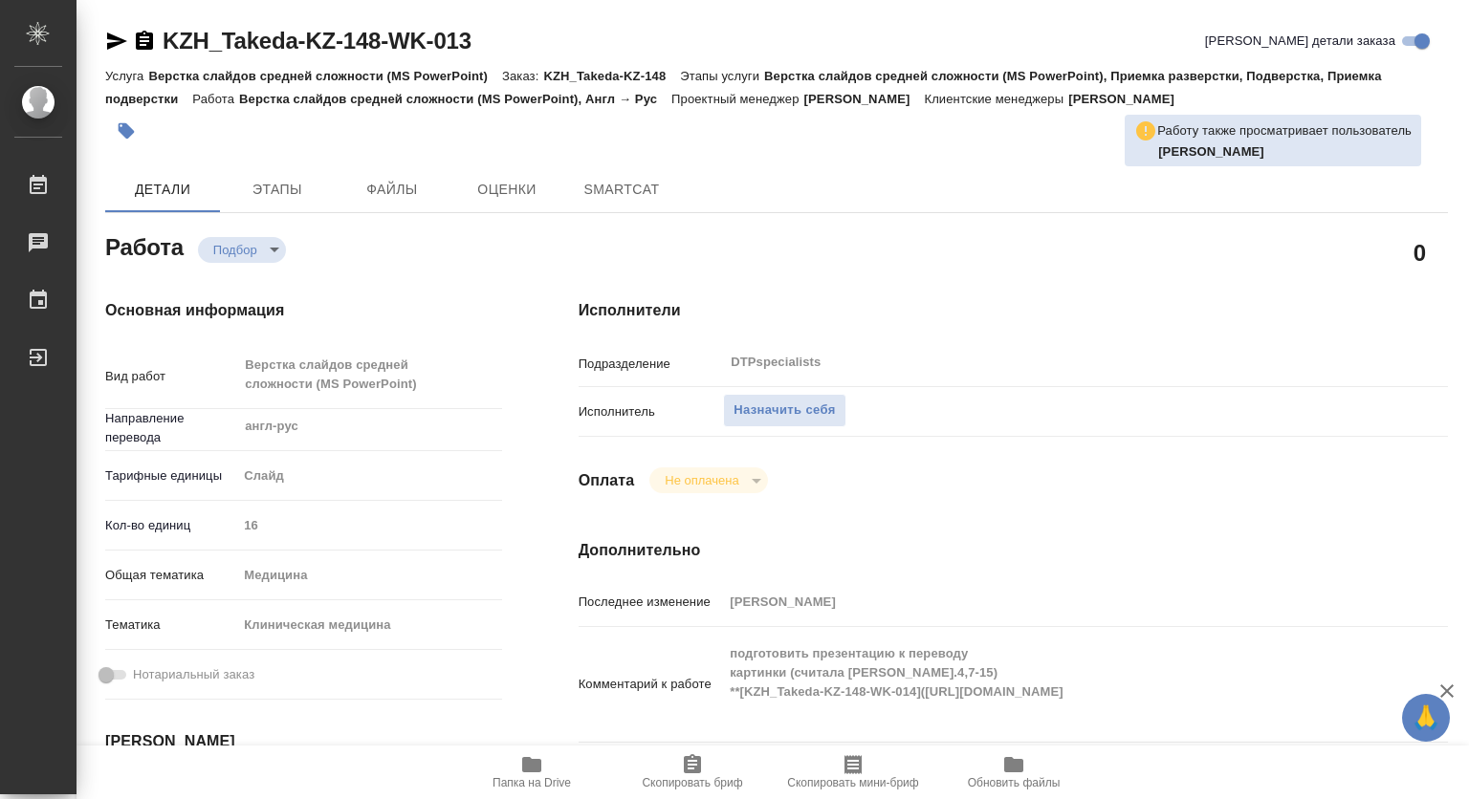
type textarea "x"
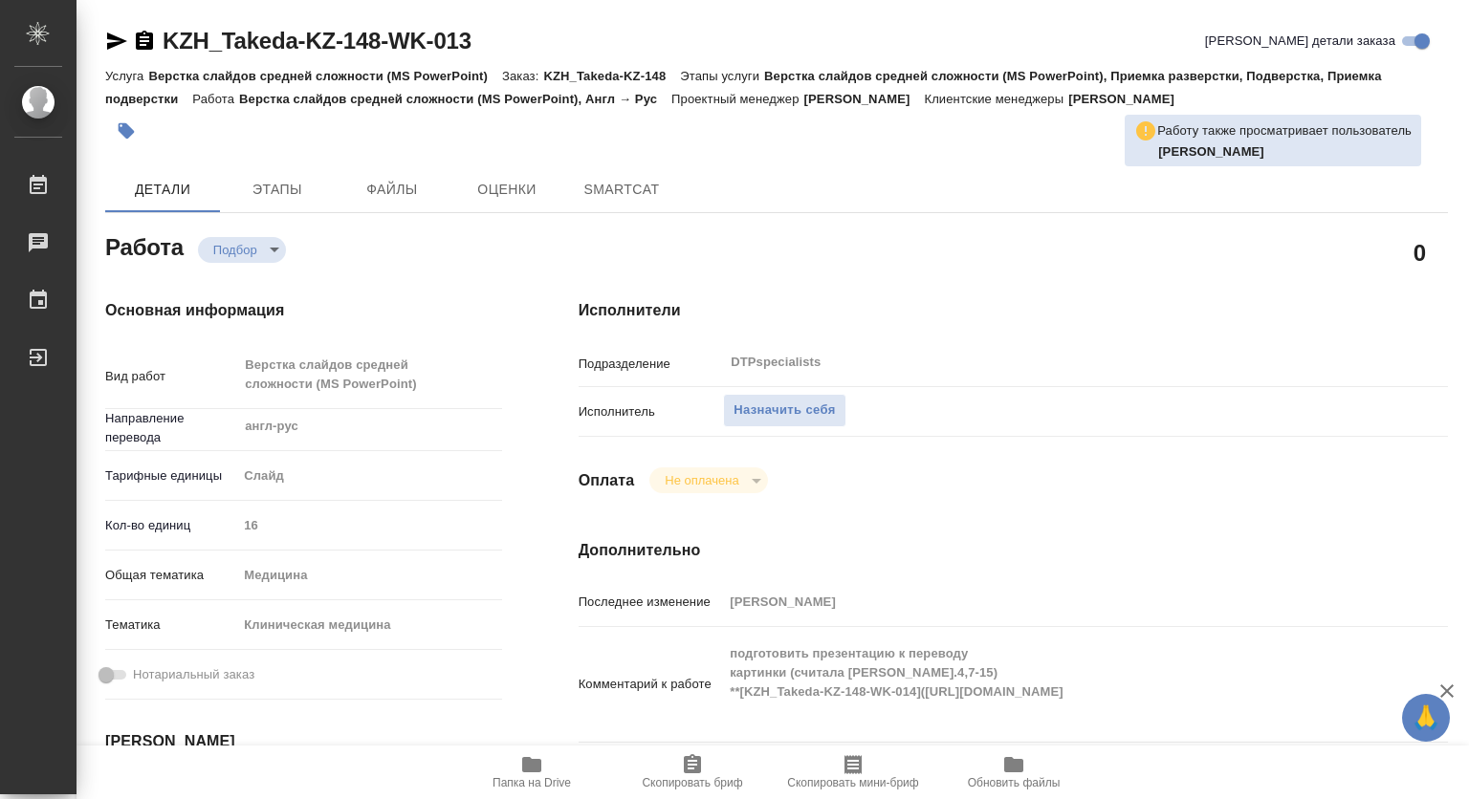
type textarea "x"
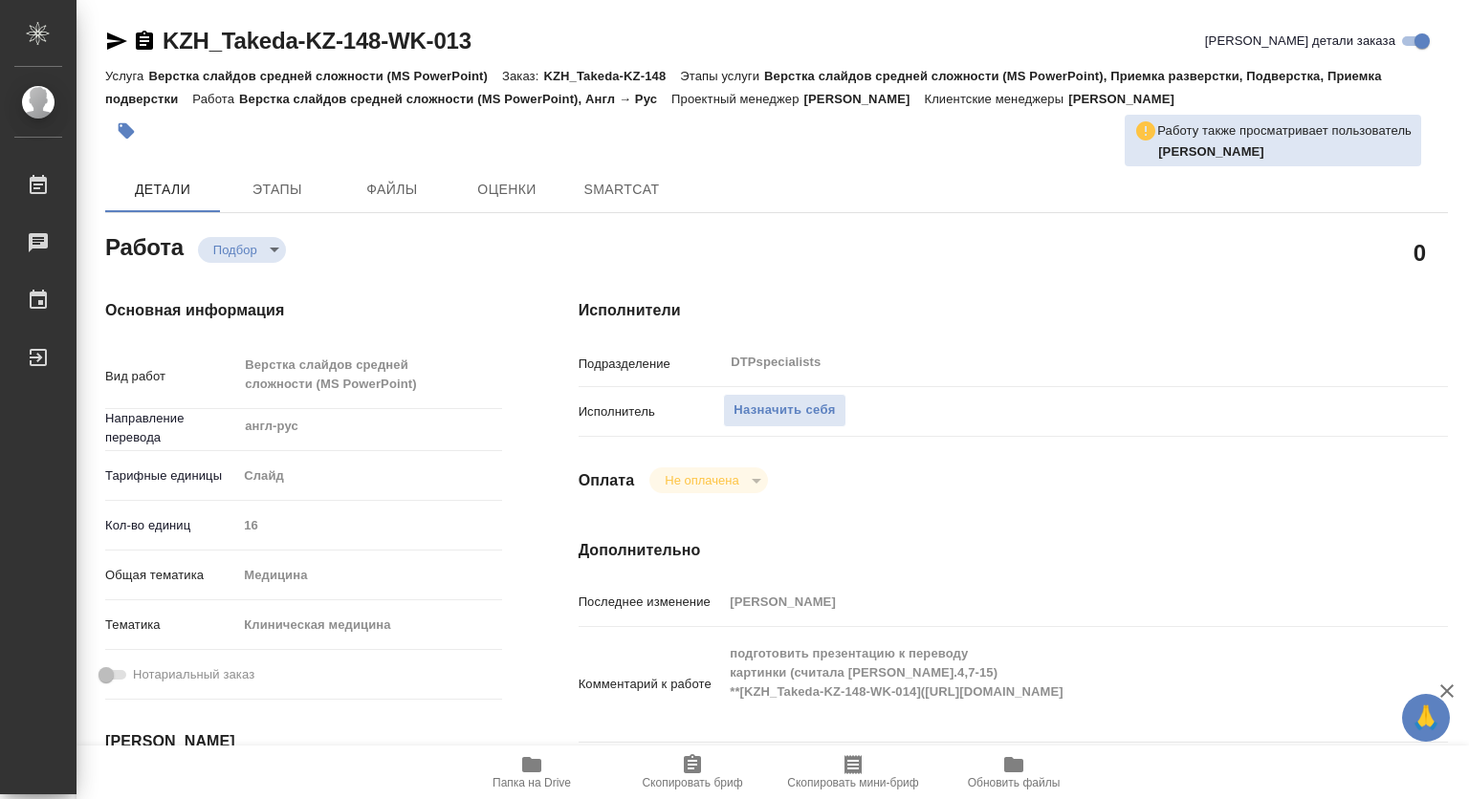
type textarea "x"
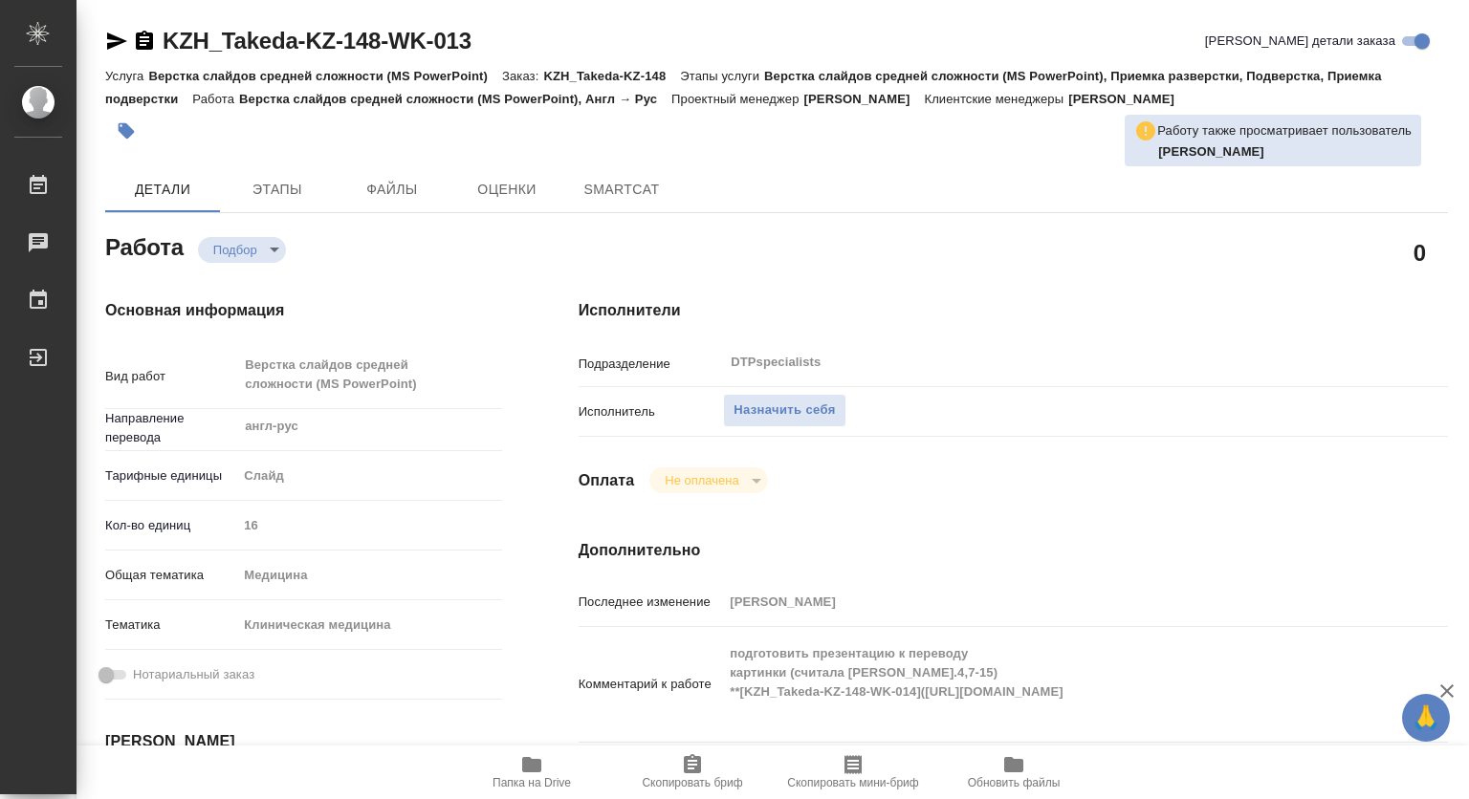
type textarea "x"
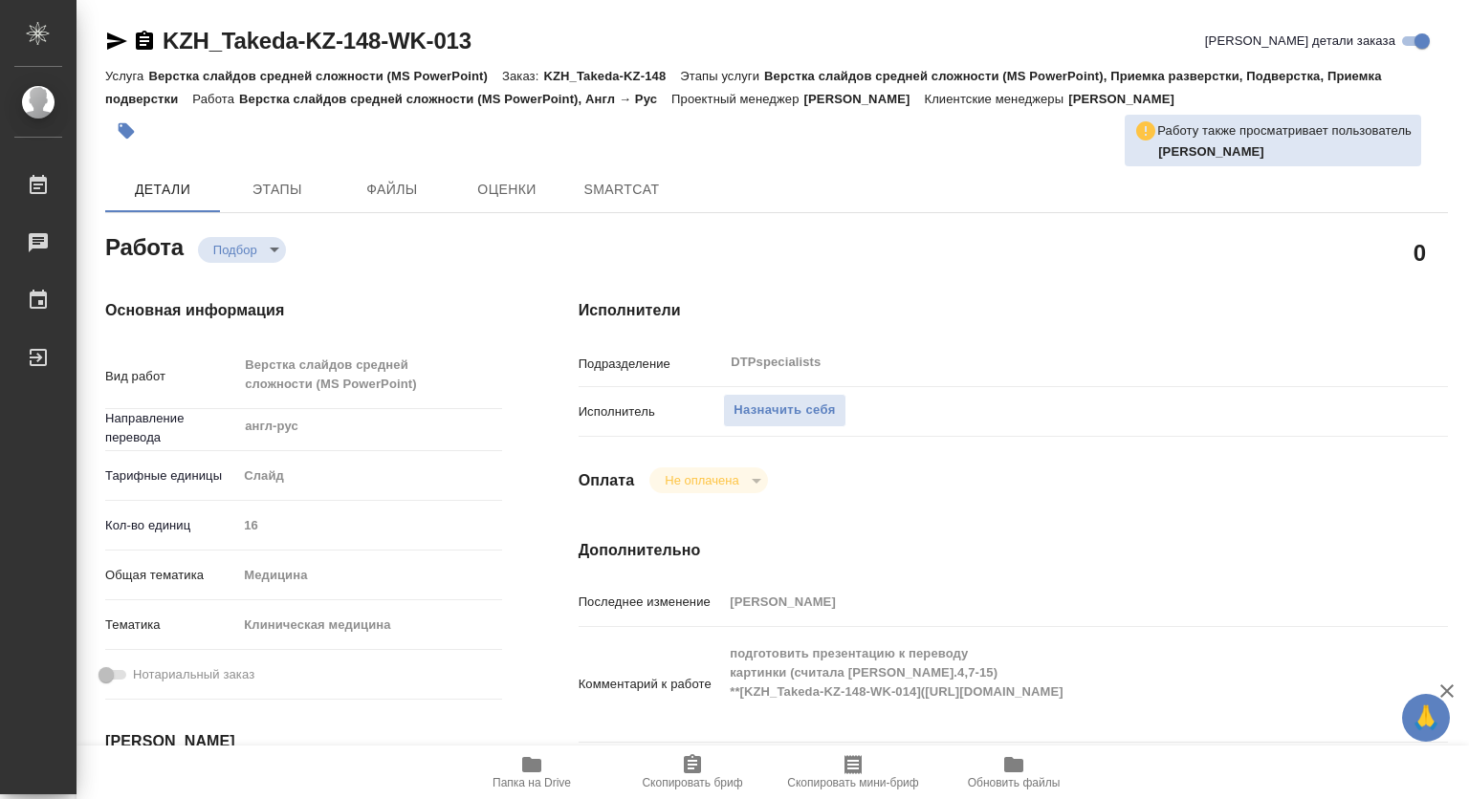
type textarea "x"
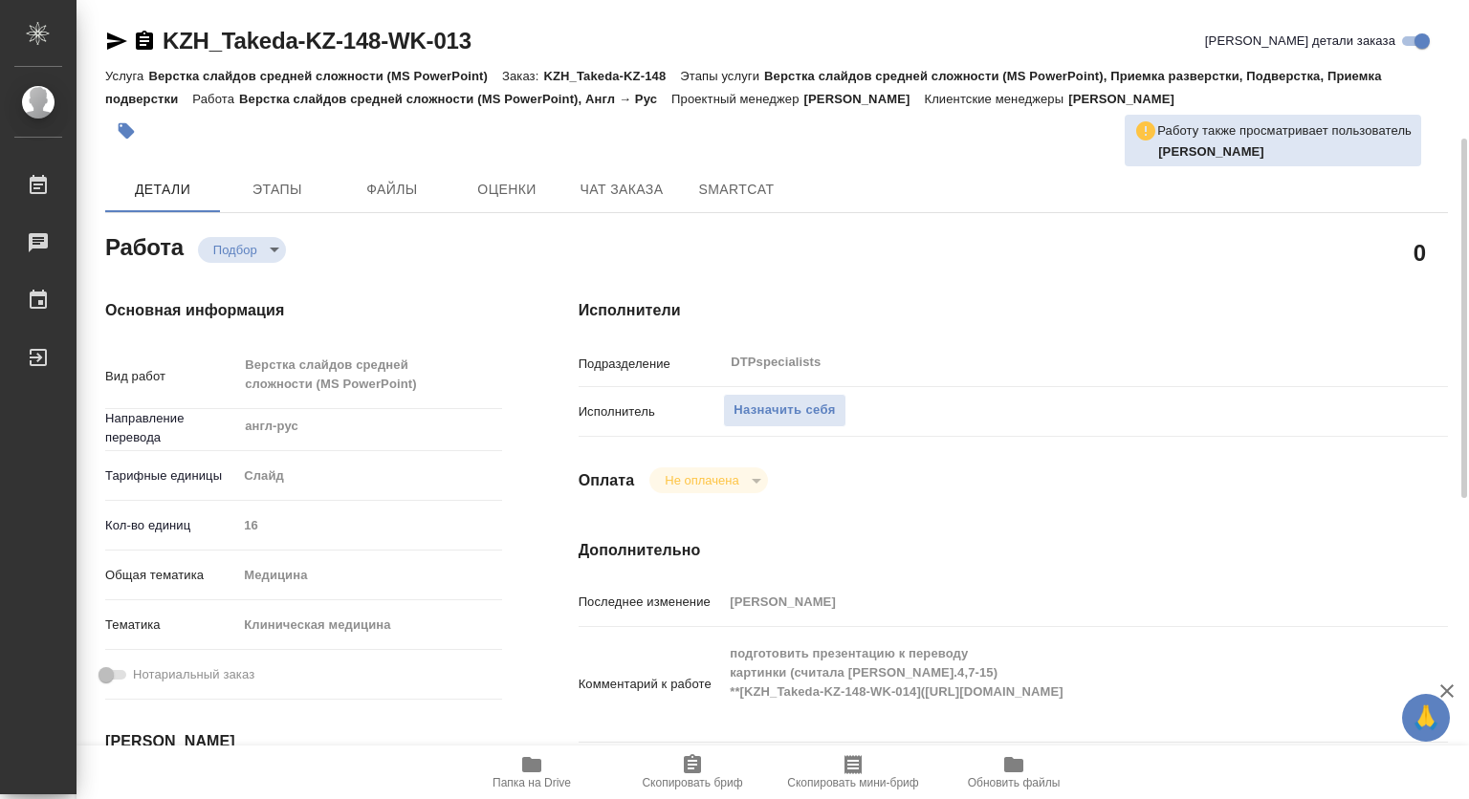
scroll to position [191, 0]
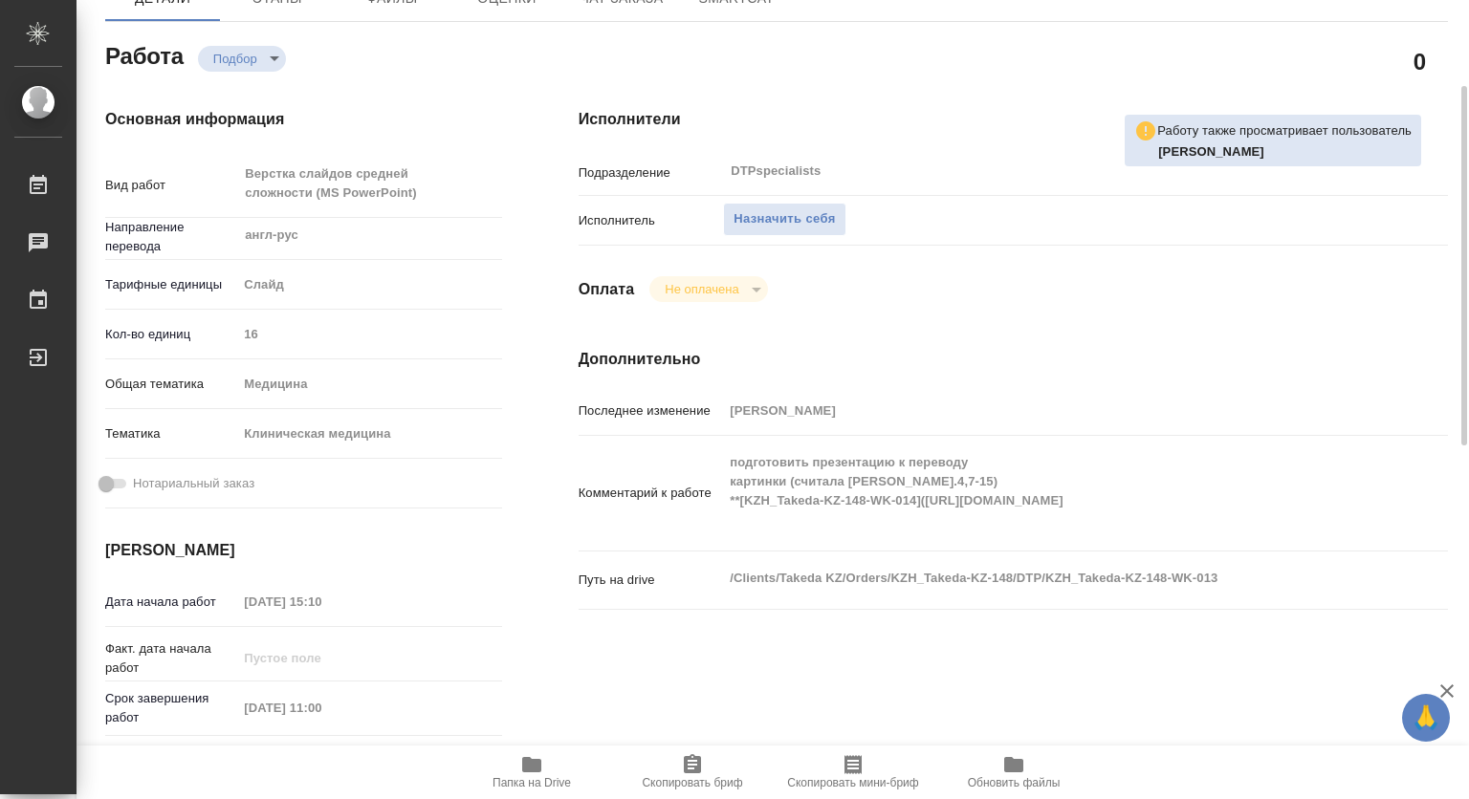
type textarea "x"
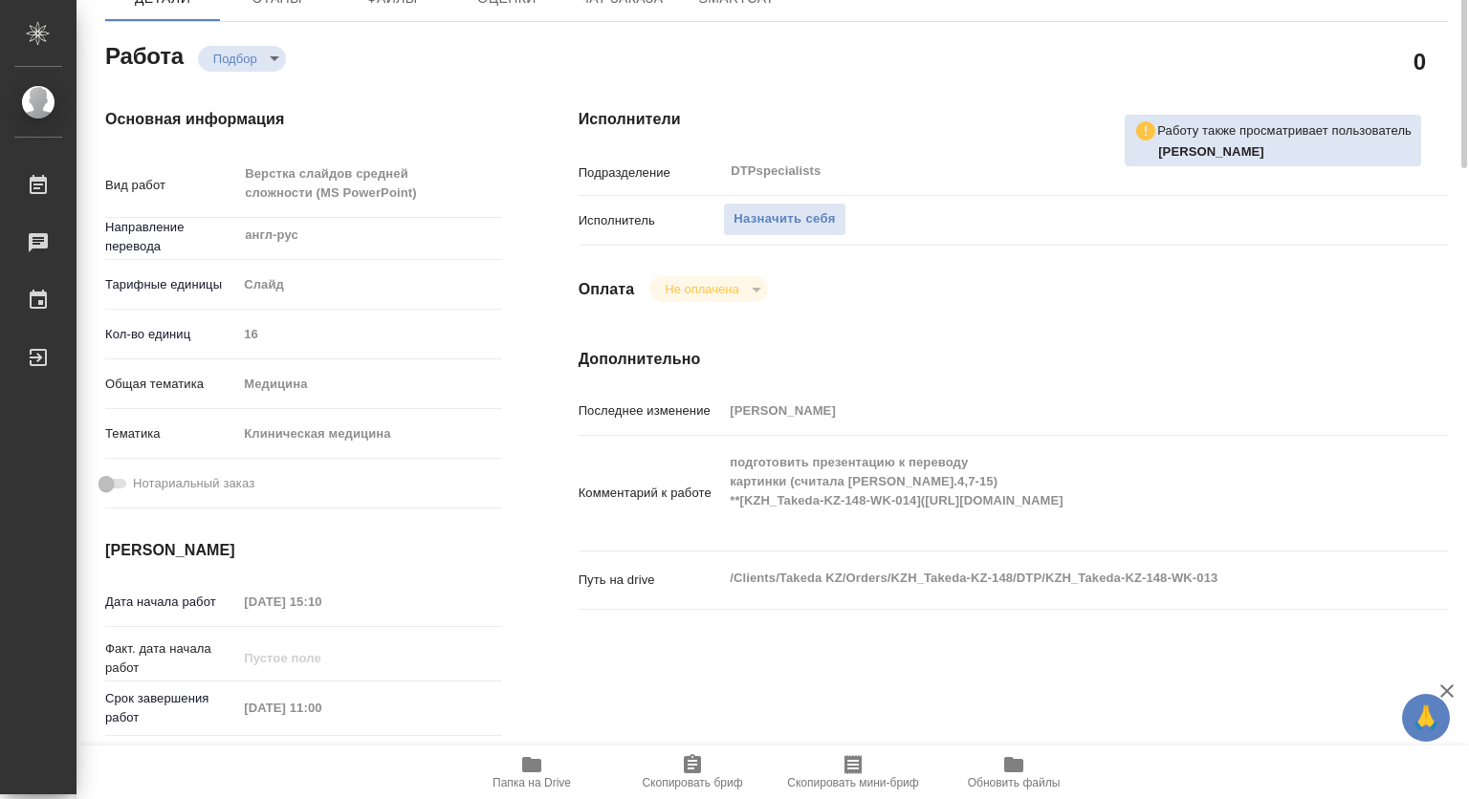
scroll to position [0, 0]
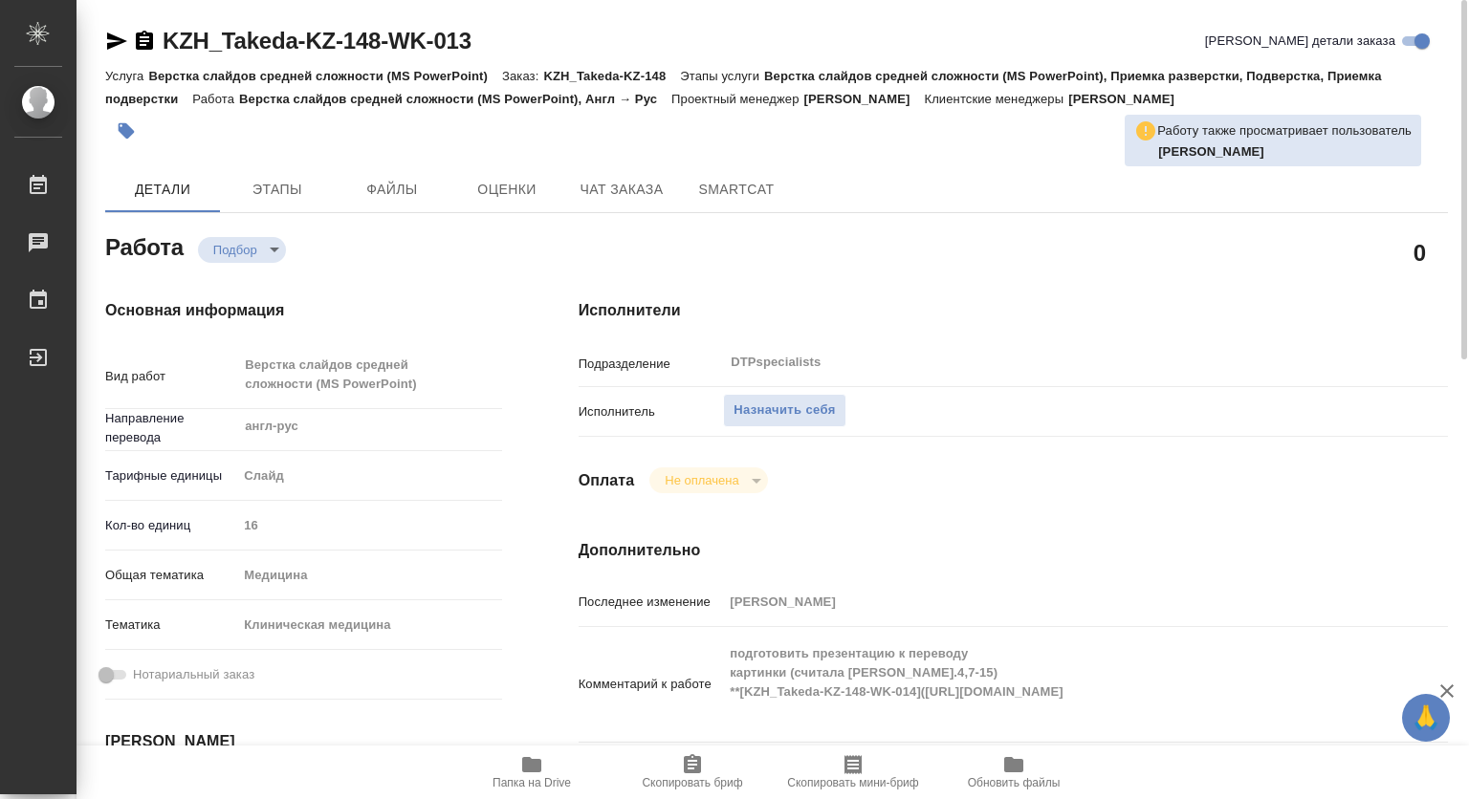
type textarea "x"
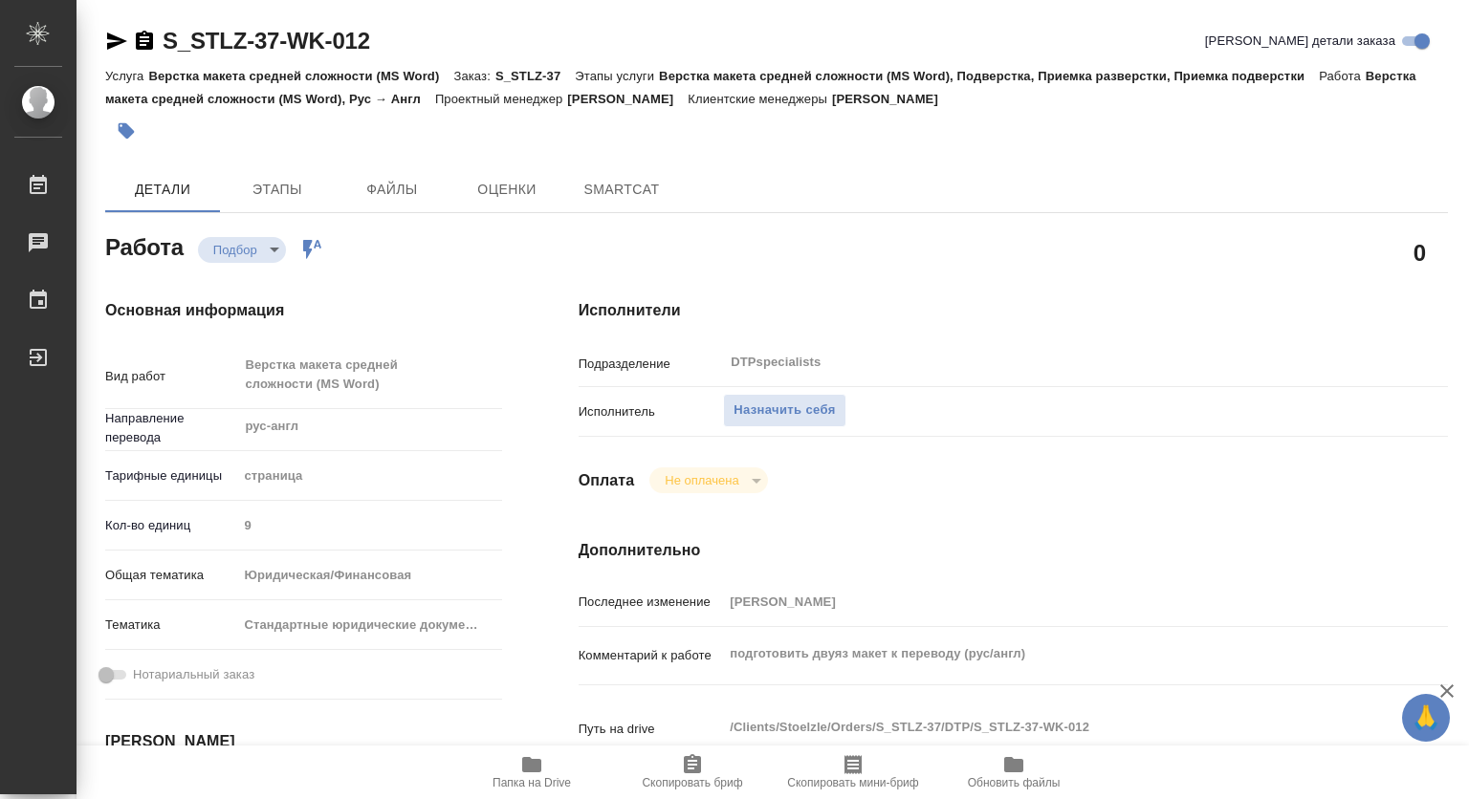
type textarea "x"
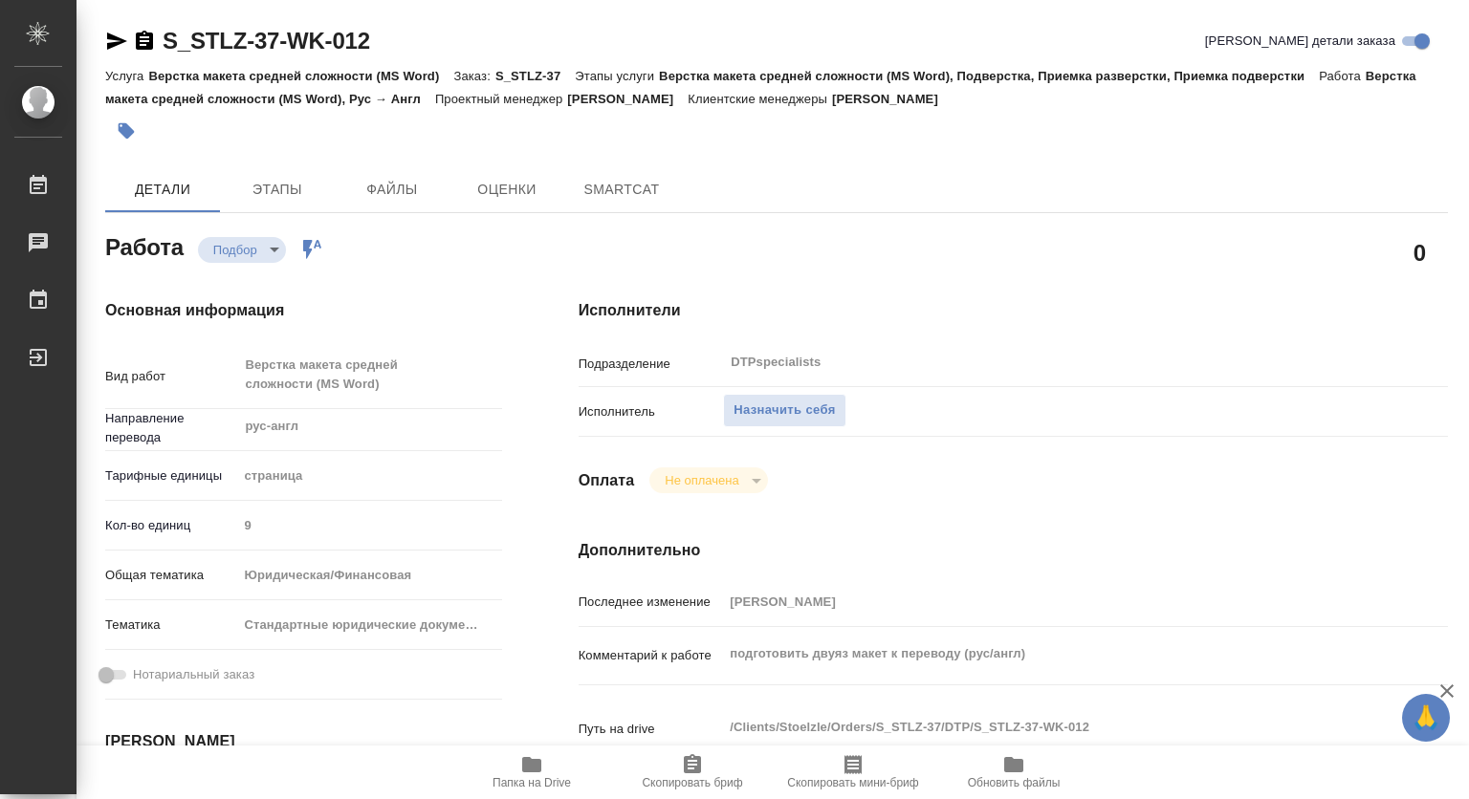
type textarea "x"
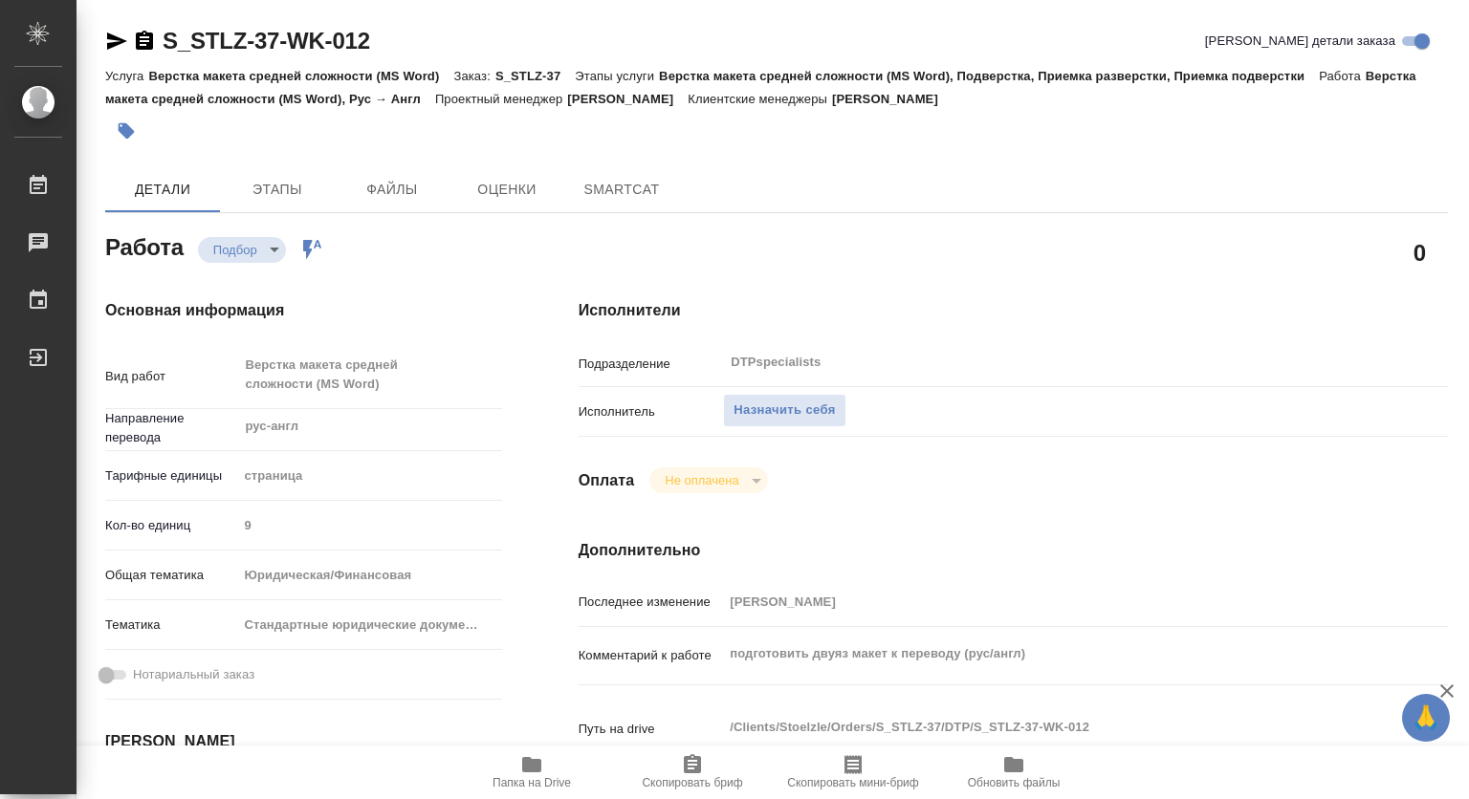
type textarea "x"
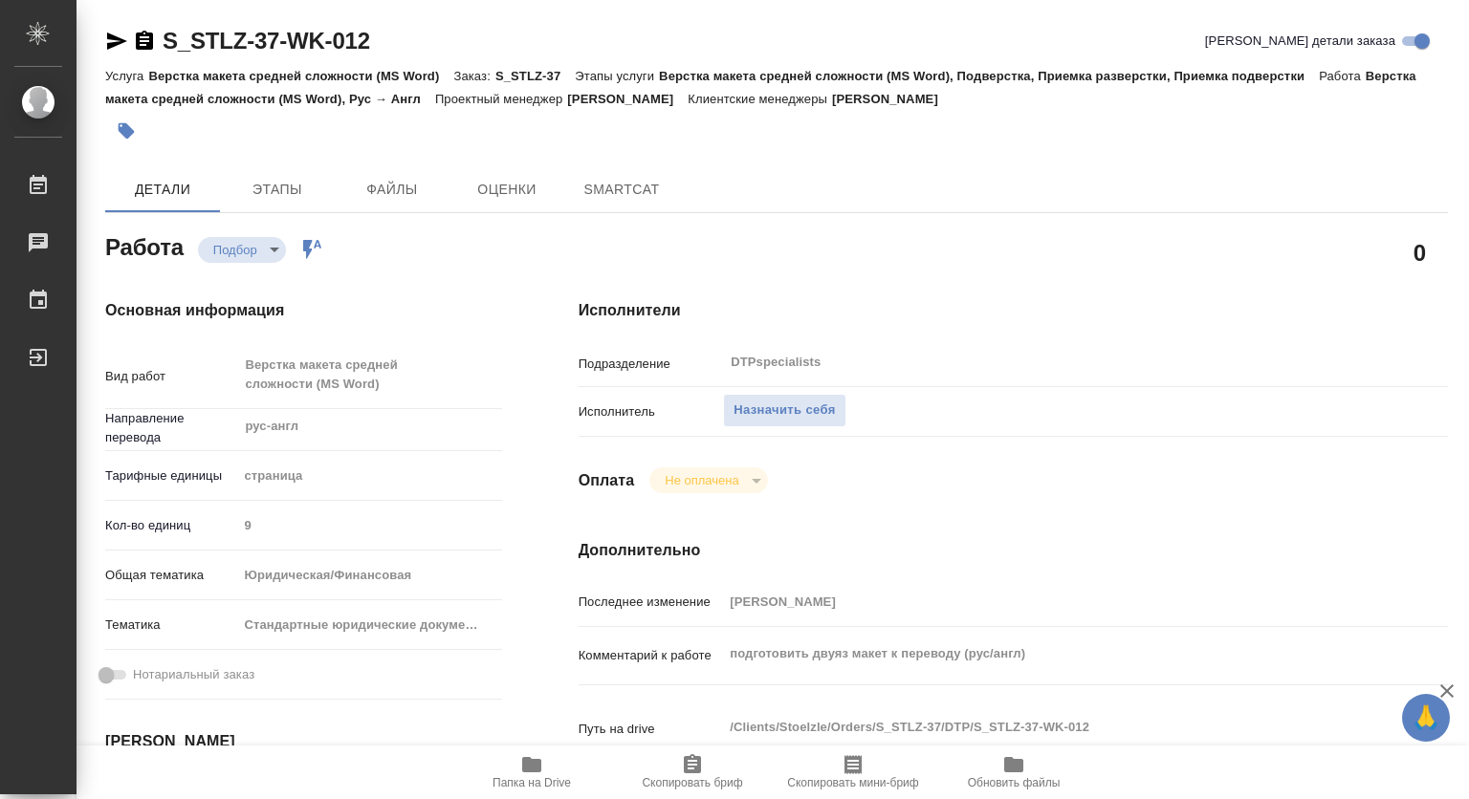
type textarea "x"
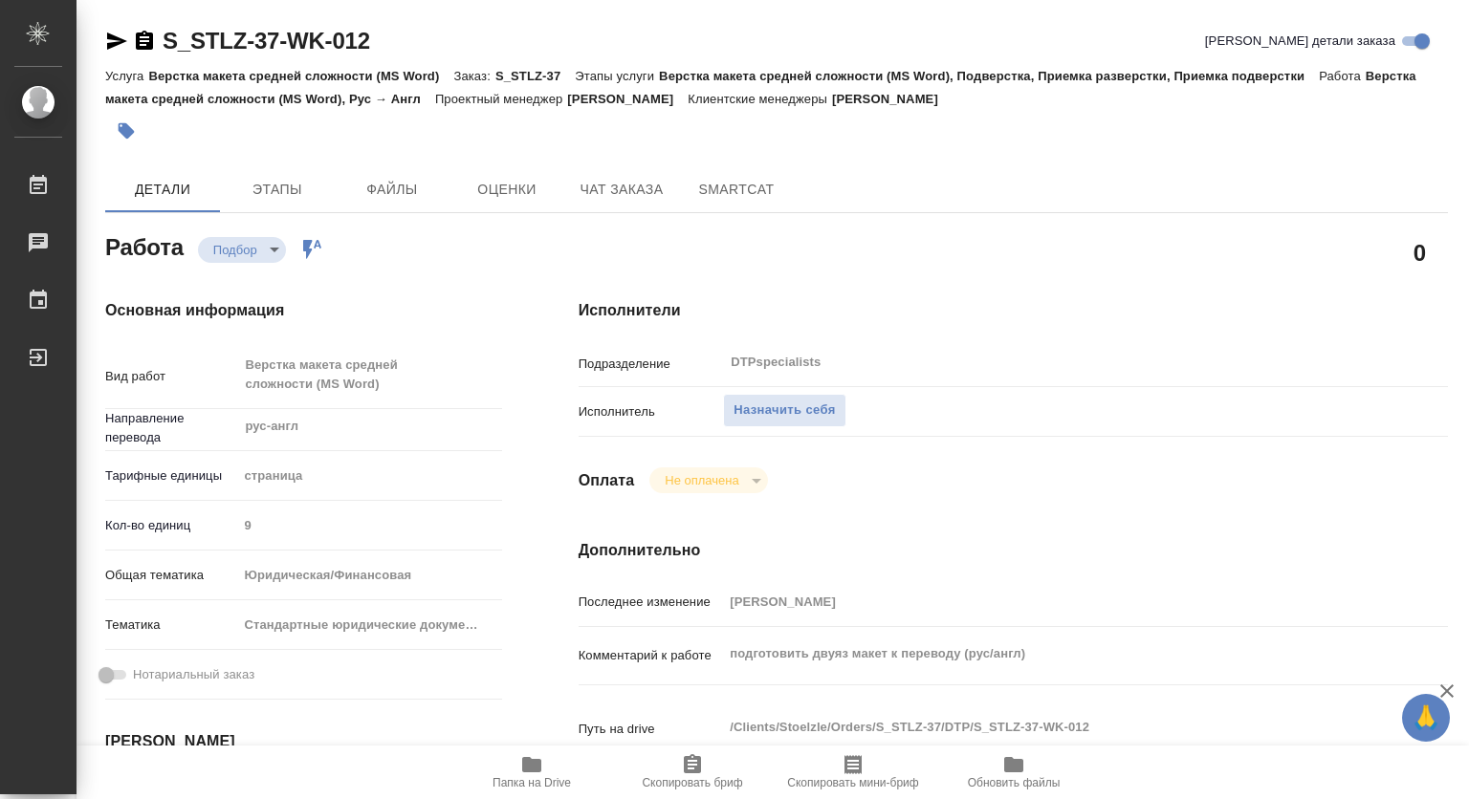
type textarea "x"
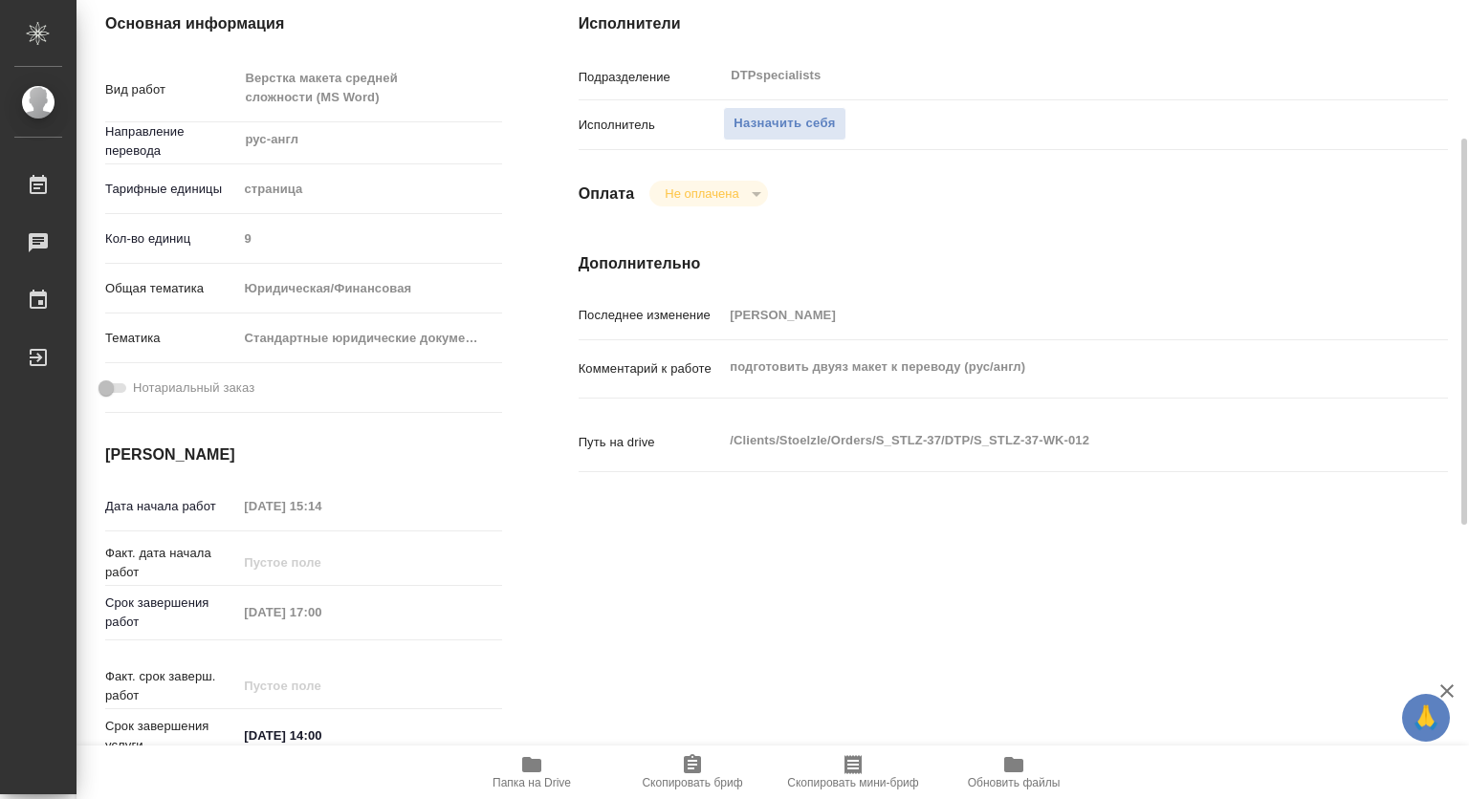
scroll to position [574, 0]
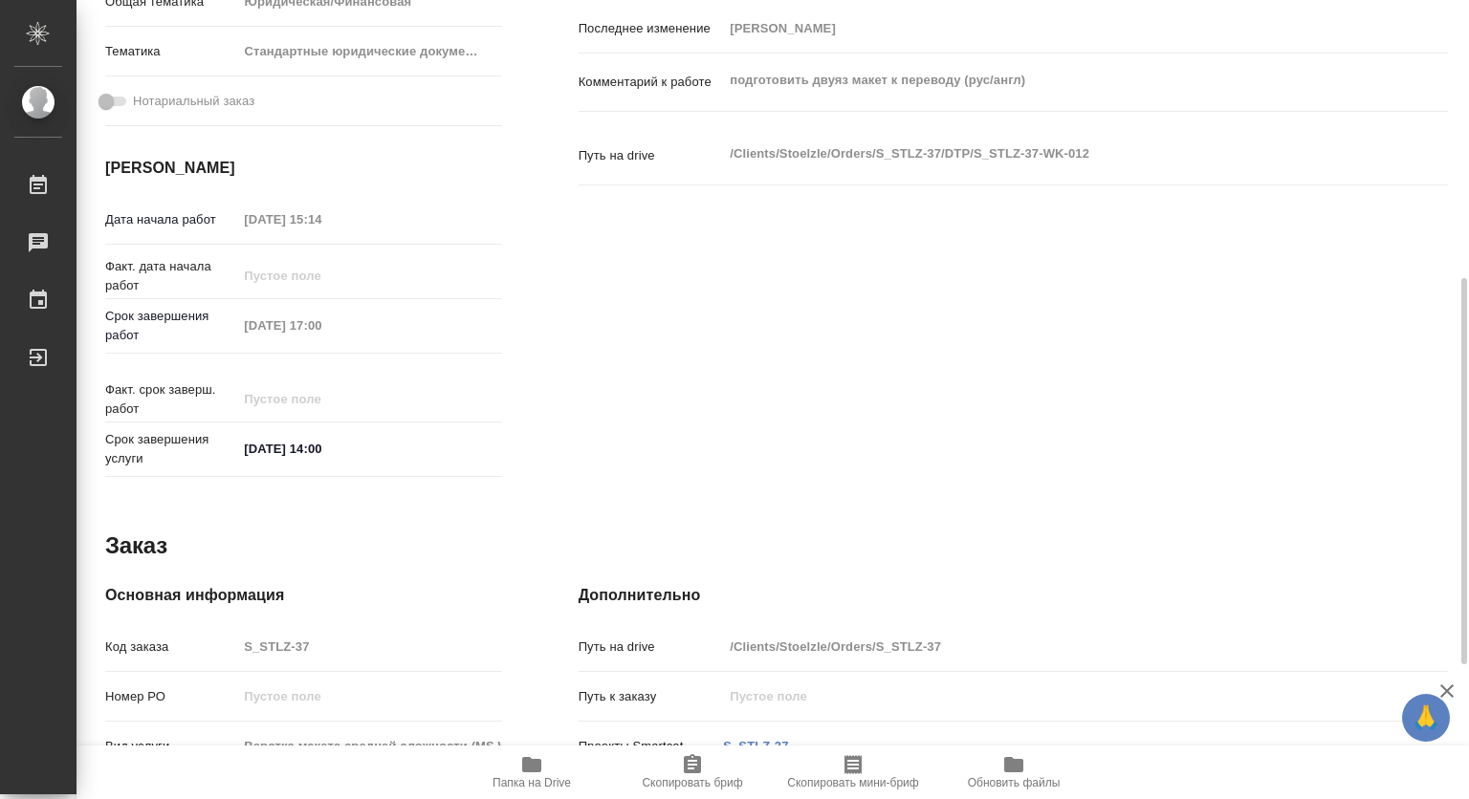
type textarea "x"
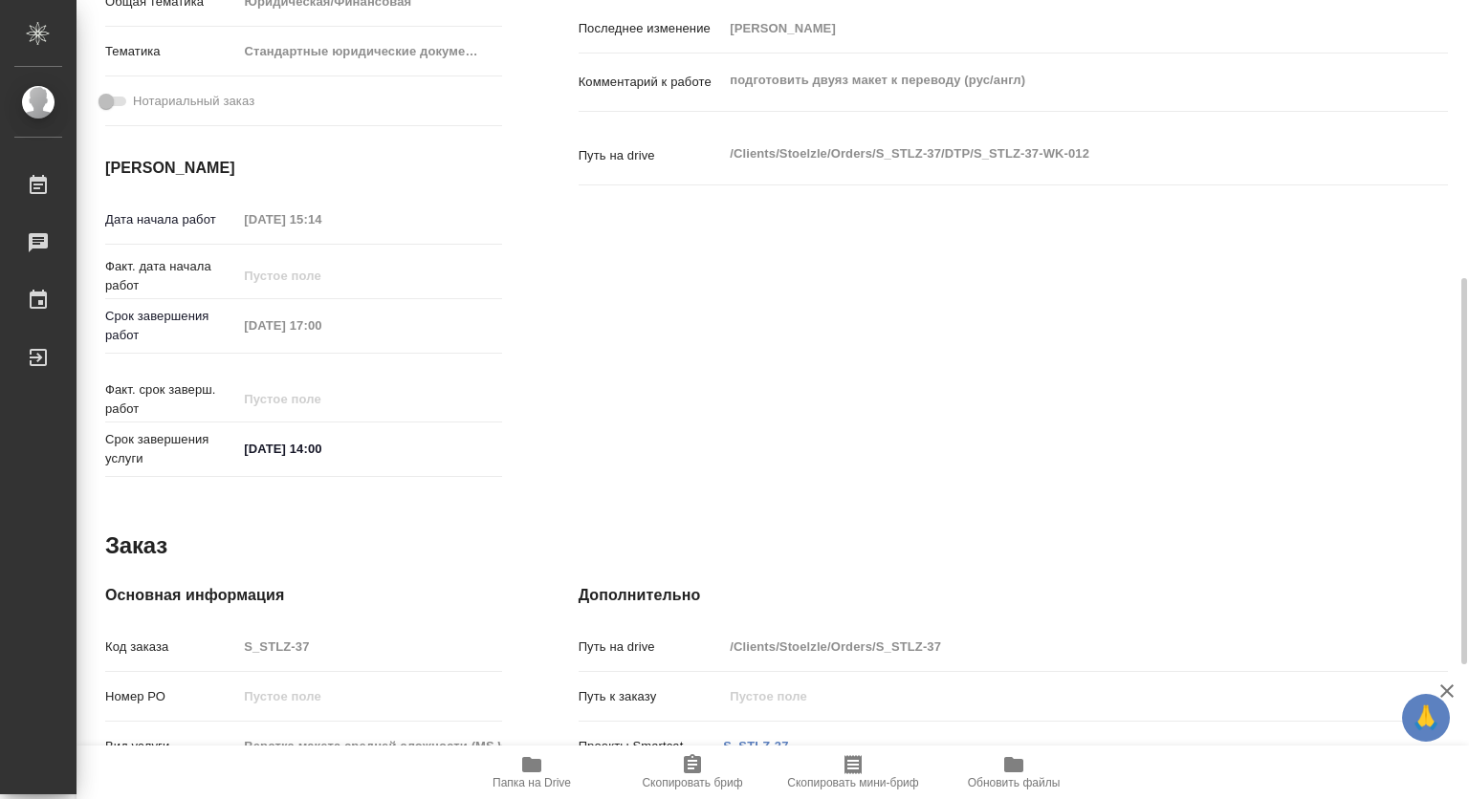
click at [551, 755] on span "Папка на Drive" at bounding box center [532, 772] width 138 height 36
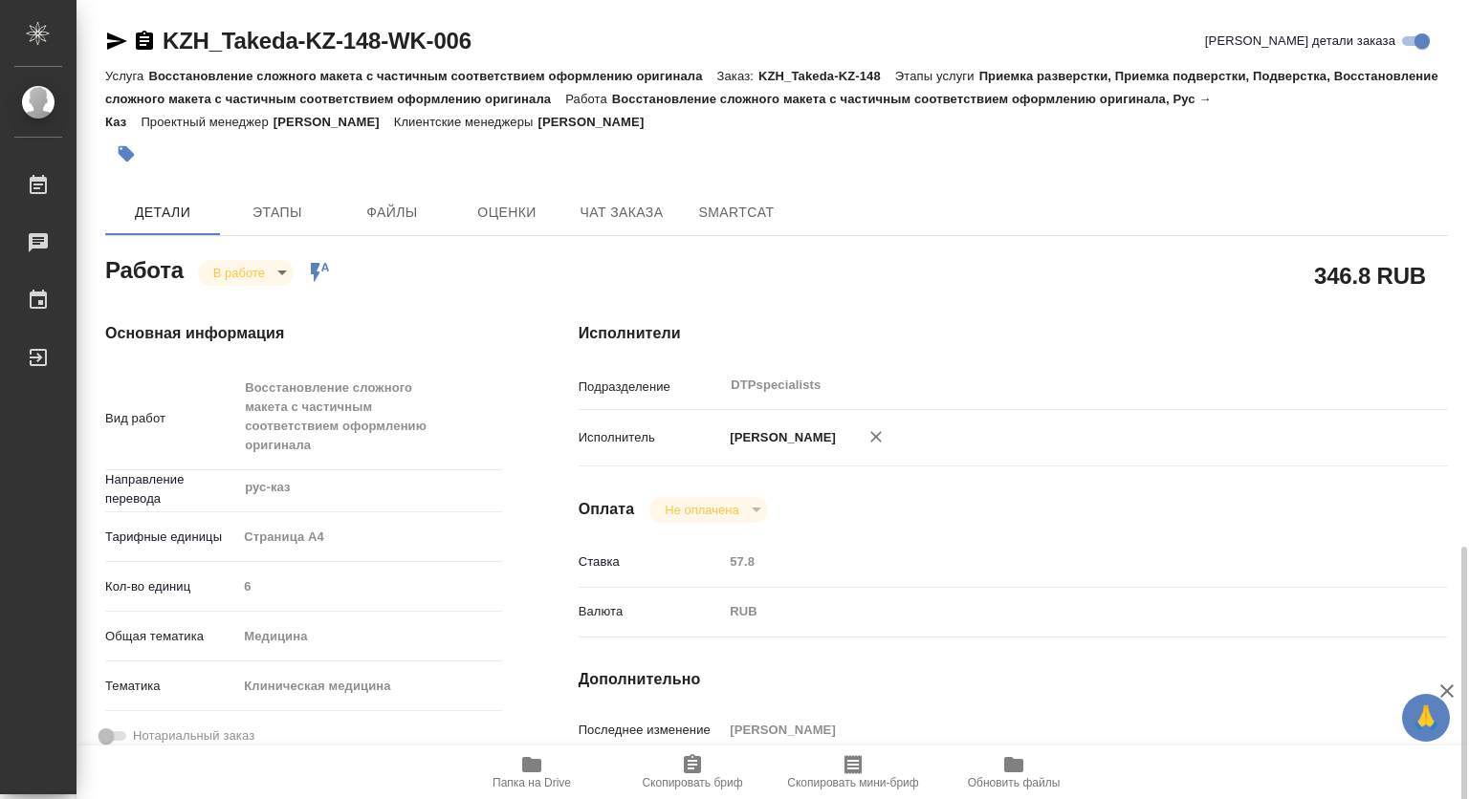
scroll to position [382, 0]
